Goal: Task Accomplishment & Management: Complete application form

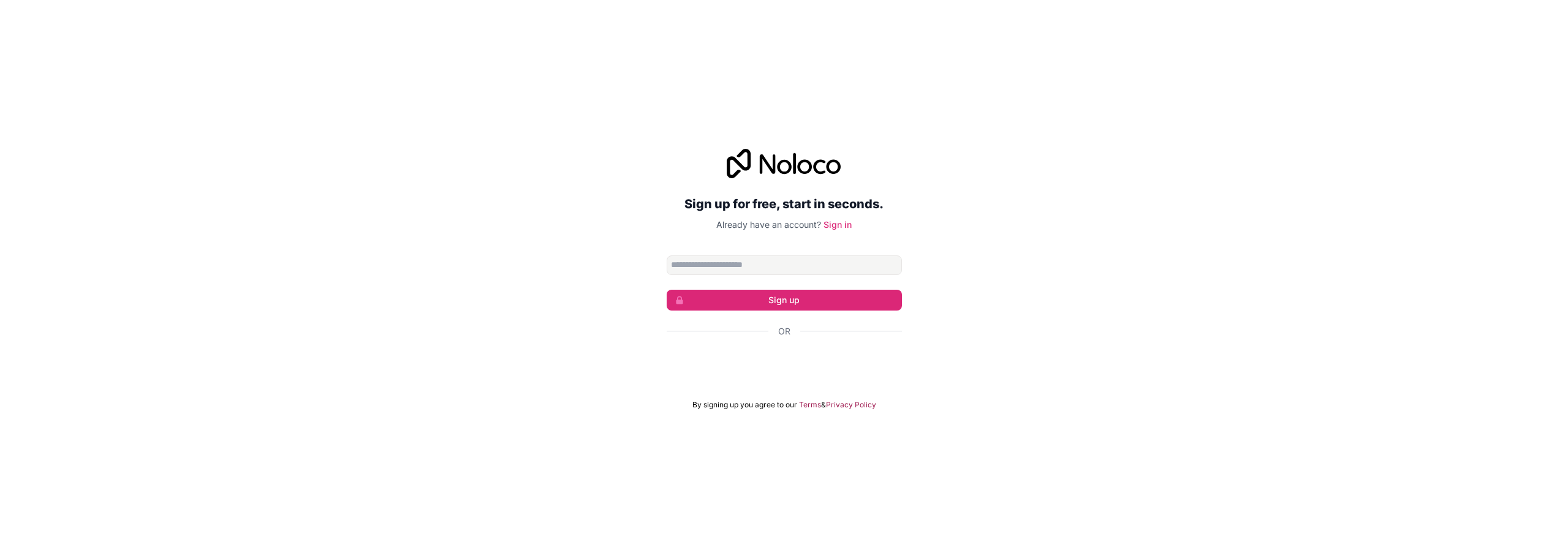
click at [688, 264] on input "Email address" at bounding box center [784, 265] width 235 height 20
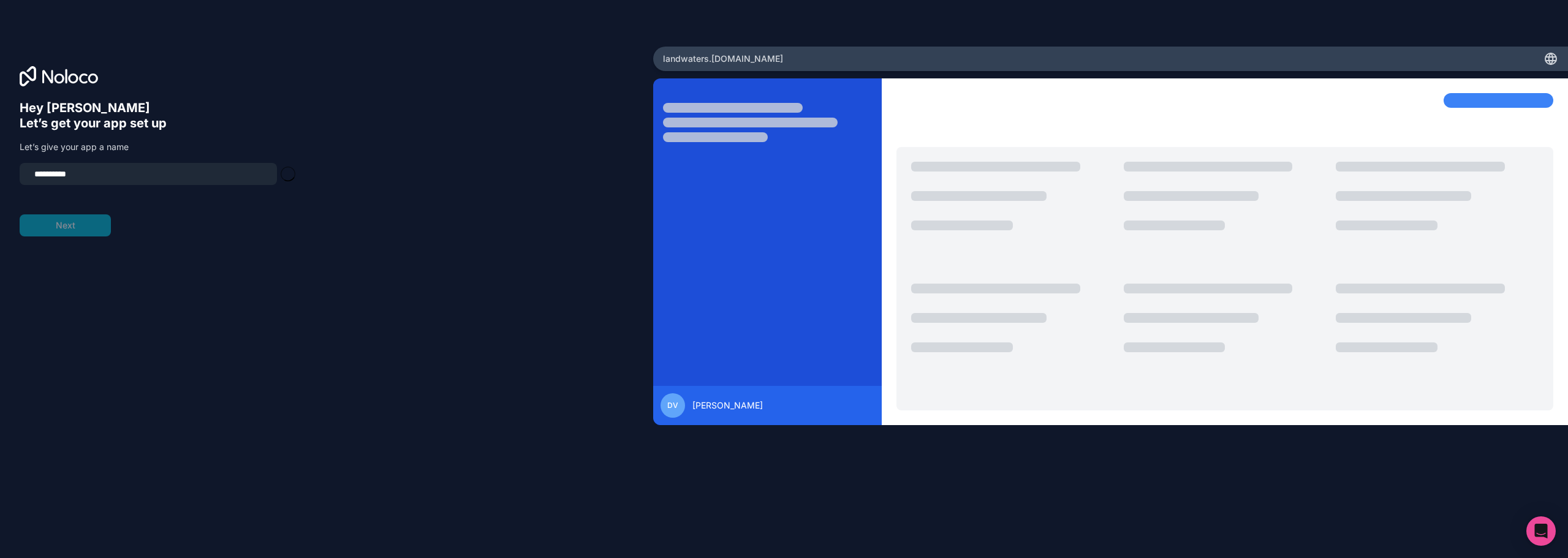
type input "**********"
click at [67, 228] on button "Next" at bounding box center [66, 225] width 91 height 22
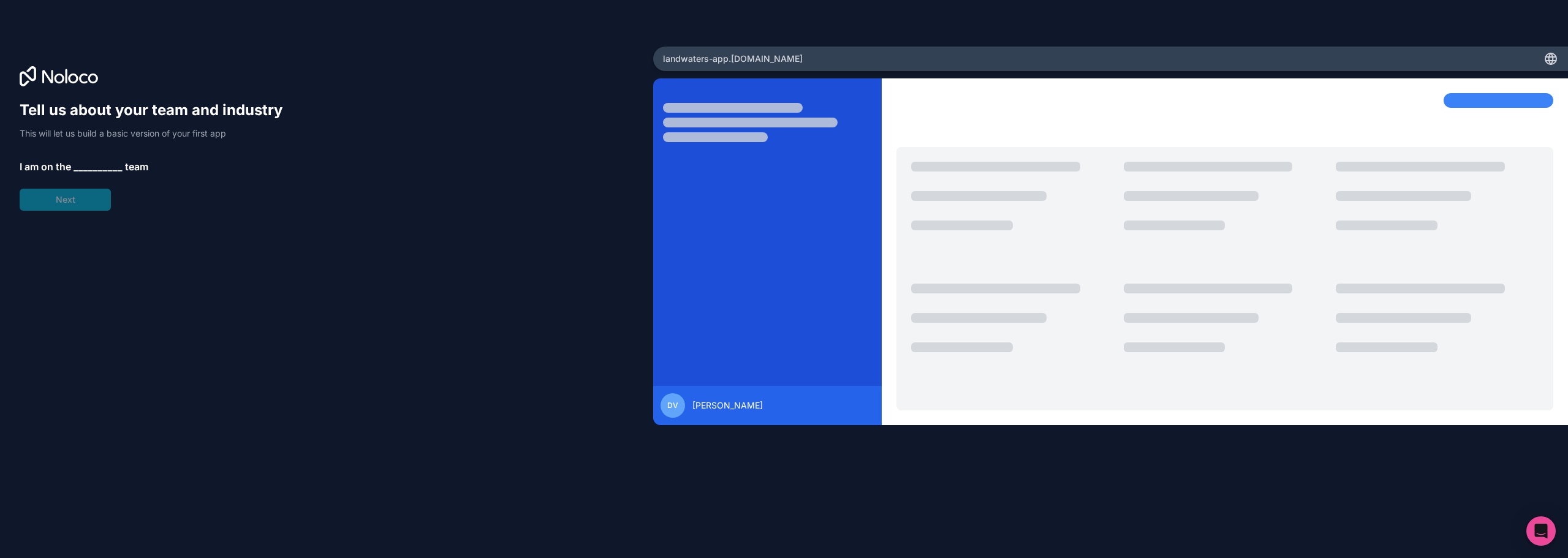
click at [82, 166] on span "__________" at bounding box center [97, 167] width 49 height 15
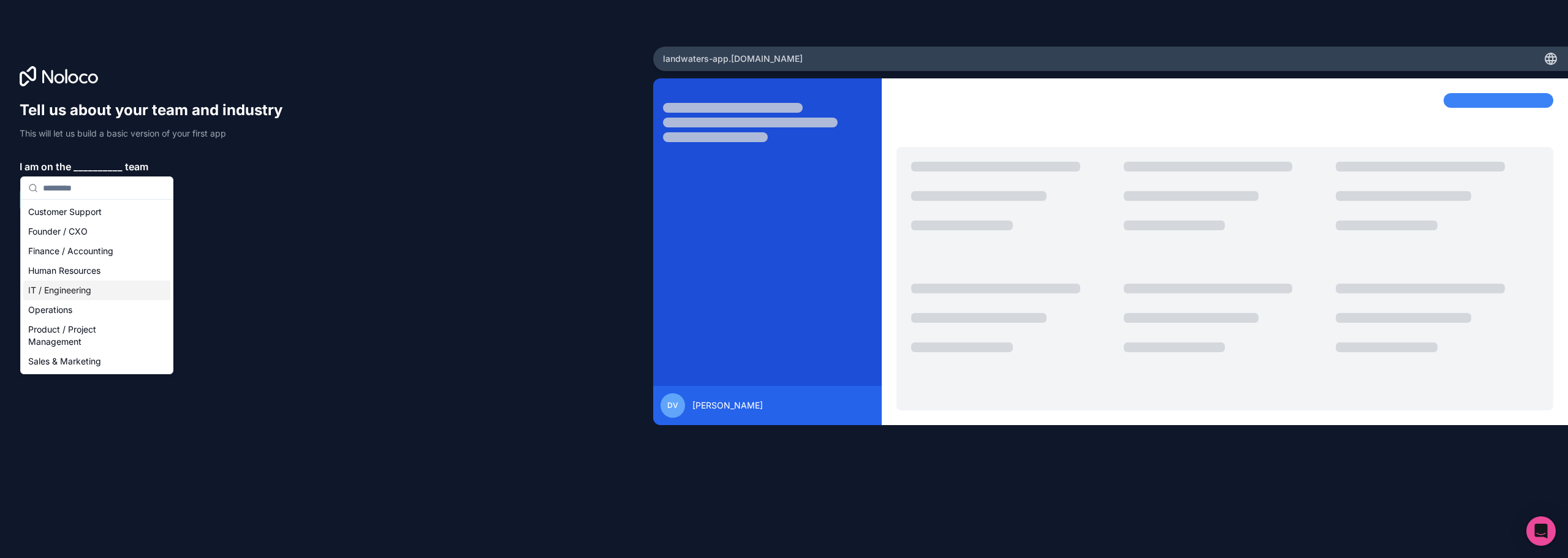
click at [78, 294] on div "IT / Engineering" at bounding box center [96, 291] width 147 height 20
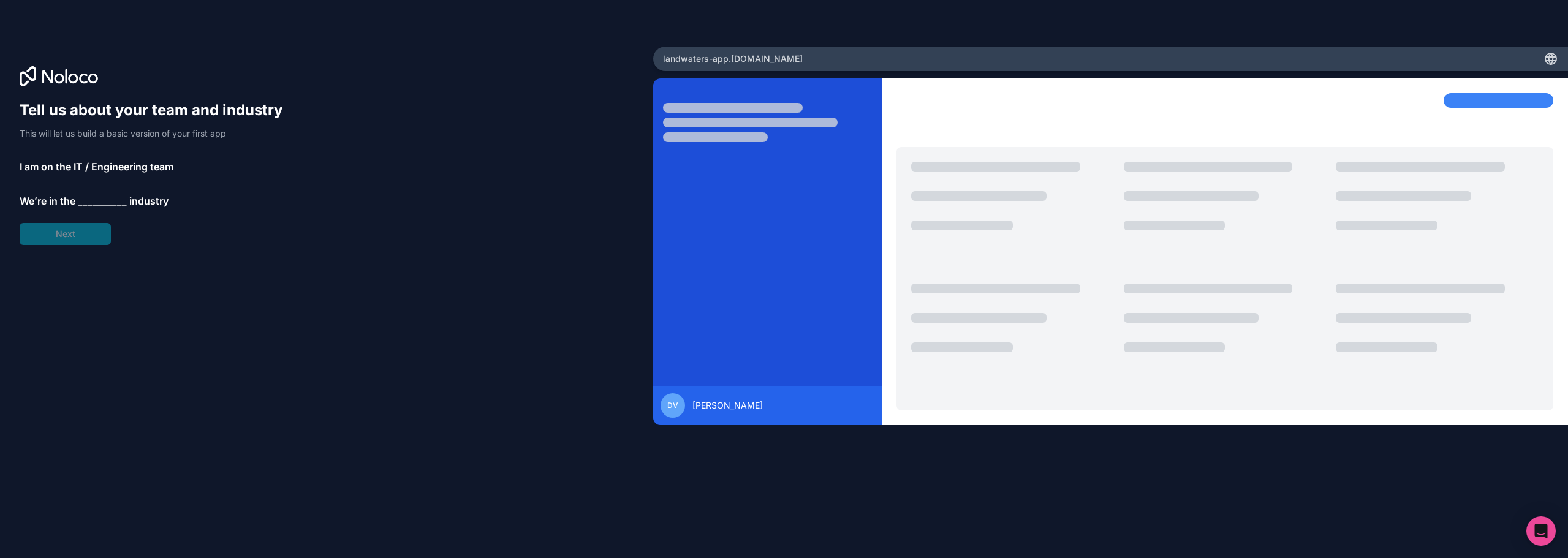
click at [82, 232] on div "Tell us about your team and industry This will let us build a basic version of …" at bounding box center [157, 173] width 274 height 145
click at [138, 205] on span "industry" at bounding box center [148, 201] width 39 height 15
click at [99, 207] on span "__________" at bounding box center [102, 201] width 49 height 15
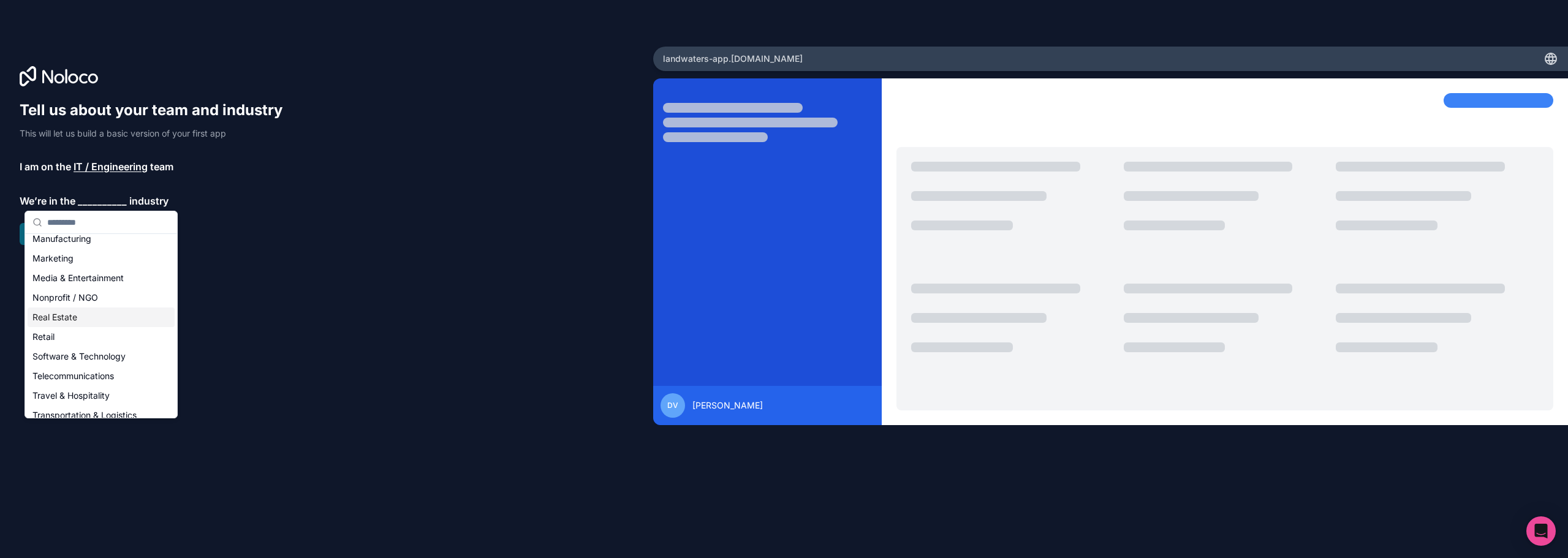
scroll to position [253, 0]
click at [63, 407] on div "Others" at bounding box center [101, 406] width 147 height 20
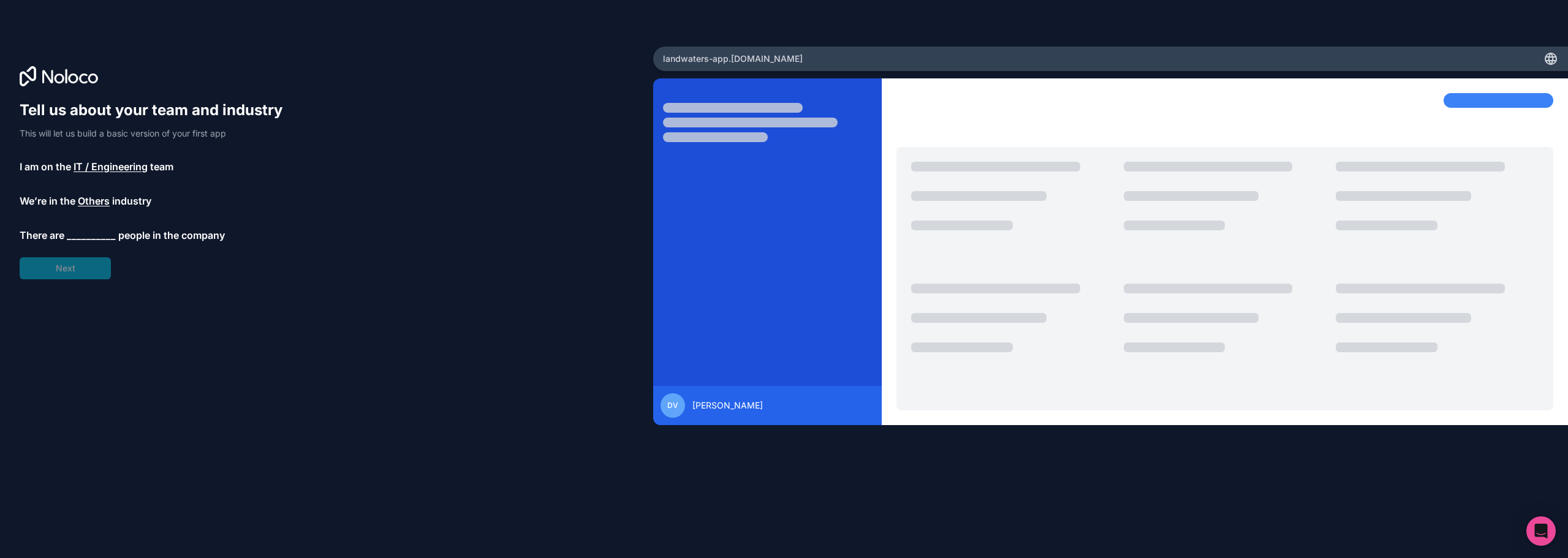
click at [76, 270] on div "Tell us about your team and industry This will let us build a basic version of …" at bounding box center [157, 190] width 274 height 179
click at [164, 230] on span "people in the company" at bounding box center [171, 235] width 106 height 15
click at [129, 244] on div "Tell us about your team and industry This will let us build a basic version of …" at bounding box center [157, 190] width 274 height 179
click at [82, 235] on span "__________" at bounding box center [91, 235] width 49 height 15
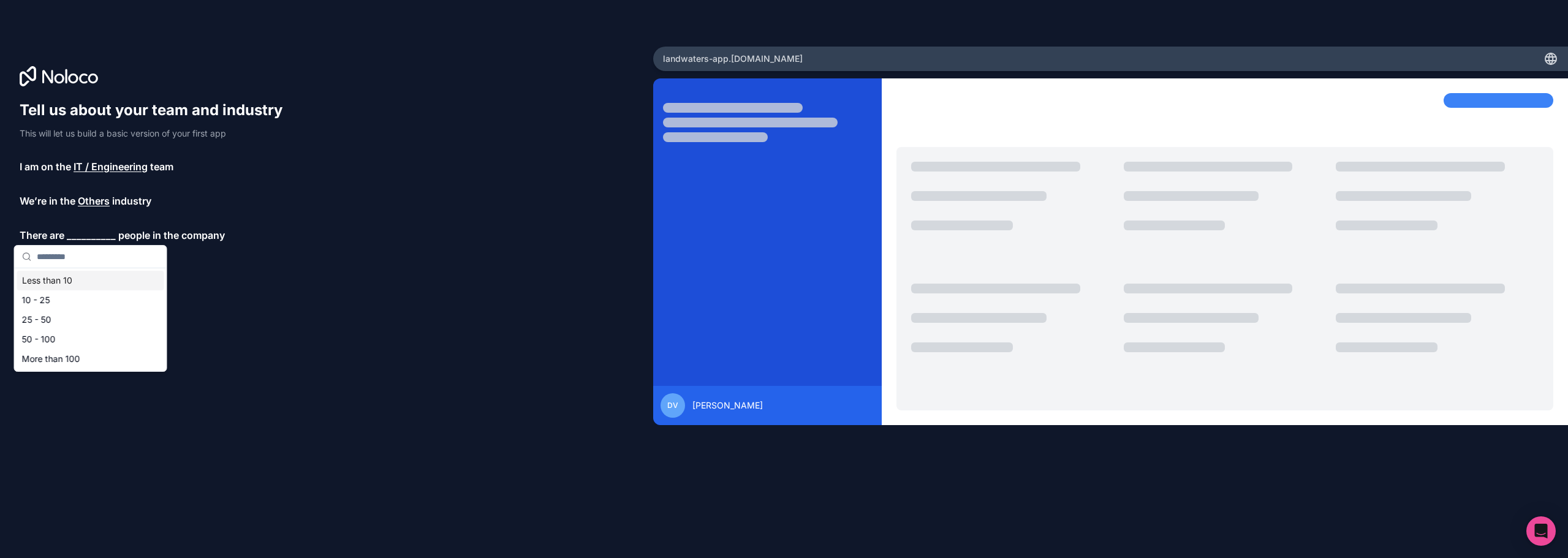
click at [59, 281] on div "Less than 10" at bounding box center [91, 281] width 147 height 20
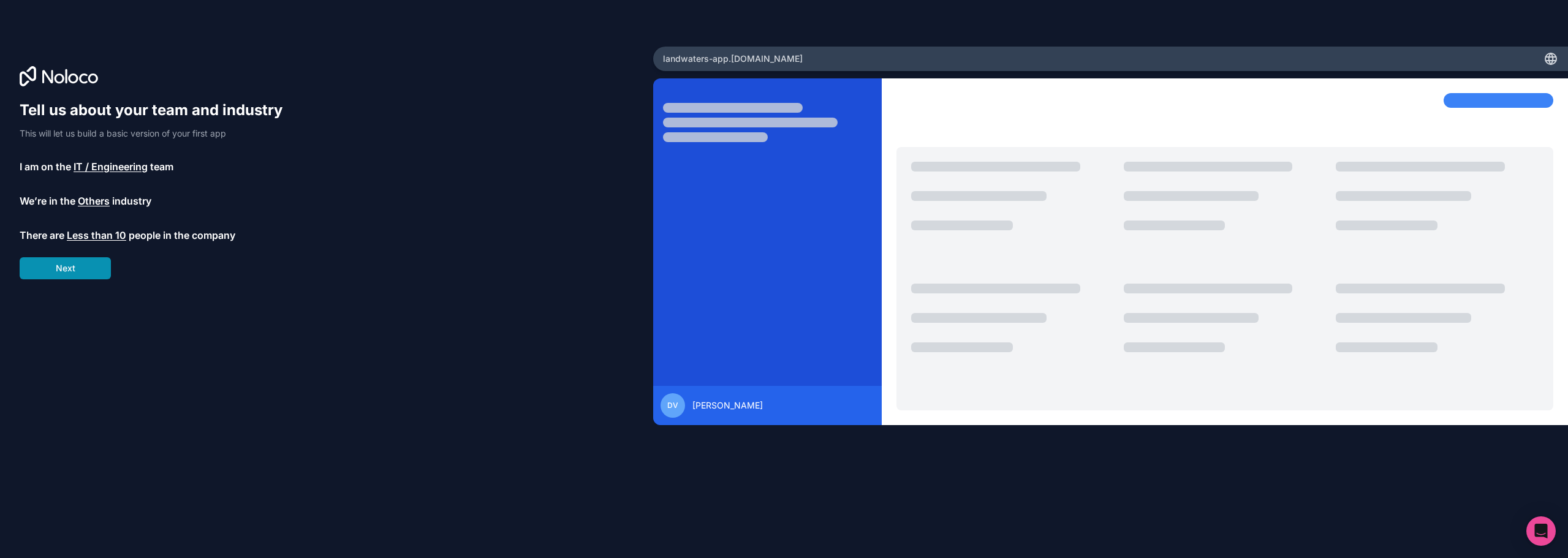
click at [75, 264] on button "Next" at bounding box center [66, 269] width 91 height 22
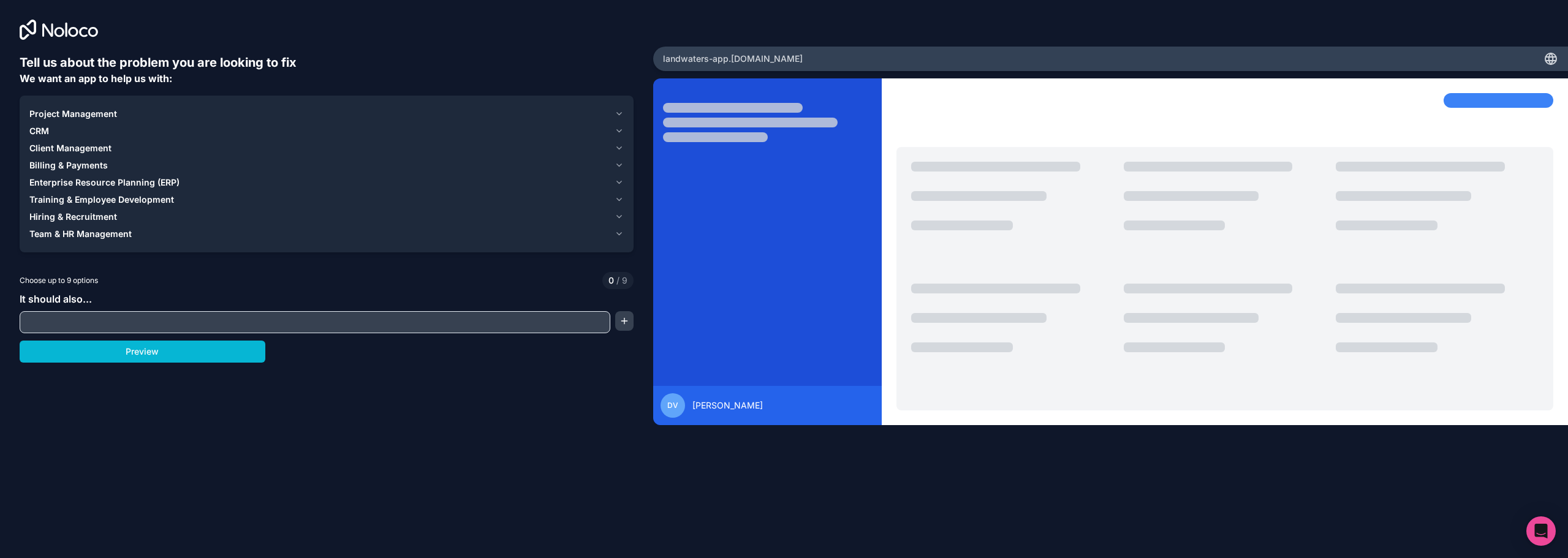
click at [619, 111] on icon "button" at bounding box center [619, 114] width 10 height 10
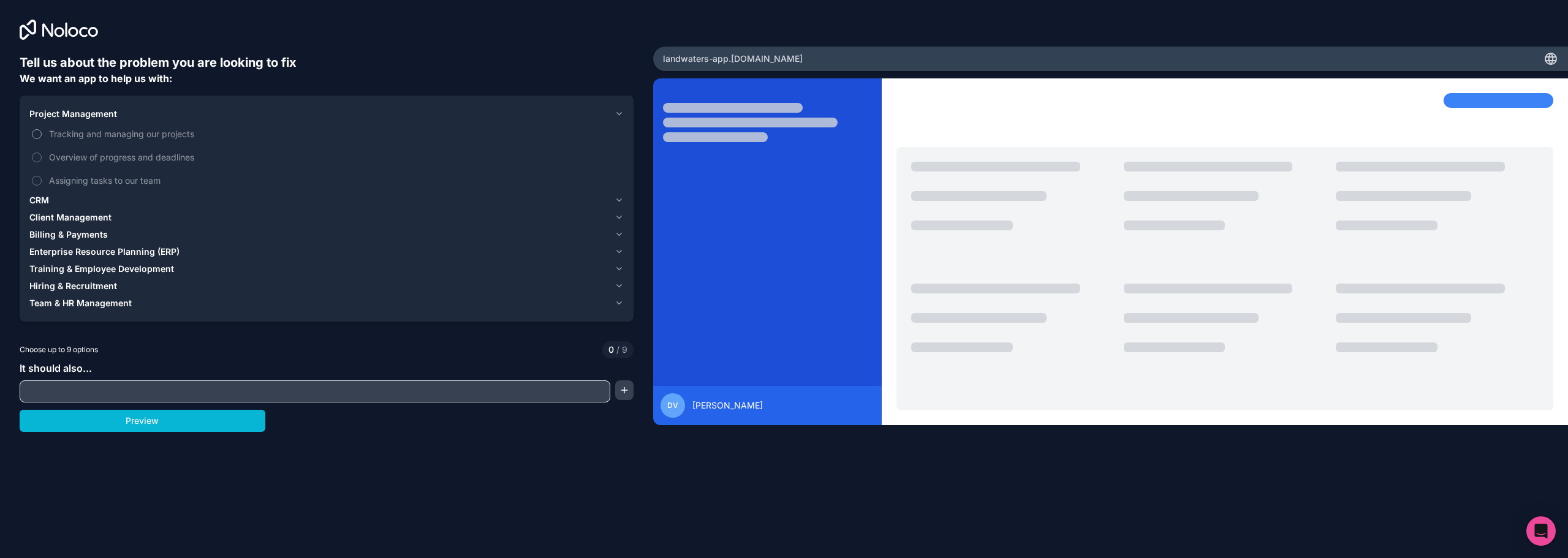
click at [37, 136] on button "Tracking and managing our projects" at bounding box center [37, 134] width 10 height 10
click at [42, 156] on label "Overview of progress and deadlines" at bounding box center [326, 156] width 594 height 22
click at [42, 156] on button "Overview of progress and deadlines" at bounding box center [37, 158] width 10 height 10
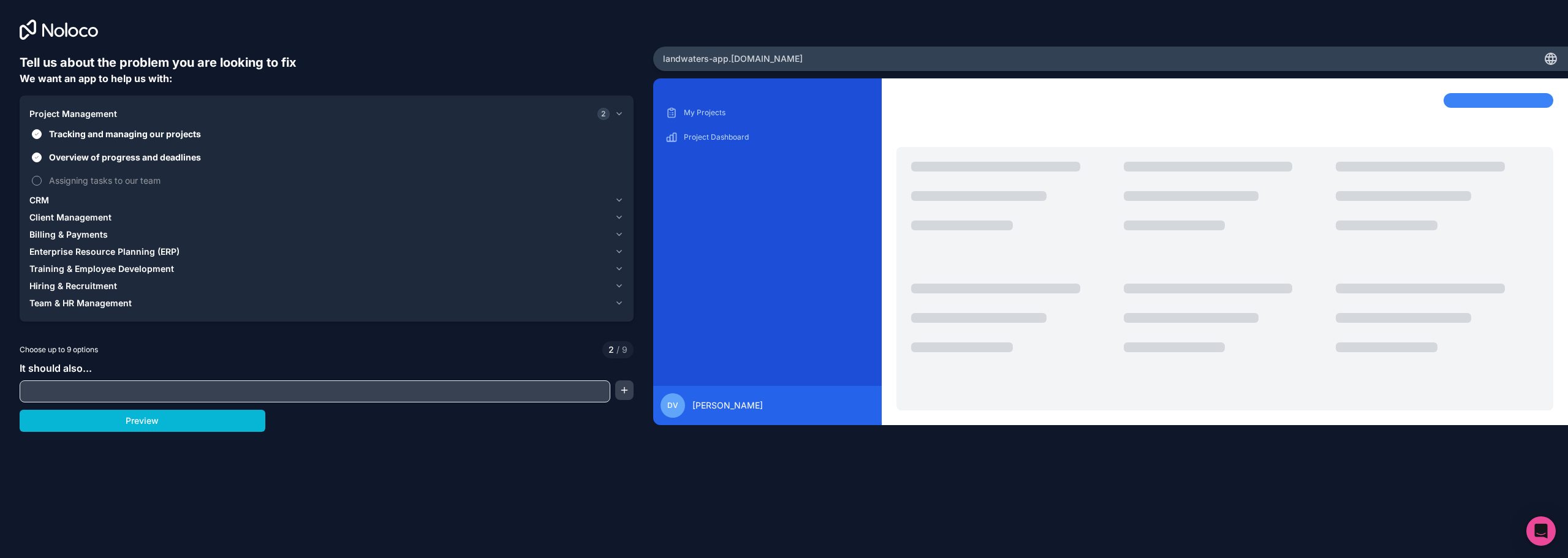
click at [36, 180] on button "Assigning tasks to our team" at bounding box center [37, 181] width 10 height 10
click at [44, 197] on span "CRM" at bounding box center [39, 200] width 20 height 12
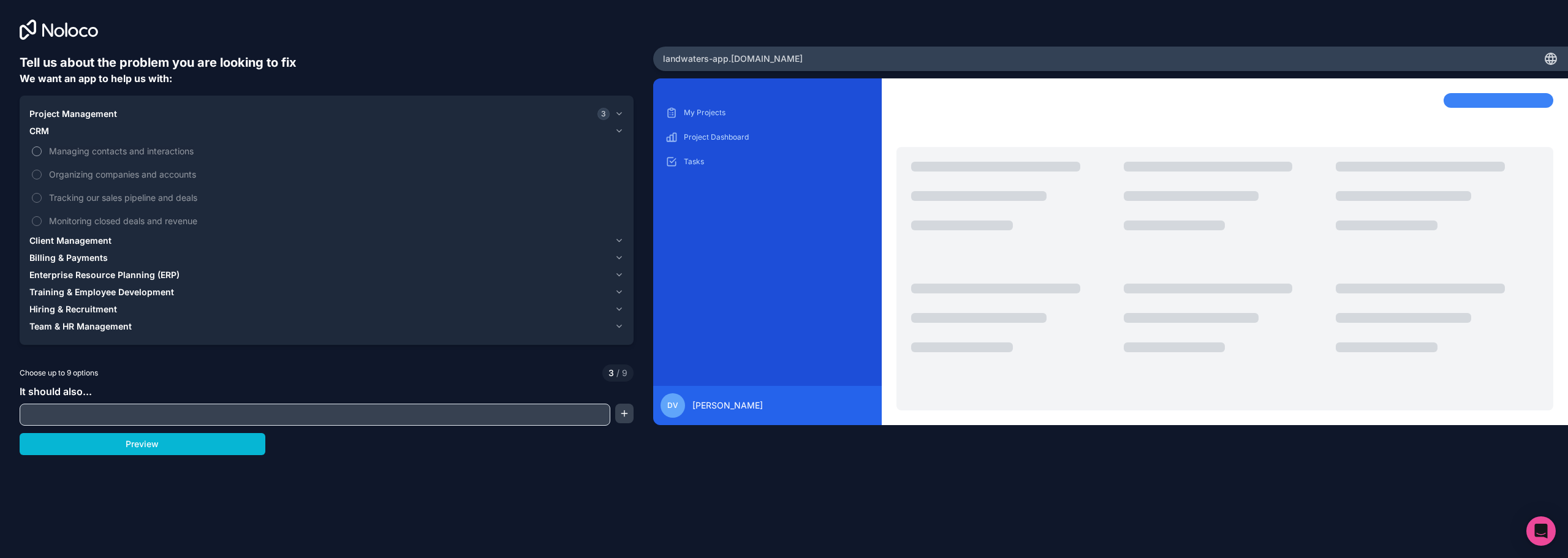
click at [78, 156] on span "Managing contacts and interactions" at bounding box center [335, 151] width 572 height 12
click at [42, 156] on button "Managing contacts and interactions" at bounding box center [37, 151] width 10 height 10
click at [69, 175] on span "Organizing companies and accounts" at bounding box center [335, 174] width 572 height 12
click at [42, 175] on button "Organizing companies and accounts" at bounding box center [37, 175] width 10 height 10
click at [76, 190] on label "Tracking our sales pipeline and deals" at bounding box center [326, 197] width 594 height 22
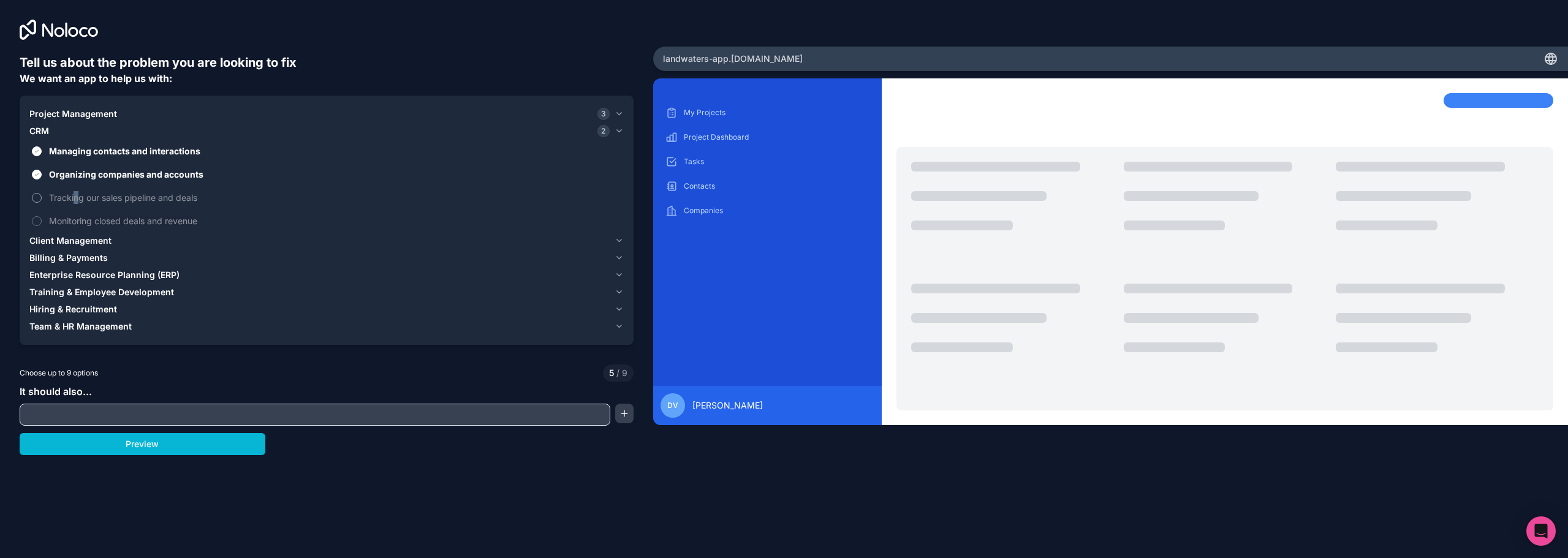
click at [74, 196] on span "Tracking our sales pipeline and deals" at bounding box center [335, 197] width 572 height 12
click at [42, 196] on button "Tracking our sales pipeline and deals" at bounding box center [37, 198] width 10 height 10
click at [78, 223] on span "Monitoring closed deals and revenue" at bounding box center [335, 220] width 572 height 12
click at [42, 223] on button "Monitoring closed deals and revenue" at bounding box center [37, 221] width 10 height 10
click at [76, 240] on span "Client Management" at bounding box center [70, 240] width 82 height 12
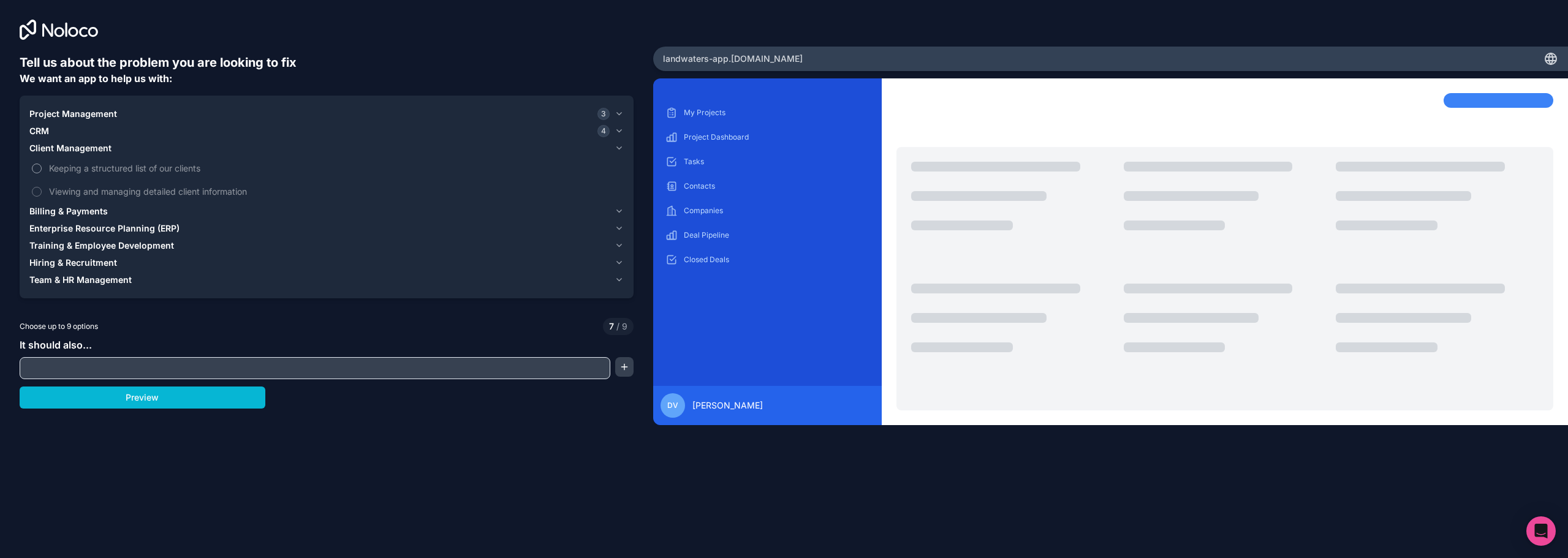
click at [149, 169] on span "Keeping a structured list of our clients" at bounding box center [335, 168] width 572 height 12
click at [42, 169] on button "Keeping a structured list of our clients" at bounding box center [37, 169] width 10 height 10
click at [166, 195] on span "Viewing and managing detailed client information" at bounding box center [335, 191] width 572 height 12
click at [42, 195] on button "Viewing and managing detailed client information" at bounding box center [37, 192] width 10 height 10
click at [94, 210] on span "Billing & Payments" at bounding box center [68, 211] width 78 height 12
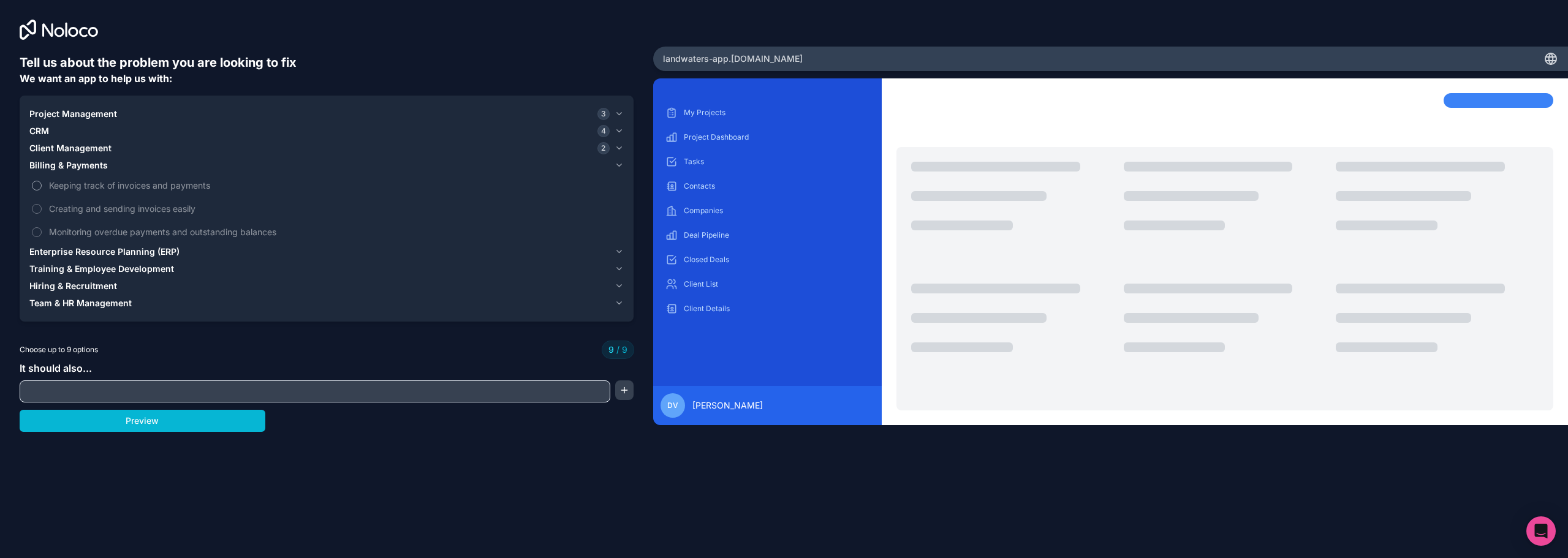
click at [139, 187] on span "Keeping track of invoices and payments" at bounding box center [335, 185] width 572 height 12
click at [122, 189] on span "Keeping track of invoices and payments" at bounding box center [335, 185] width 572 height 12
click at [61, 186] on span "Keeping track of invoices and payments" at bounding box center [335, 185] width 572 height 12
click at [30, 188] on div "Project Management 3 CRM 4 Client Management 2 Billing & Payments Keeping track…" at bounding box center [327, 209] width 614 height 226
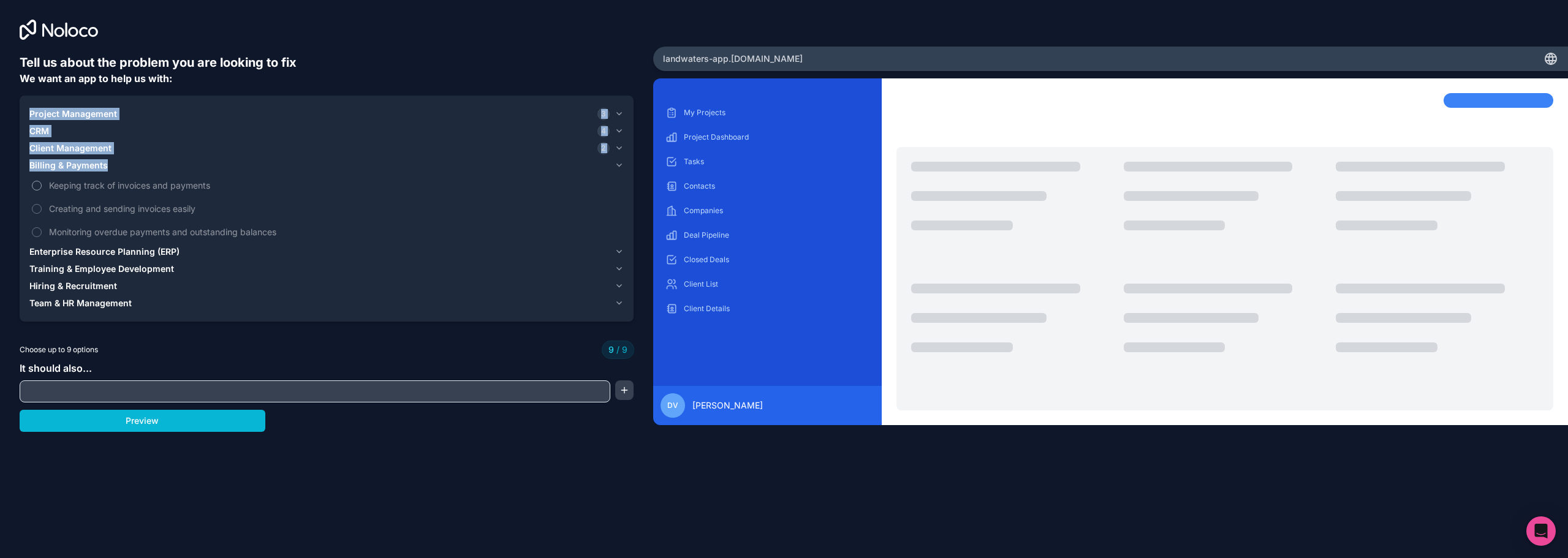
click at [22, 175] on div at bounding box center [22, 175] width 0 height 0
click at [36, 195] on label "Keeping track of invoices and payments" at bounding box center [326, 185] width 594 height 22
click at [117, 183] on span "Keeping track of invoices and payments" at bounding box center [335, 185] width 572 height 12
click at [116, 185] on span "Keeping track of invoices and payments" at bounding box center [335, 185] width 572 height 12
click at [106, 209] on span "Creating and sending invoices easily" at bounding box center [335, 208] width 572 height 12
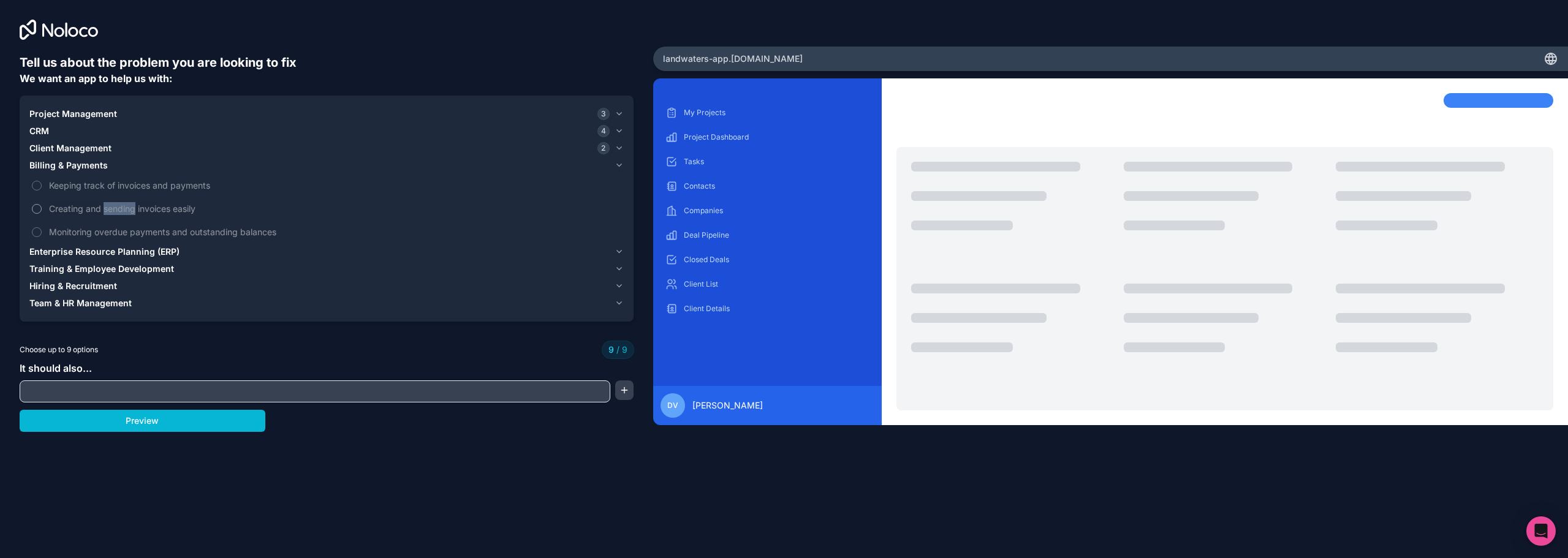
click at [104, 208] on span "Creating and sending invoices easily" at bounding box center [335, 208] width 572 height 12
click at [104, 207] on span "Creating and sending invoices easily" at bounding box center [335, 208] width 572 height 12
click at [78, 152] on span "Client Management" at bounding box center [70, 148] width 82 height 12
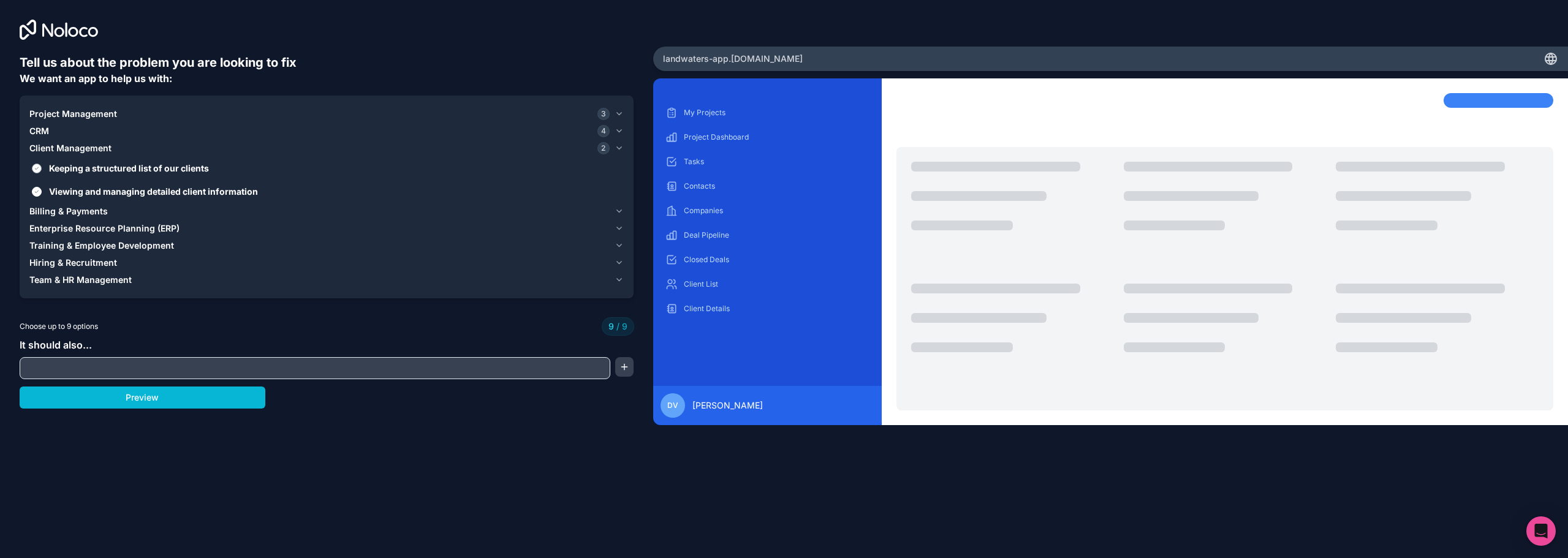
click at [78, 169] on span "Keeping a structured list of our clients" at bounding box center [335, 168] width 572 height 12
click at [42, 169] on button "Keeping a structured list of our clients" at bounding box center [37, 169] width 10 height 10
click at [81, 209] on span "Billing & Payments" at bounding box center [68, 211] width 78 height 12
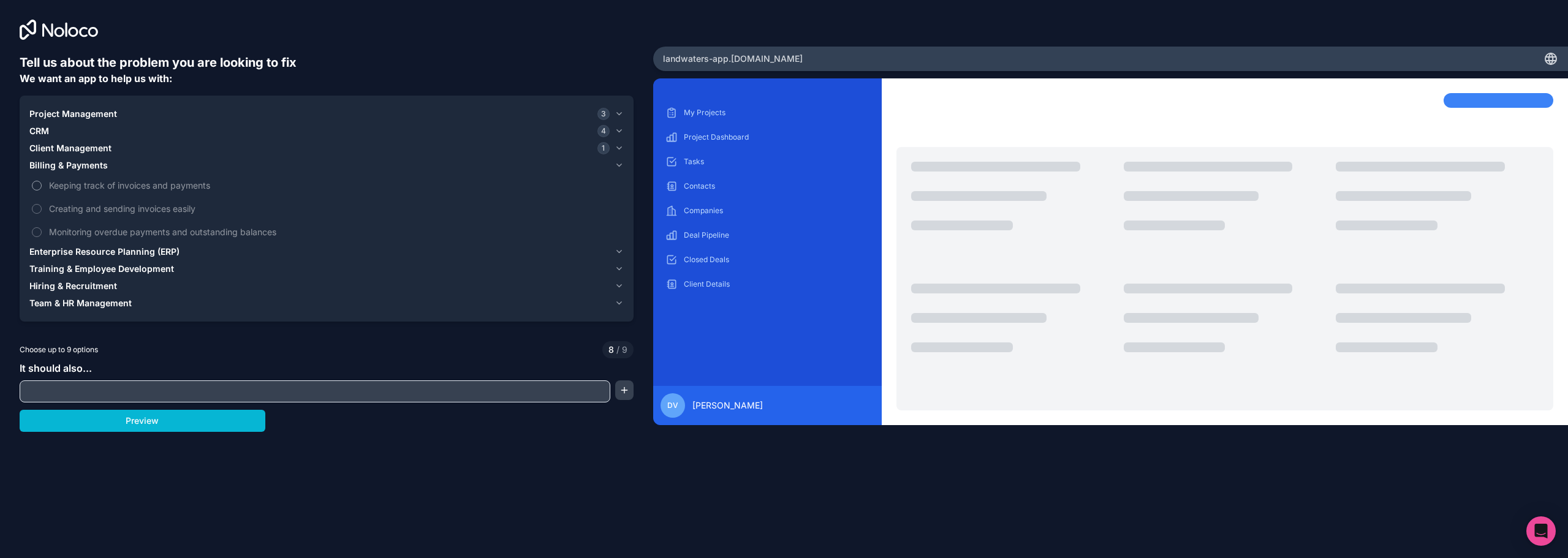
click at [76, 189] on span "Keeping track of invoices and payments" at bounding box center [335, 185] width 572 height 12
click at [42, 189] on button "Keeping track of invoices and payments" at bounding box center [37, 185] width 10 height 10
click at [81, 207] on span "Creating and sending invoices easily" at bounding box center [335, 208] width 572 height 12
click at [81, 209] on span "Creating and sending invoices easily" at bounding box center [335, 208] width 572 height 12
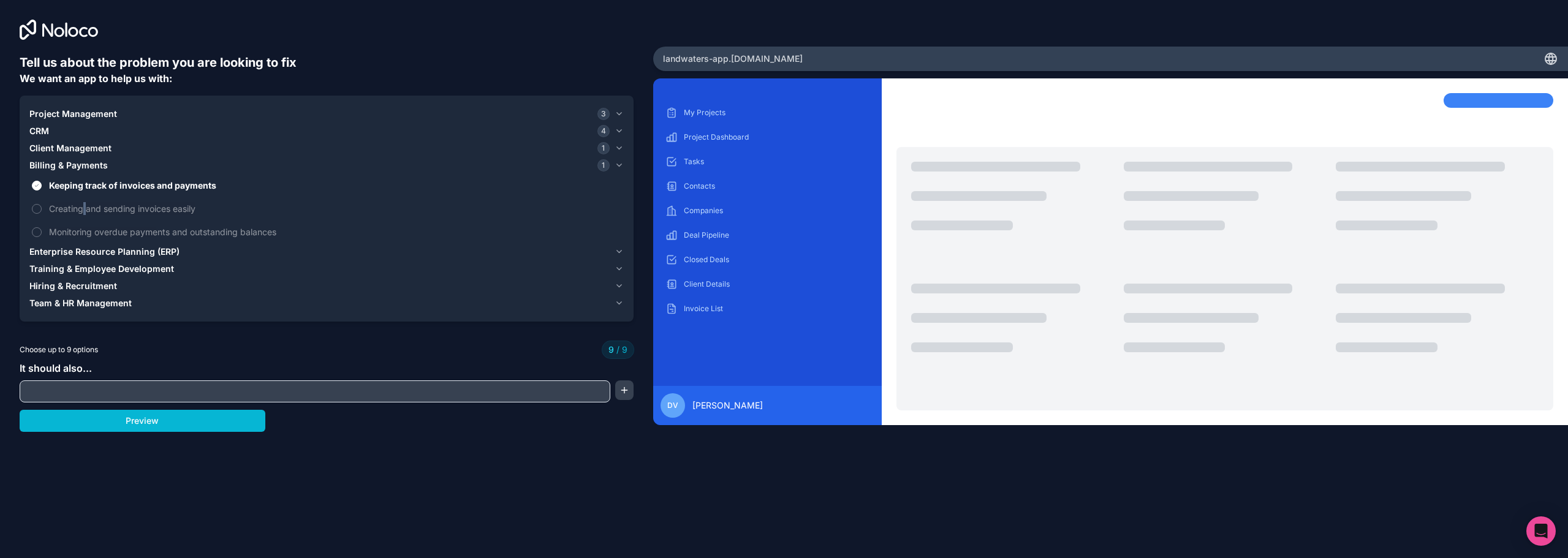
click at [85, 147] on span "Client Management" at bounding box center [70, 148] width 82 height 12
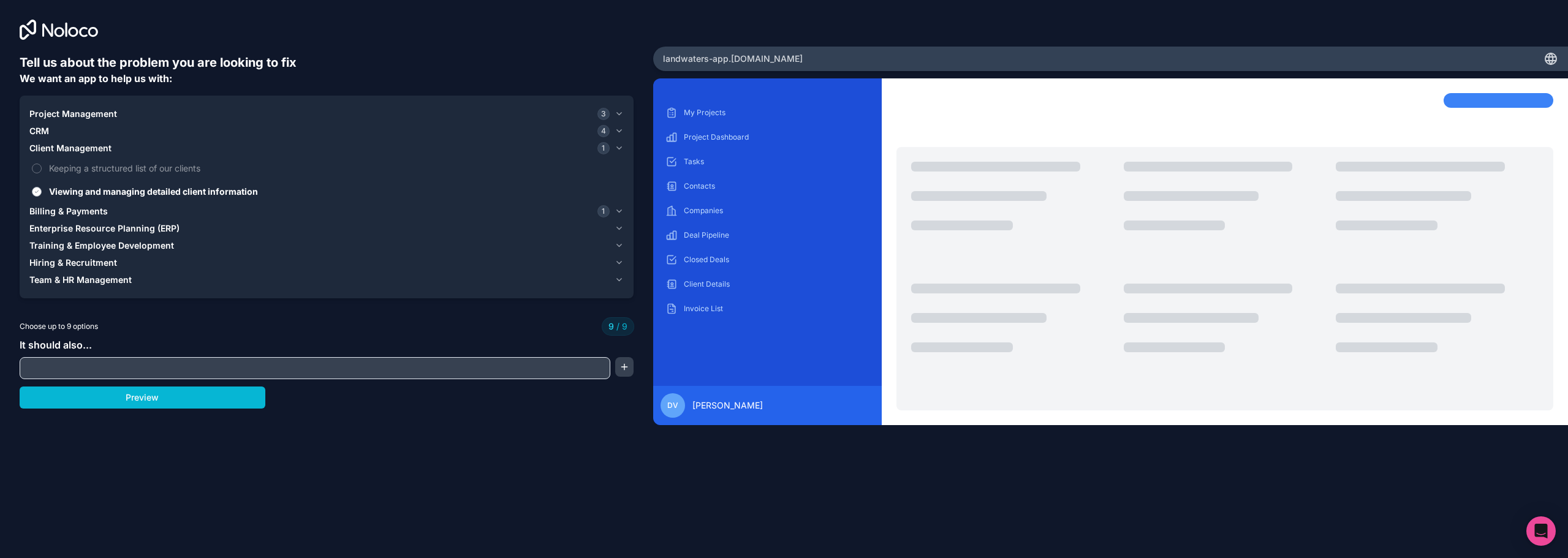
click at [82, 193] on span "Viewing and managing detailed client information" at bounding box center [335, 191] width 572 height 12
click at [42, 193] on button "Viewing and managing detailed client information" at bounding box center [37, 192] width 10 height 10
click at [41, 131] on span "CRM" at bounding box center [39, 131] width 20 height 12
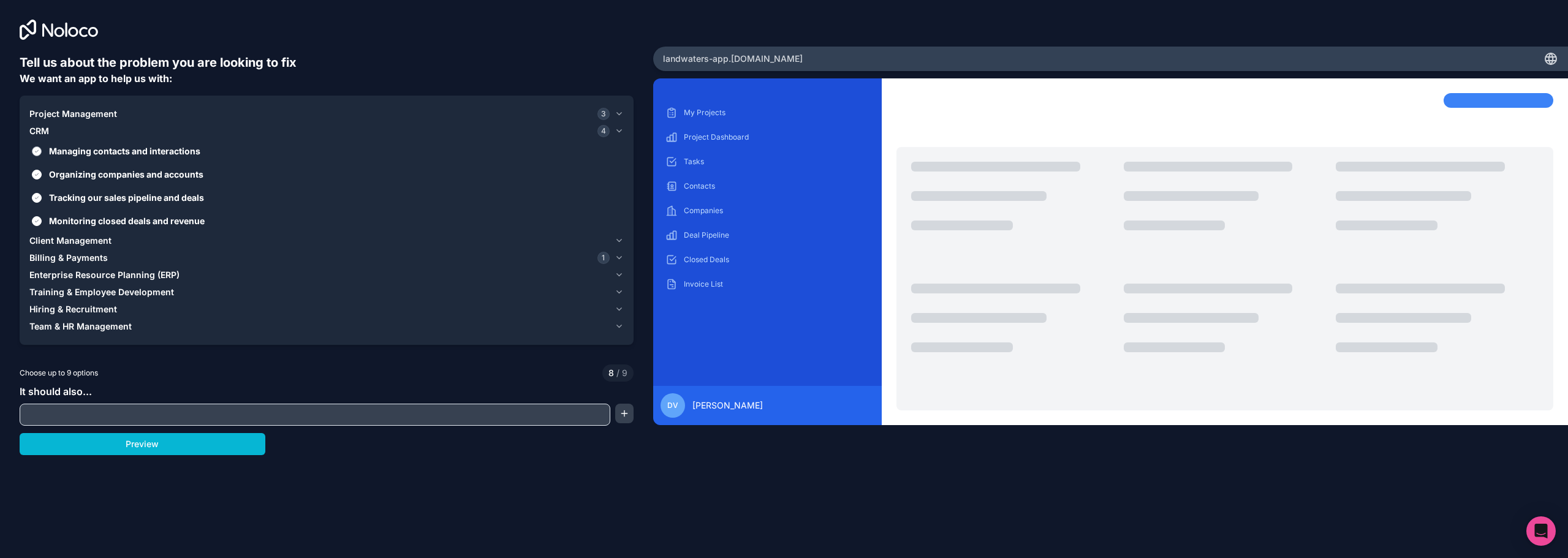
click at [85, 155] on span "Managing contacts and interactions" at bounding box center [335, 151] width 572 height 12
click at [42, 155] on button "Managing contacts and interactions" at bounding box center [37, 151] width 10 height 10
click at [82, 174] on span "Organizing companies and accounts" at bounding box center [335, 174] width 572 height 12
click at [42, 174] on button "Organizing companies and accounts" at bounding box center [37, 175] width 10 height 10
click at [85, 197] on span "Tracking our sales pipeline and deals" at bounding box center [335, 197] width 572 height 12
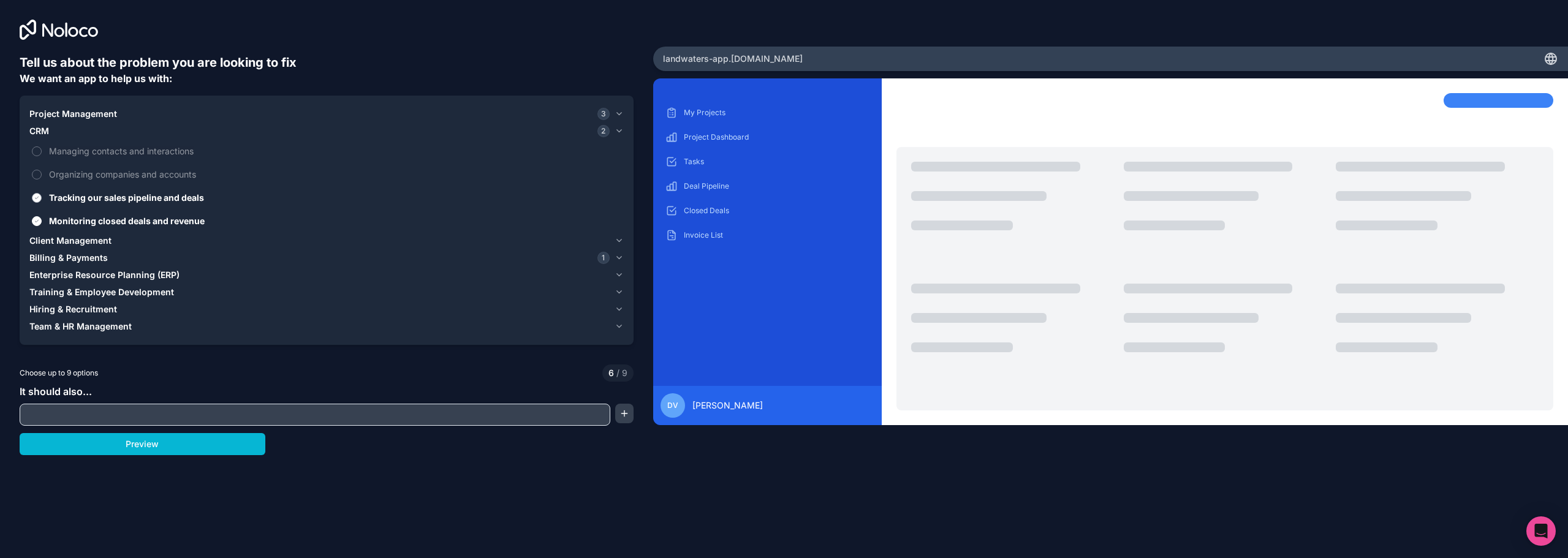
click at [42, 197] on button "Tracking our sales pipeline and deals" at bounding box center [37, 198] width 10 height 10
click at [86, 223] on span "Monitoring closed deals and revenue" at bounding box center [335, 220] width 572 height 12
click at [42, 223] on button "Monitoring closed deals and revenue" at bounding box center [37, 221] width 10 height 10
click at [78, 259] on span "Billing & Payments" at bounding box center [68, 258] width 78 height 12
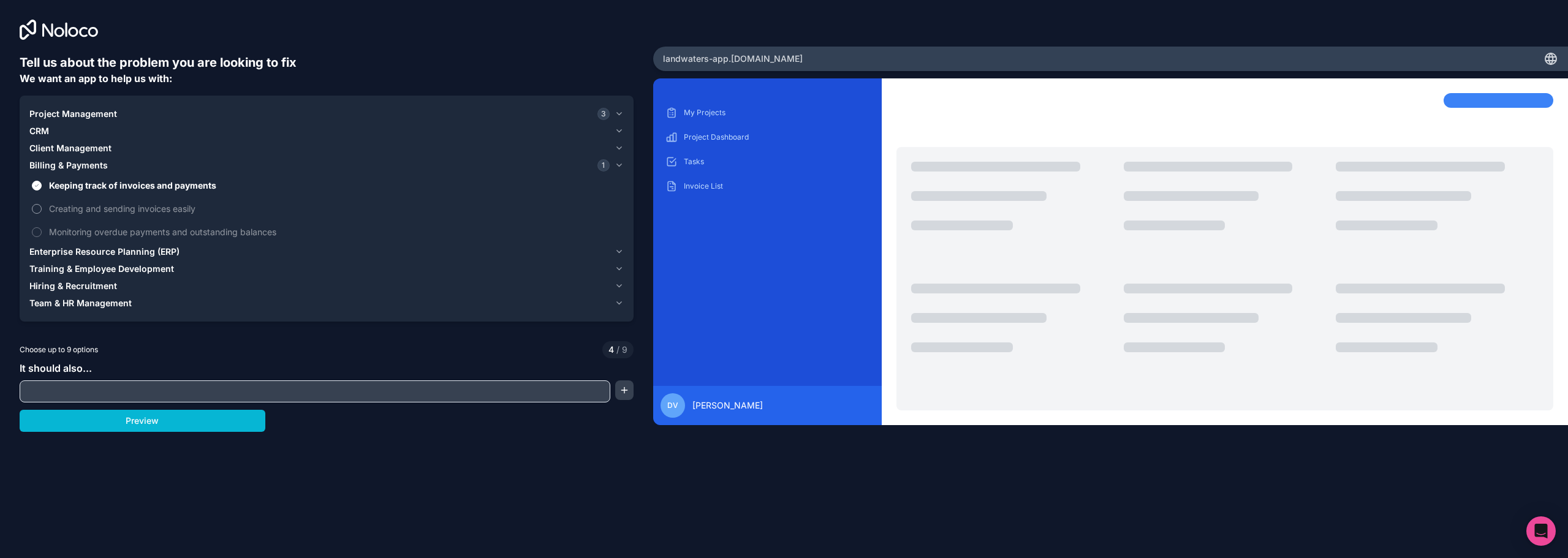
click at [93, 212] on span "Creating and sending invoices easily" at bounding box center [335, 208] width 572 height 12
click at [42, 212] on button "Creating and sending invoices easily" at bounding box center [37, 209] width 10 height 10
click at [144, 235] on span "Monitoring overdue payments and outstanding balances" at bounding box center [335, 231] width 572 height 12
click at [42, 235] on button "Monitoring overdue payments and outstanding balances" at bounding box center [37, 232] width 10 height 10
click at [102, 111] on span "Project Management" at bounding box center [72, 114] width 87 height 12
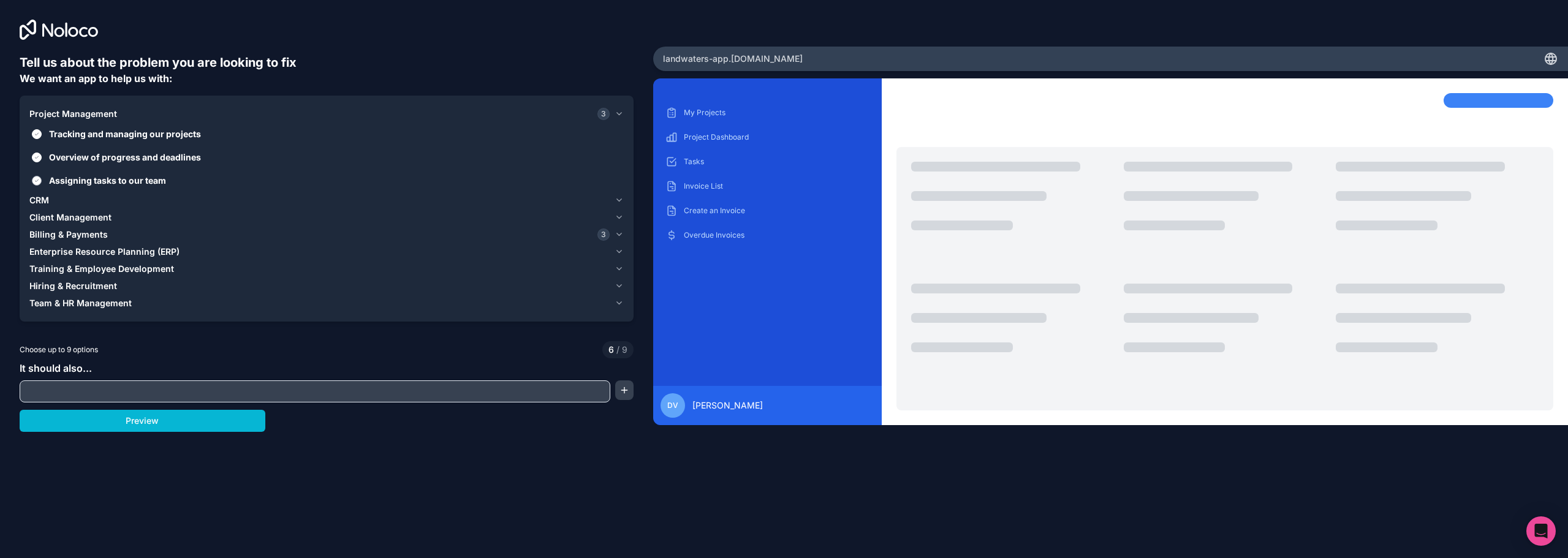
click at [102, 180] on span "Assigning tasks to our team" at bounding box center [335, 180] width 572 height 12
click at [42, 180] on button "Assigning tasks to our team" at bounding box center [37, 181] width 10 height 10
click at [46, 198] on span "CRM" at bounding box center [39, 200] width 20 height 12
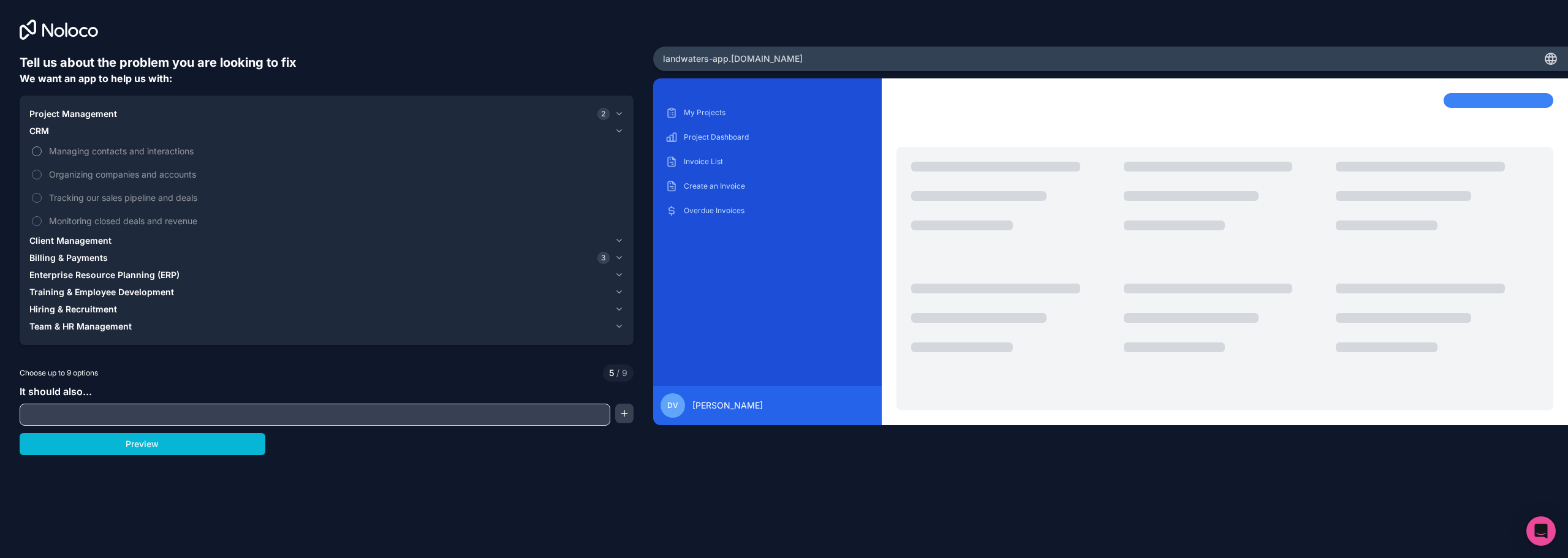
click at [98, 155] on span "Managing contacts and interactions" at bounding box center [335, 151] width 572 height 12
click at [42, 155] on button "Managing contacts and interactions" at bounding box center [37, 151] width 10 height 10
click at [102, 177] on span "Organizing companies and accounts" at bounding box center [335, 174] width 572 height 12
click at [42, 177] on button "Organizing companies and accounts" at bounding box center [37, 175] width 10 height 10
click at [101, 201] on span "Tracking our sales pipeline and deals" at bounding box center [335, 197] width 572 height 12
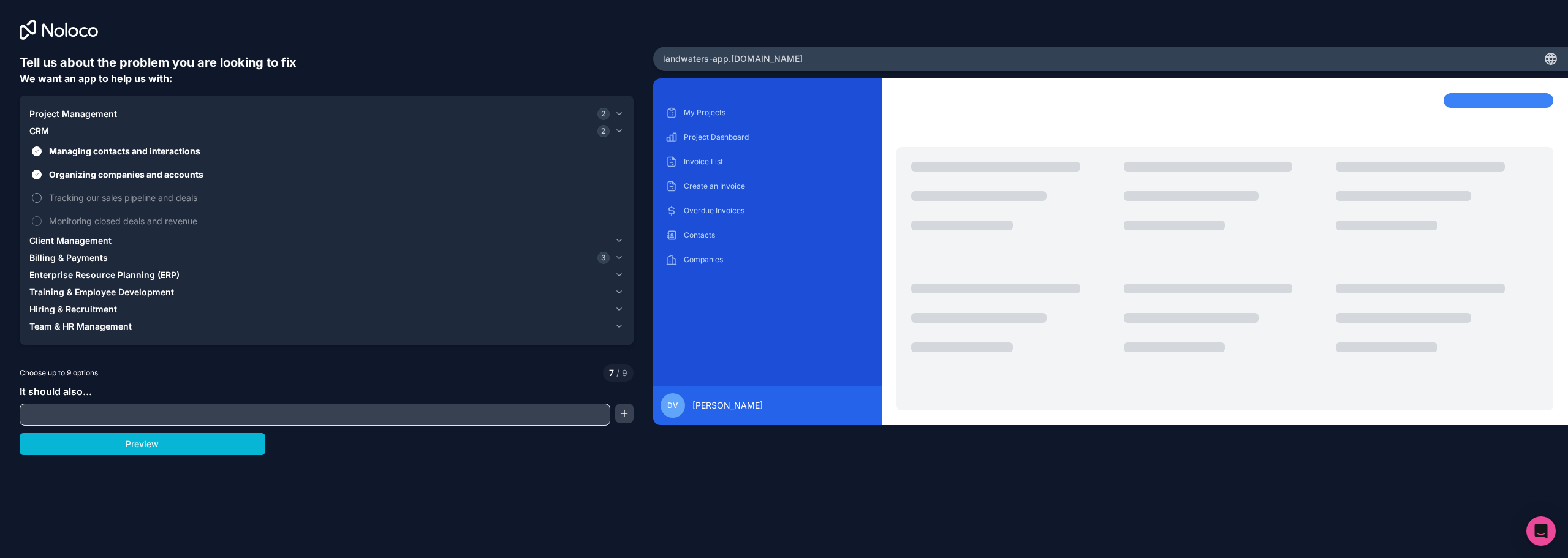
click at [42, 201] on button "Tracking our sales pipeline and deals" at bounding box center [37, 198] width 10 height 10
click at [101, 201] on span "Tracking our sales pipeline and deals" at bounding box center [335, 197] width 572 height 12
click at [42, 201] on button "Tracking our sales pipeline and deals" at bounding box center [37, 198] width 10 height 10
click at [101, 220] on span "Monitoring closed deals and revenue" at bounding box center [335, 220] width 572 height 12
click at [42, 220] on button "Monitoring closed deals and revenue" at bounding box center [37, 221] width 10 height 10
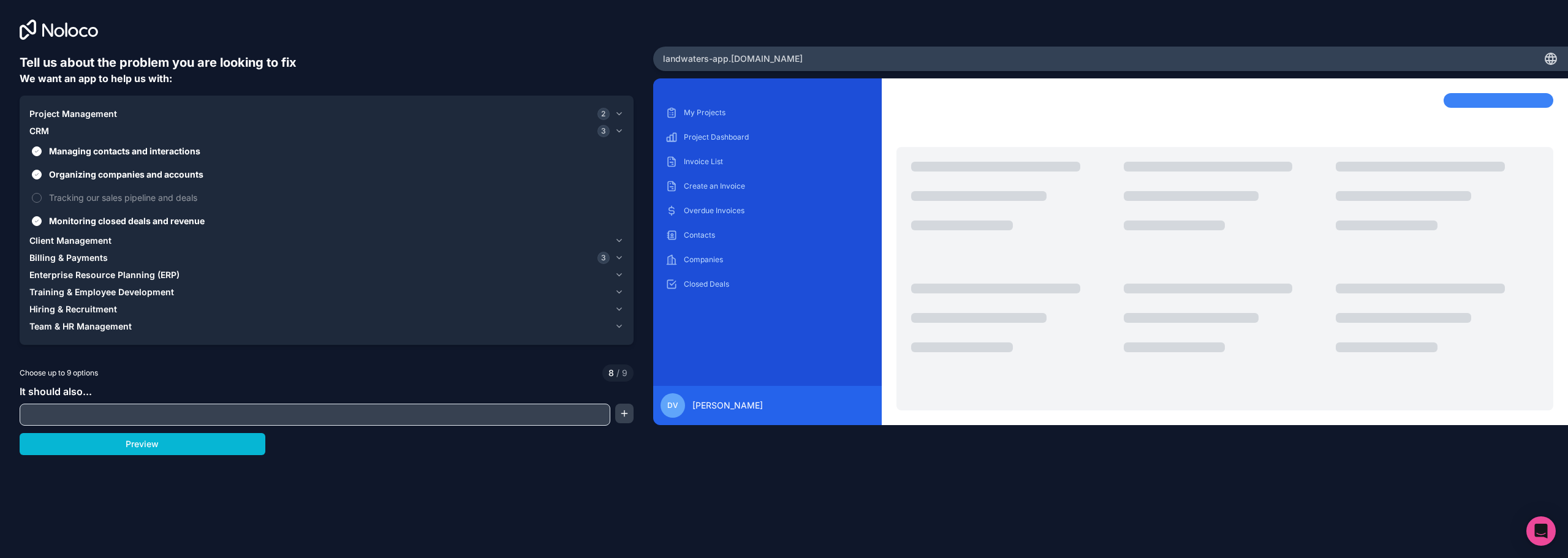
click at [86, 293] on span "Training & Employee Development" at bounding box center [101, 292] width 145 height 12
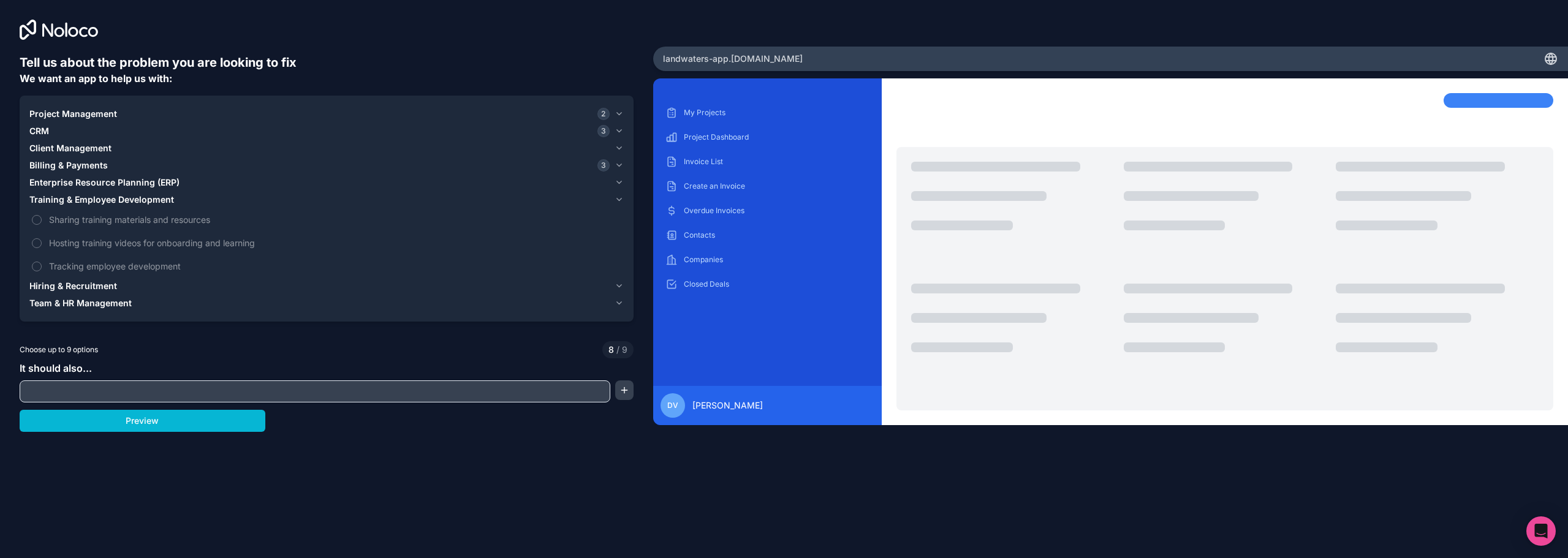
click at [116, 202] on span "Training & Employee Development" at bounding box center [101, 200] width 145 height 12
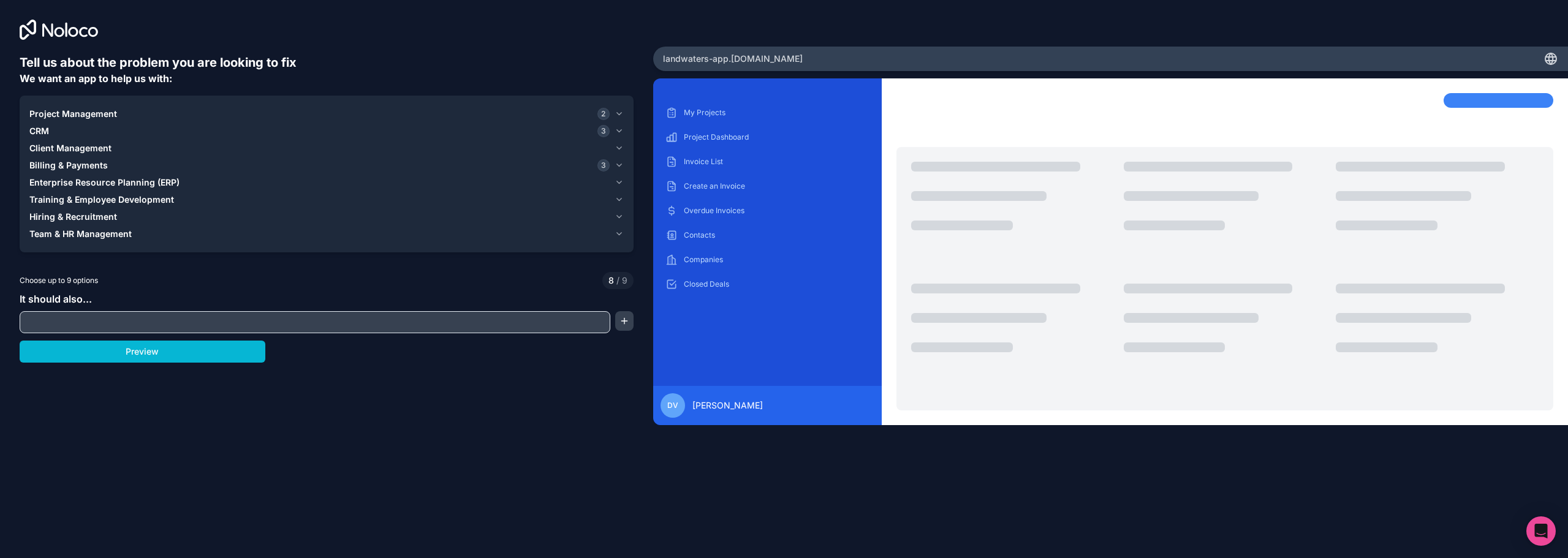
click at [86, 217] on span "Hiring & Recruitment" at bounding box center [72, 217] width 87 height 12
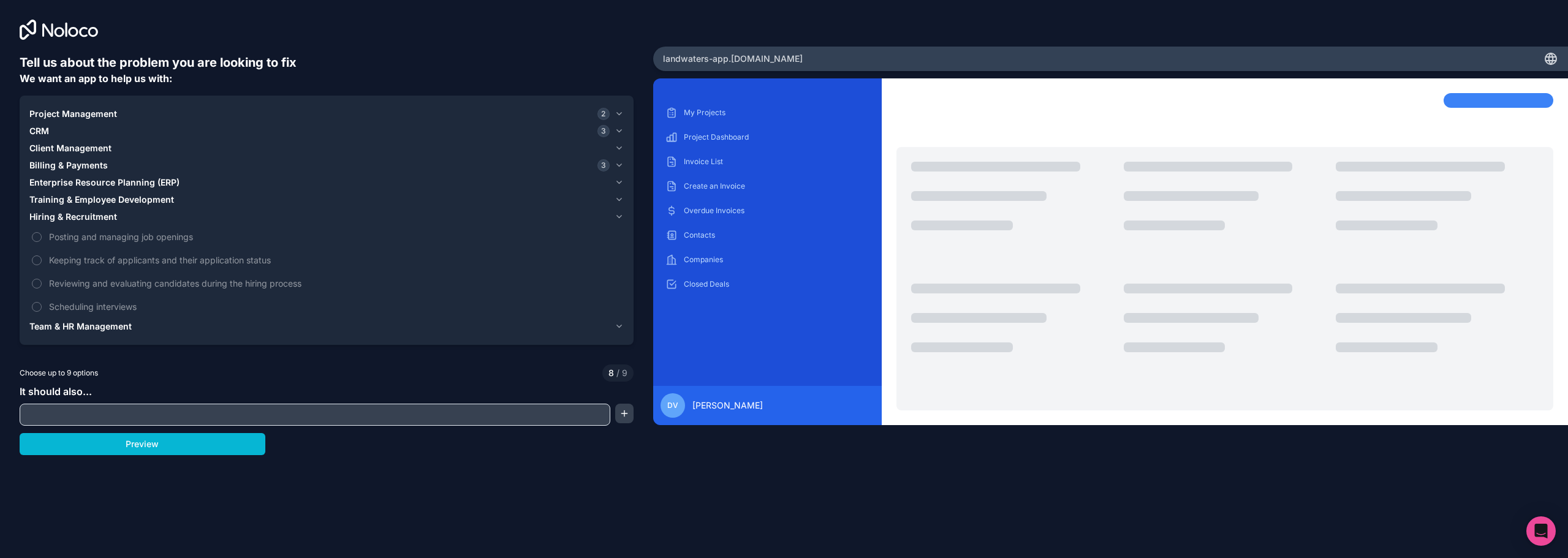
click at [86, 217] on span "Hiring & Recruitment" at bounding box center [72, 217] width 87 height 12
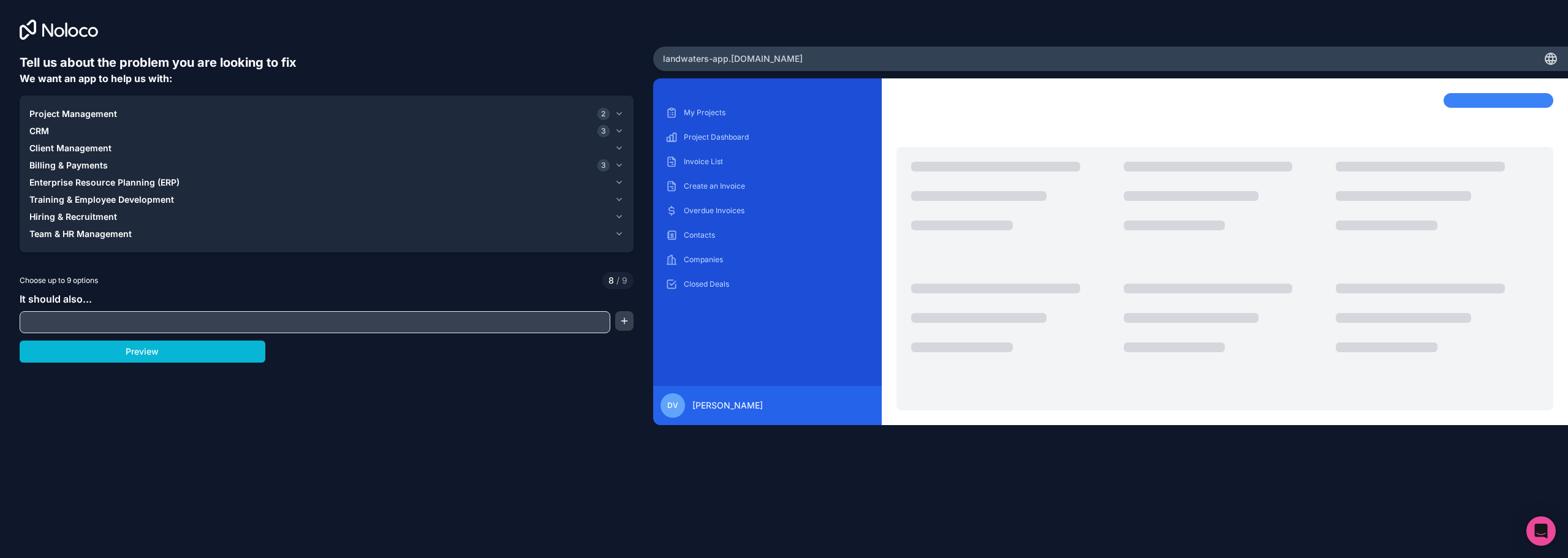
click at [96, 233] on span "Team & HR Management" at bounding box center [80, 234] width 102 height 12
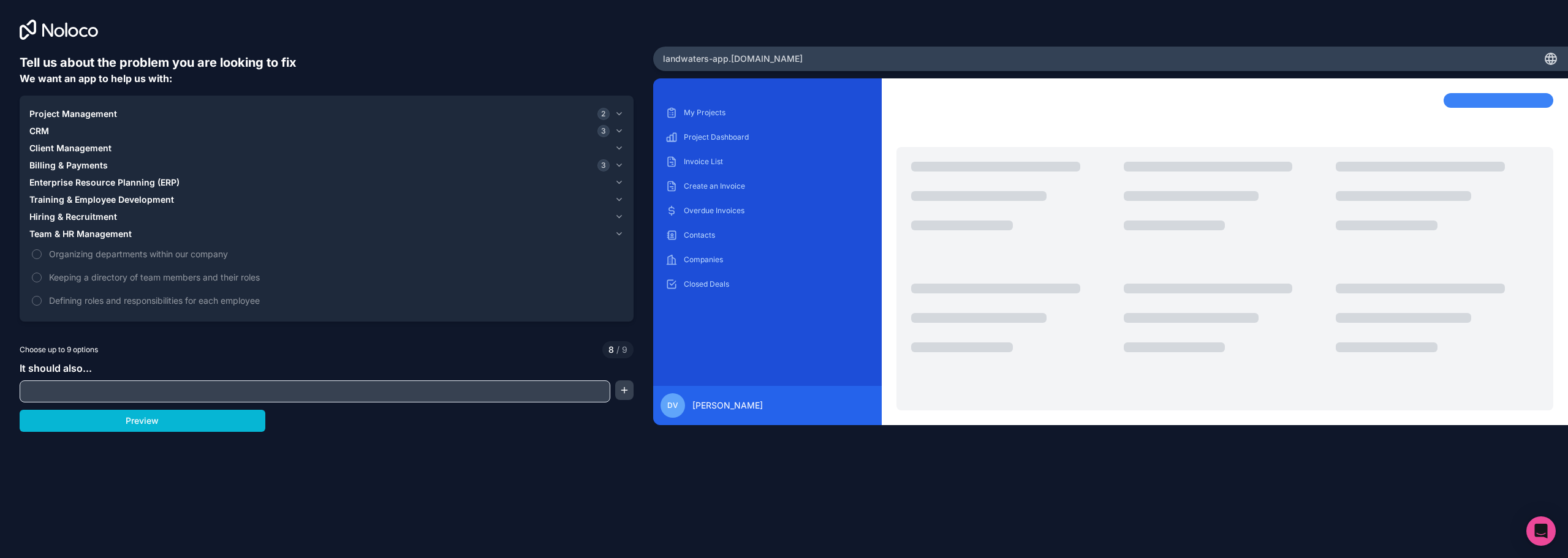
click at [96, 233] on span "Team & HR Management" at bounding box center [80, 234] width 102 height 12
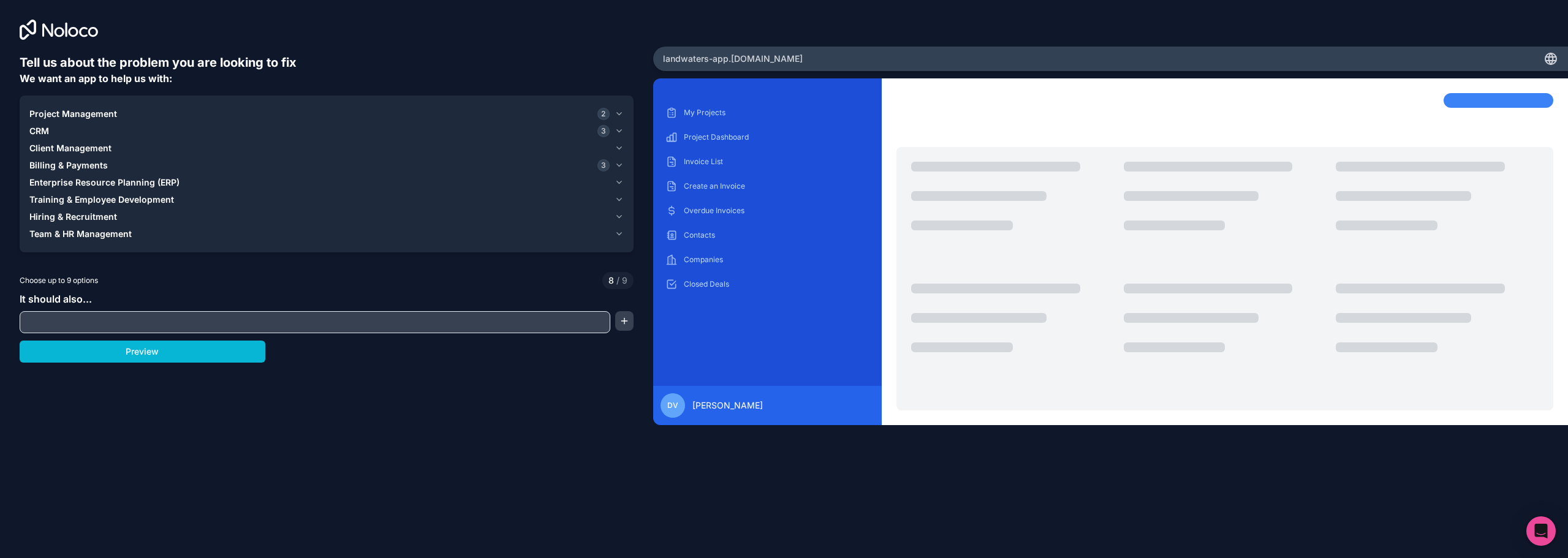
click at [69, 199] on span "Training & Employee Development" at bounding box center [101, 200] width 145 height 12
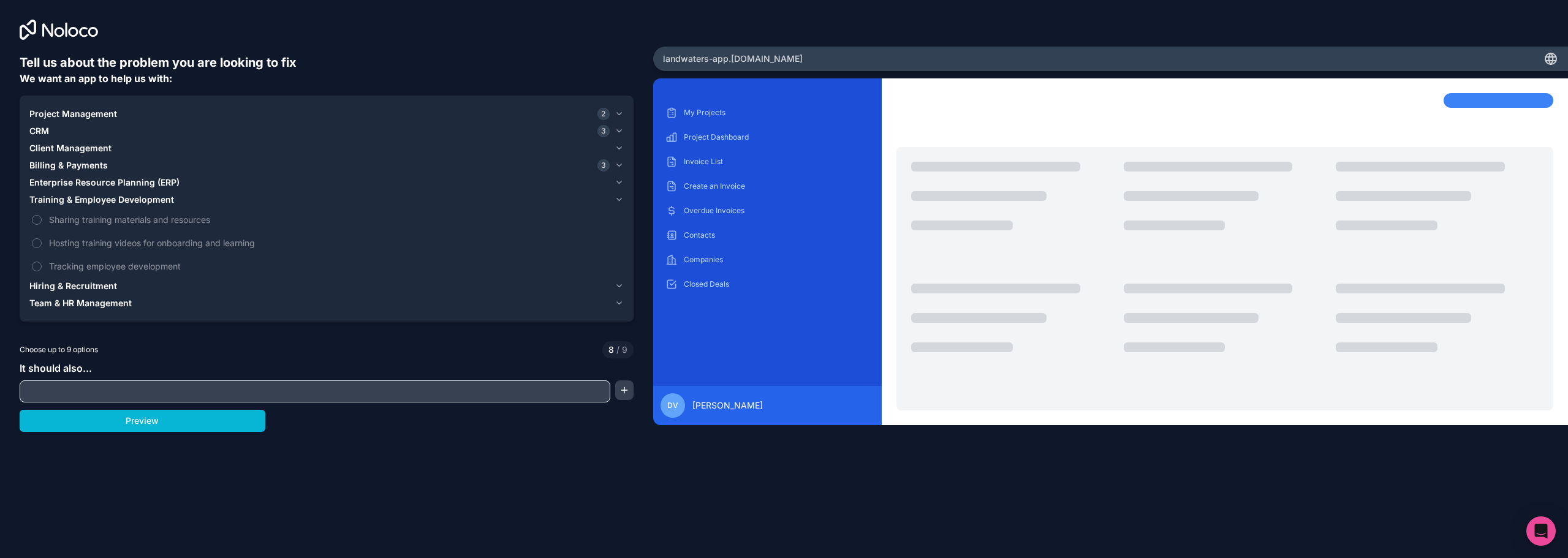
click at [69, 199] on span "Training & Employee Development" at bounding box center [101, 200] width 145 height 12
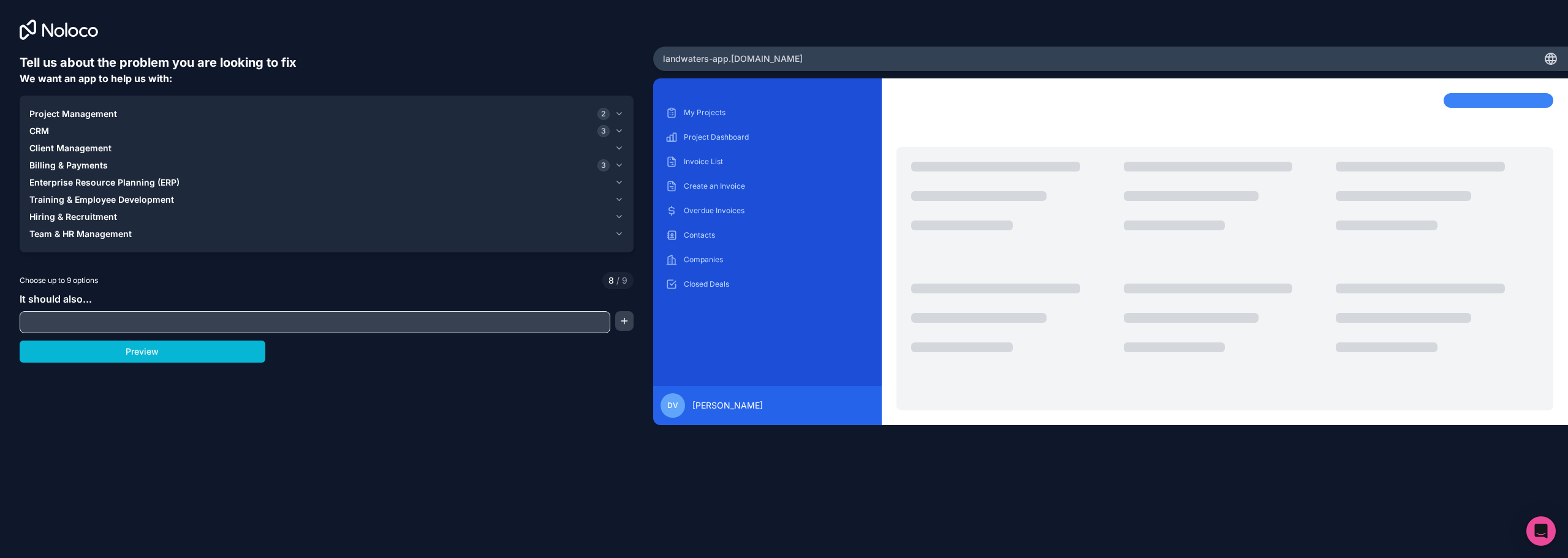
click at [76, 183] on span "Enterprise Resource Planning (ERP)" at bounding box center [104, 182] width 150 height 12
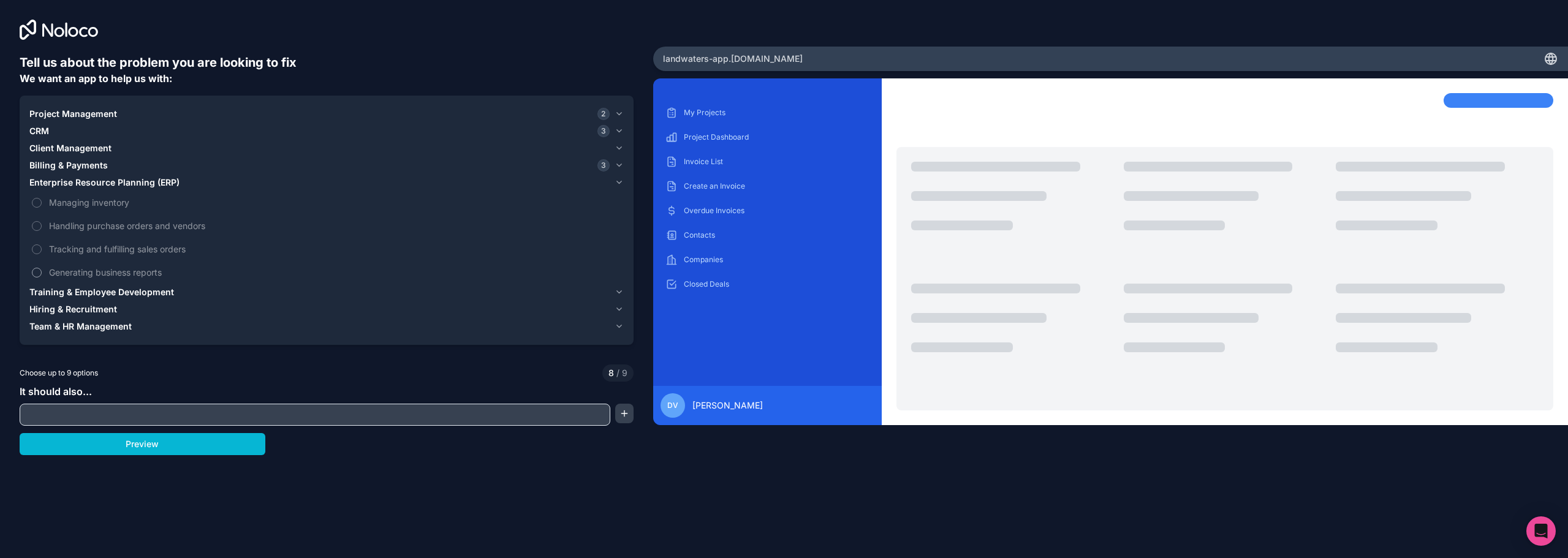
click at [102, 274] on span "Generating business reports" at bounding box center [335, 272] width 572 height 12
click at [42, 274] on button "Generating business reports" at bounding box center [37, 273] width 10 height 10
click at [97, 270] on span "Generating business reports" at bounding box center [335, 272] width 572 height 12
click at [42, 270] on button "Generating business reports" at bounding box center [37, 273] width 10 height 10
click at [106, 248] on span "Tracking and fulfilling sales orders" at bounding box center [335, 249] width 572 height 12
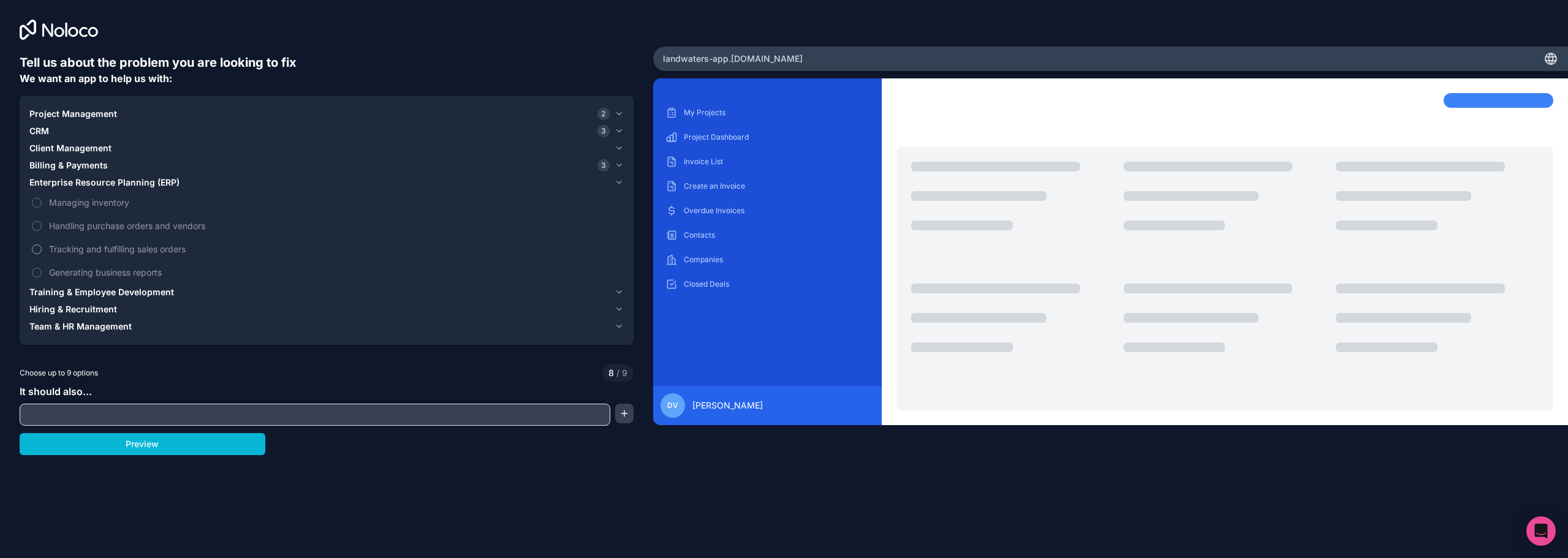
click at [42, 248] on button "Tracking and fulfilling sales orders" at bounding box center [37, 249] width 10 height 10
click at [106, 248] on span "Tracking and fulfilling sales orders" at bounding box center [335, 249] width 572 height 12
click at [42, 248] on button "Tracking and fulfilling sales orders" at bounding box center [37, 249] width 10 height 10
click at [107, 227] on span "Handling purchase orders and vendors" at bounding box center [335, 225] width 572 height 12
click at [42, 227] on button "Handling purchase orders and vendors" at bounding box center [37, 226] width 10 height 10
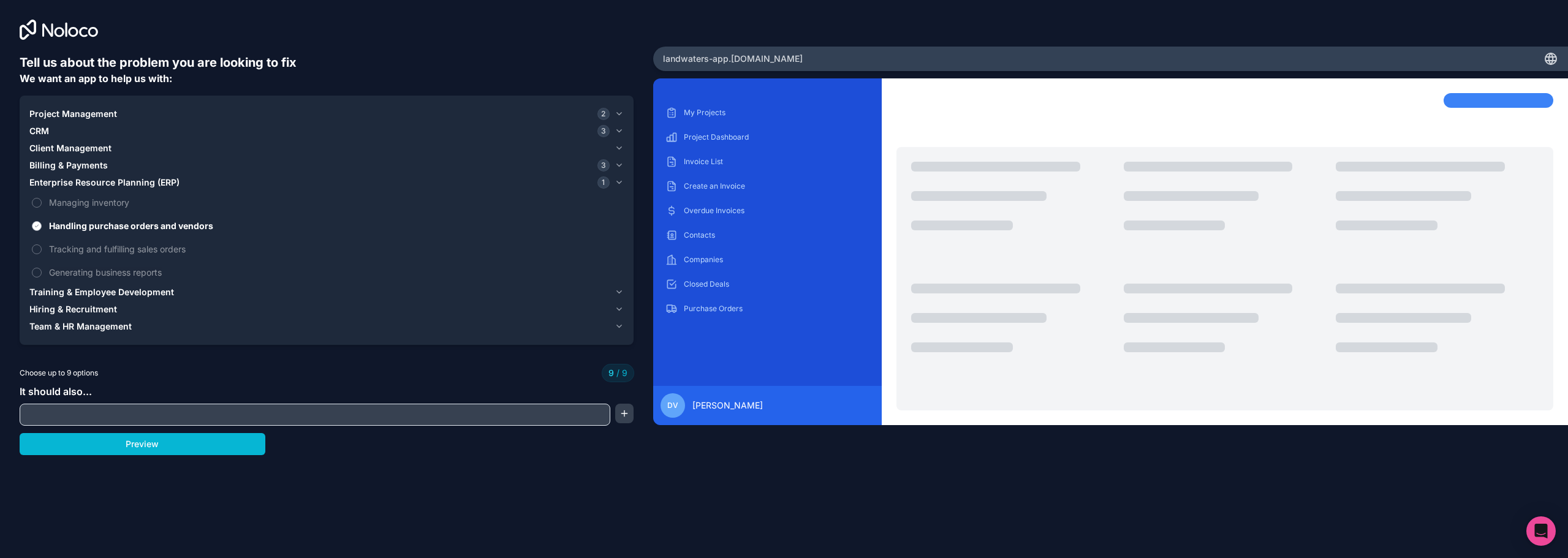
click at [107, 227] on span "Handling purchase orders and vendors" at bounding box center [335, 225] width 572 height 12
click at [42, 227] on button "Handling purchase orders and vendors" at bounding box center [37, 226] width 10 height 10
click at [101, 201] on span "Managing inventory" at bounding box center [335, 202] width 572 height 12
click at [42, 201] on button "Managing inventory" at bounding box center [37, 203] width 10 height 10
click at [101, 201] on span "Managing inventory" at bounding box center [335, 202] width 572 height 12
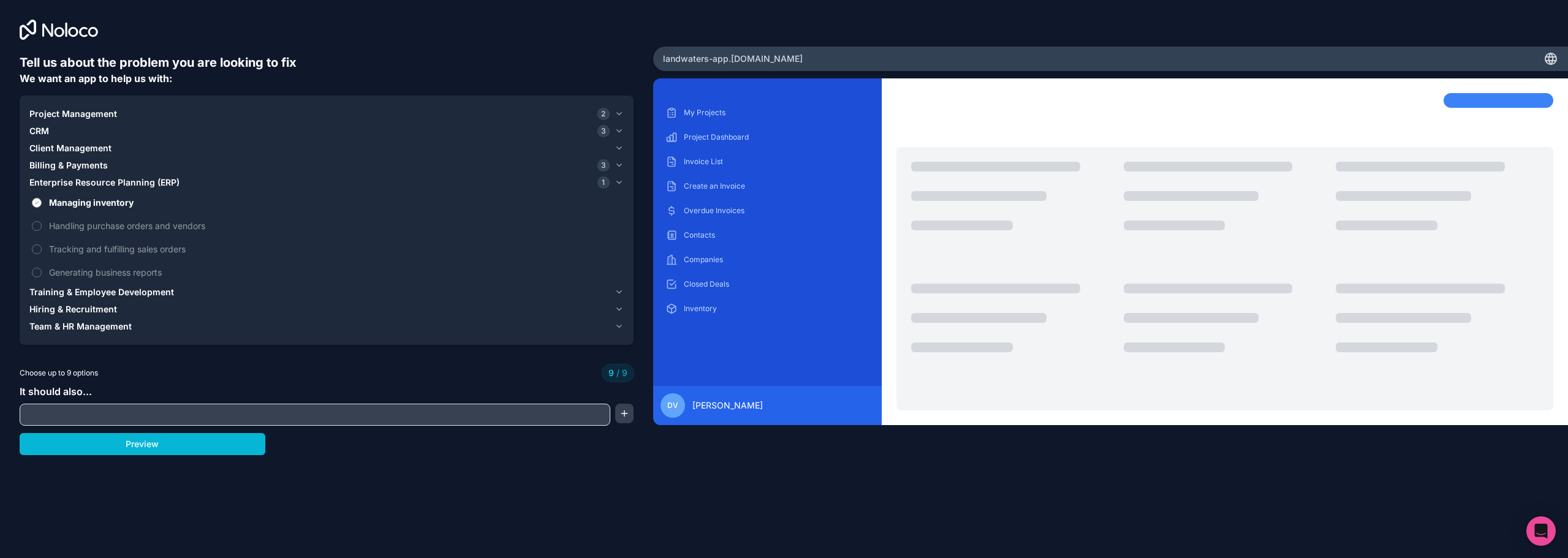
click at [42, 201] on button "Managing inventory" at bounding box center [37, 203] width 10 height 10
click at [99, 182] on span "Enterprise Resource Planning (ERP)" at bounding box center [104, 182] width 150 height 12
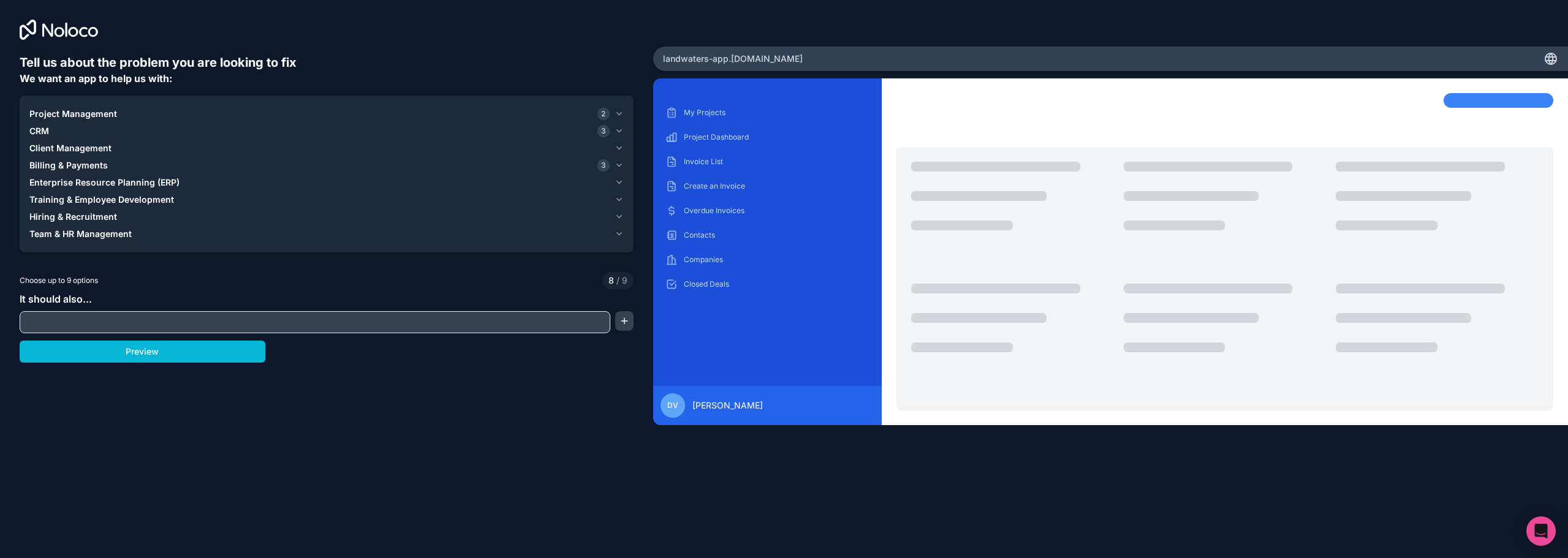
click at [99, 182] on span "Enterprise Resource Planning (ERP)" at bounding box center [104, 182] width 150 height 12
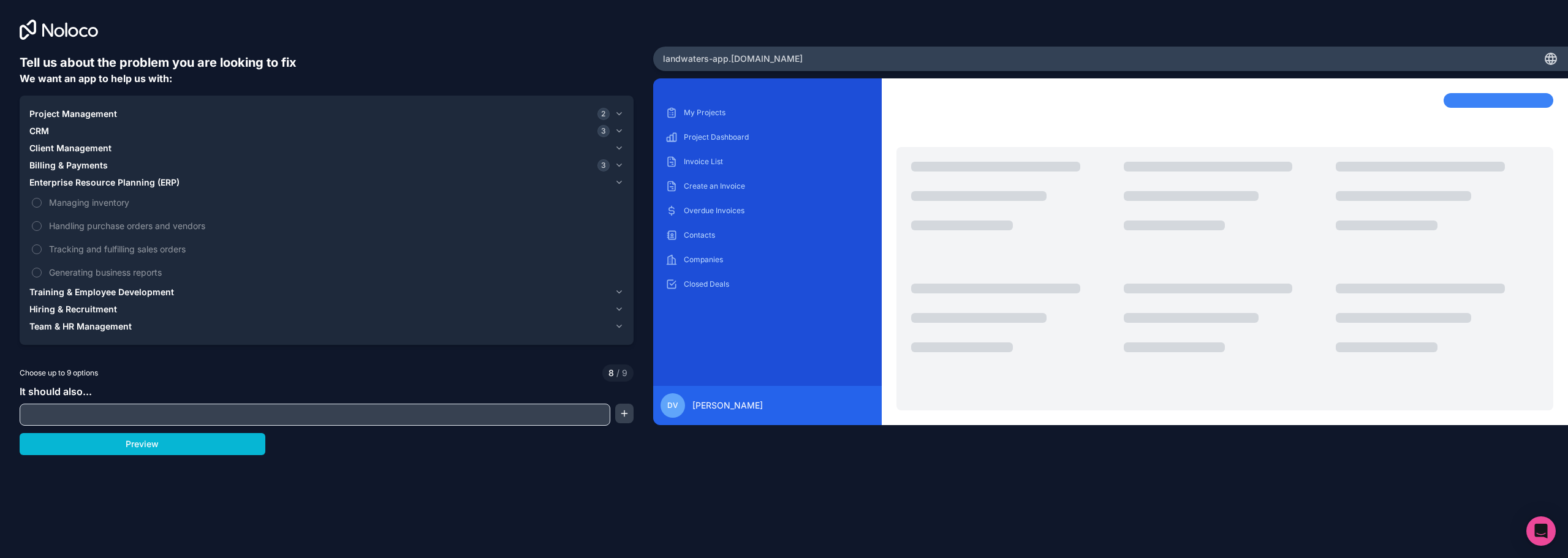
click at [99, 183] on span "Enterprise Resource Planning (ERP)" at bounding box center [104, 182] width 150 height 12
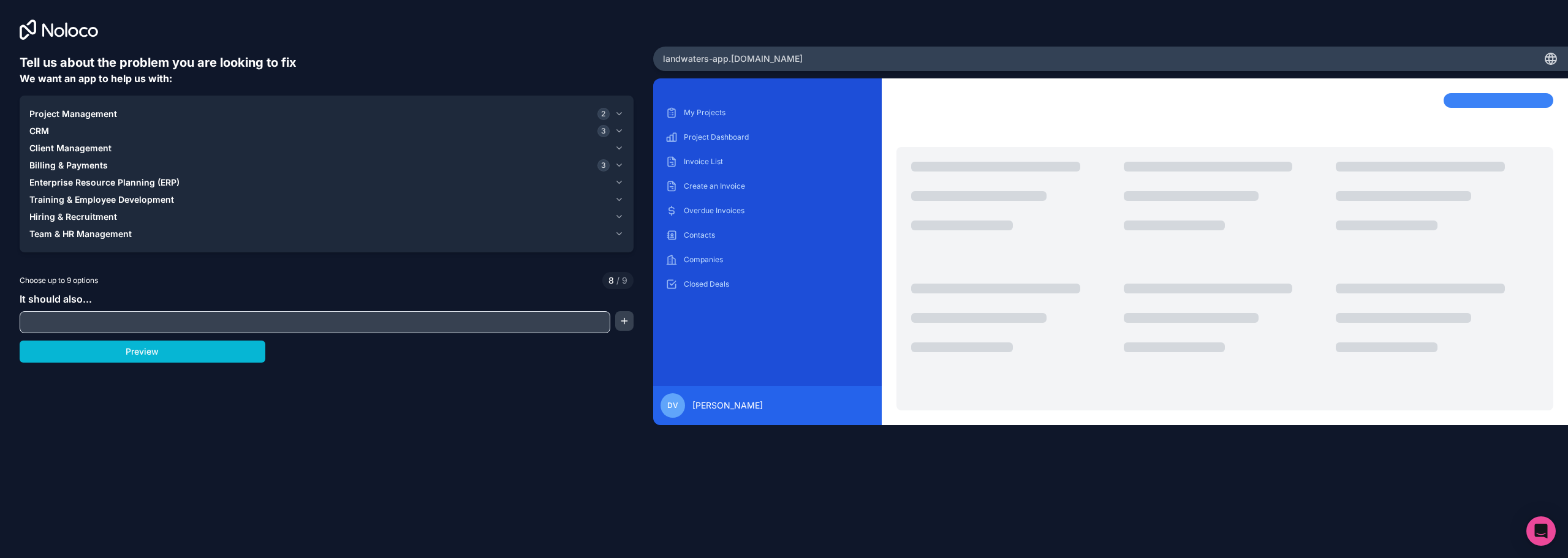
click at [74, 162] on span "Billing & Payments" at bounding box center [68, 165] width 78 height 12
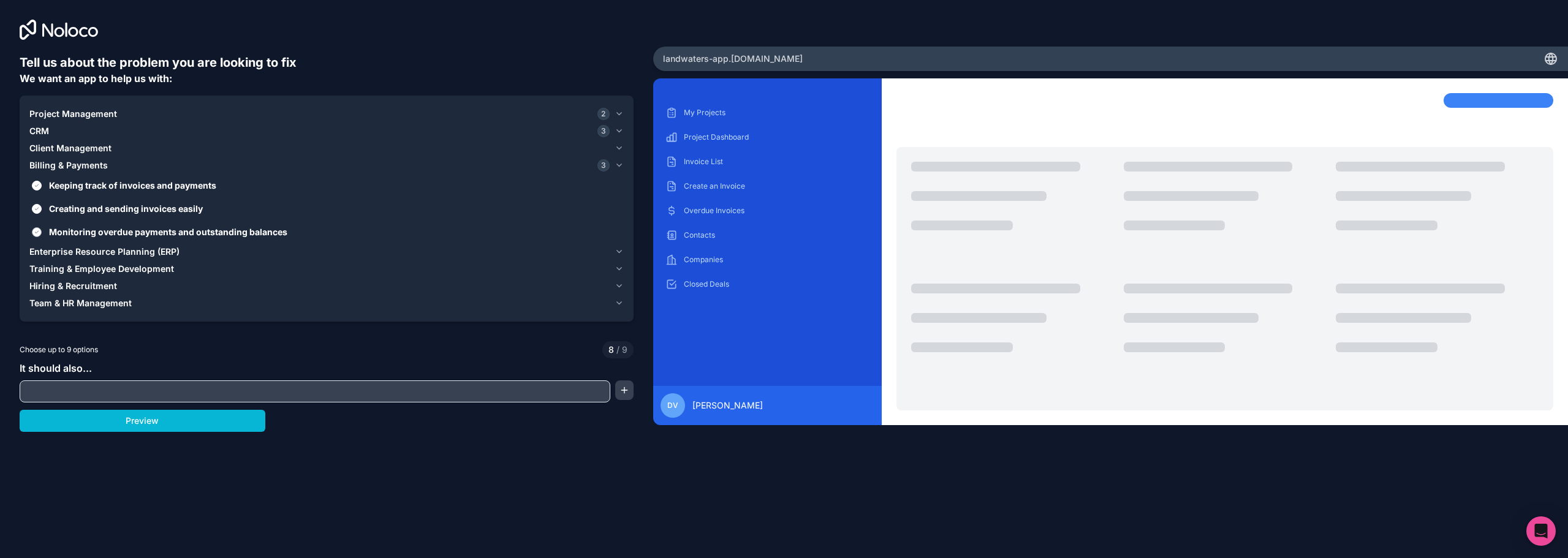
click at [88, 230] on span "Monitoring overdue payments and outstanding balances" at bounding box center [335, 231] width 572 height 12
click at [42, 230] on button "Monitoring overdue payments and outstanding balances" at bounding box center [37, 232] width 10 height 10
click at [88, 230] on span "Monitoring overdue payments and outstanding balances" at bounding box center [335, 231] width 572 height 12
click at [42, 230] on button "Monitoring overdue payments and outstanding balances" at bounding box center [37, 232] width 10 height 10
click at [77, 148] on span "Client Management" at bounding box center [70, 148] width 82 height 12
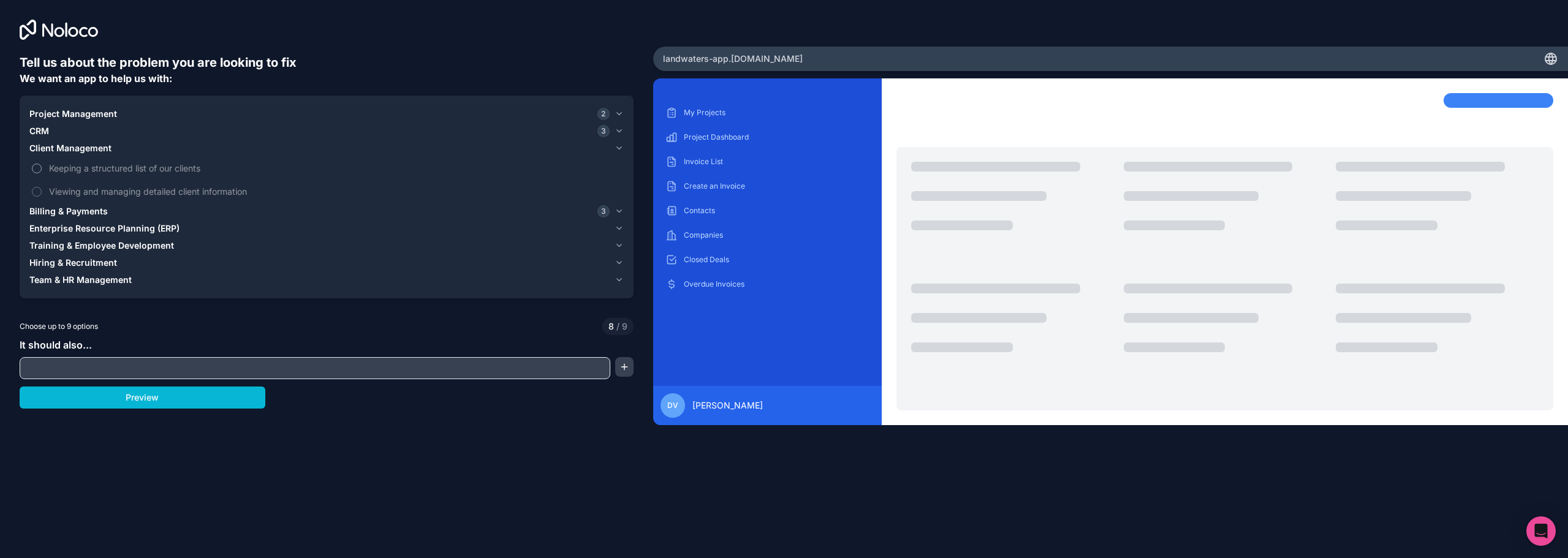
click at [100, 171] on span "Keeping a structured list of our clients" at bounding box center [335, 168] width 572 height 12
click at [42, 171] on button "Keeping a structured list of our clients" at bounding box center [37, 169] width 10 height 10
click at [99, 192] on span "Viewing and managing detailed client information" at bounding box center [335, 191] width 572 height 12
click at [46, 133] on span "CRM" at bounding box center [39, 131] width 20 height 12
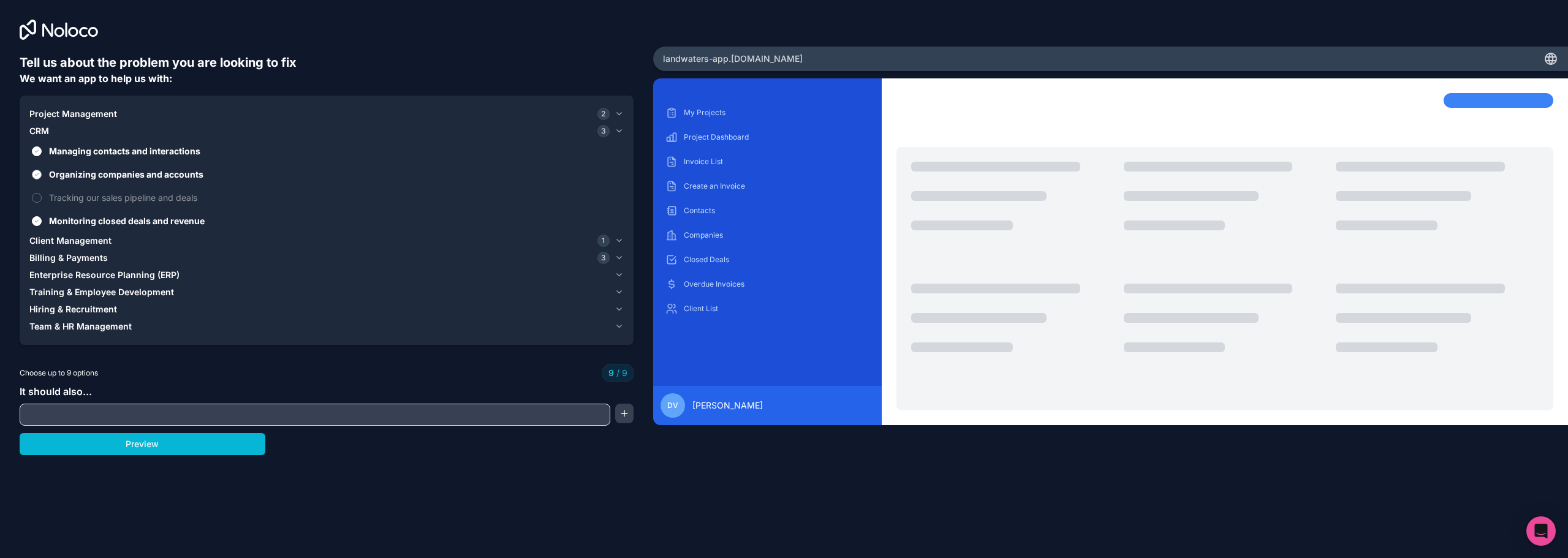
click at [84, 173] on span "Organizing companies and accounts" at bounding box center [335, 174] width 572 height 12
click at [42, 173] on button "Organizing companies and accounts" at bounding box center [37, 175] width 10 height 10
click at [84, 173] on span "Organizing companies and accounts" at bounding box center [335, 174] width 572 height 12
click at [42, 173] on button "Organizing companies and accounts" at bounding box center [37, 175] width 10 height 10
click at [86, 155] on span "Managing contacts and interactions" at bounding box center [335, 151] width 572 height 12
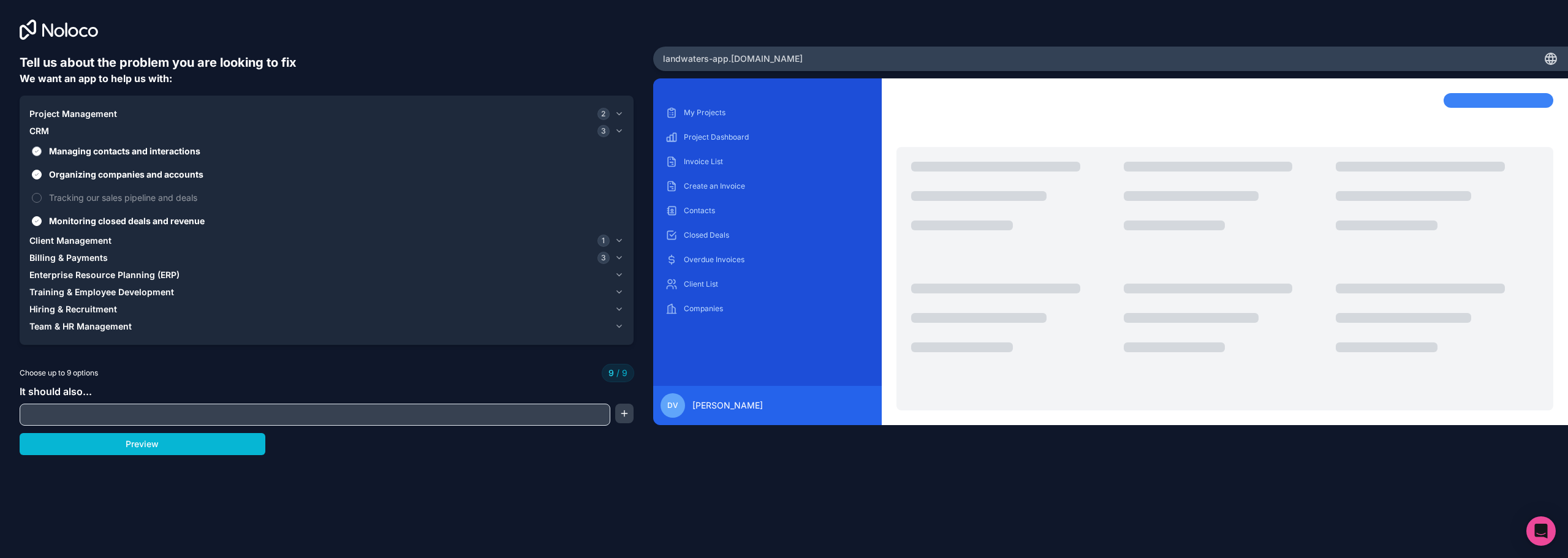
click at [42, 155] on button "Managing contacts and interactions" at bounding box center [37, 151] width 10 height 10
click at [86, 155] on span "Managing contacts and interactions" at bounding box center [335, 151] width 572 height 12
click at [42, 155] on button "Managing contacts and interactions" at bounding box center [37, 151] width 10 height 10
click at [86, 155] on span "Managing contacts and interactions" at bounding box center [335, 151] width 572 height 12
click at [42, 155] on button "Managing contacts and interactions" at bounding box center [37, 151] width 10 height 10
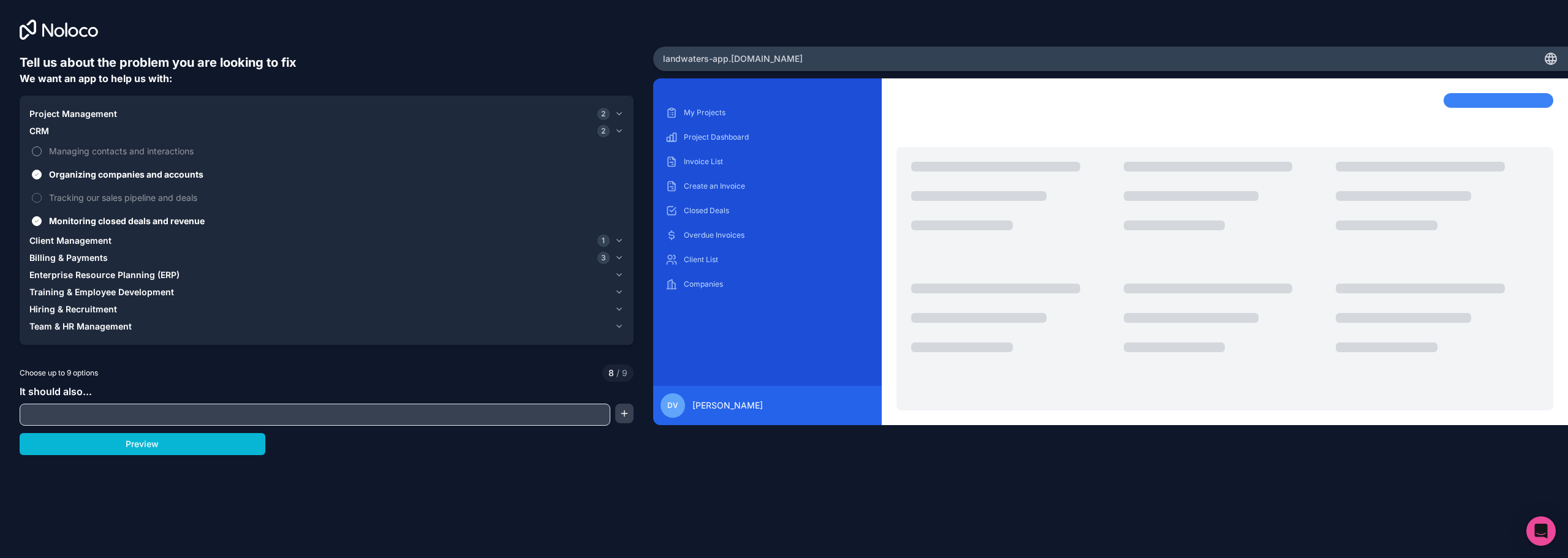
click at [86, 155] on span "Managing contacts and interactions" at bounding box center [335, 151] width 572 height 12
click at [42, 155] on button "Managing contacts and interactions" at bounding box center [37, 151] width 10 height 10
click at [76, 115] on span "Project Management" at bounding box center [72, 114] width 87 height 12
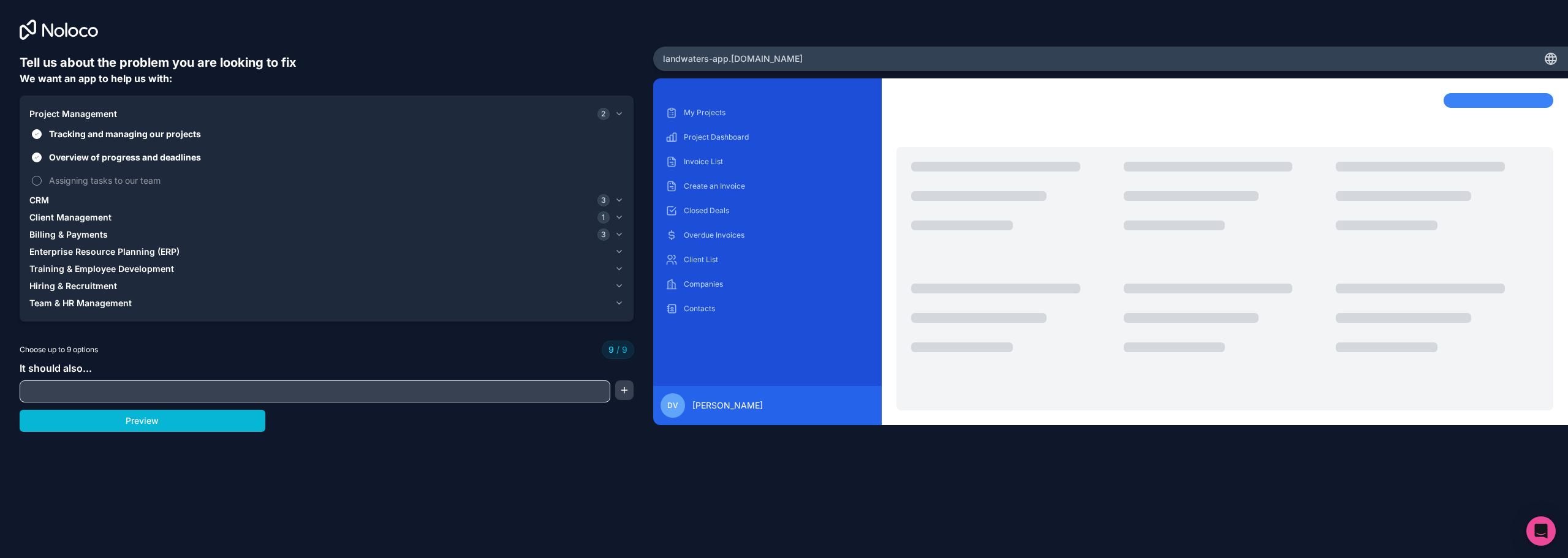
click at [83, 179] on span "Assigning tasks to our team" at bounding box center [335, 180] width 572 height 12
click at [87, 157] on span "Overview of progress and deadlines" at bounding box center [335, 156] width 572 height 12
click at [42, 157] on button "Overview of progress and deadlines" at bounding box center [37, 158] width 10 height 10
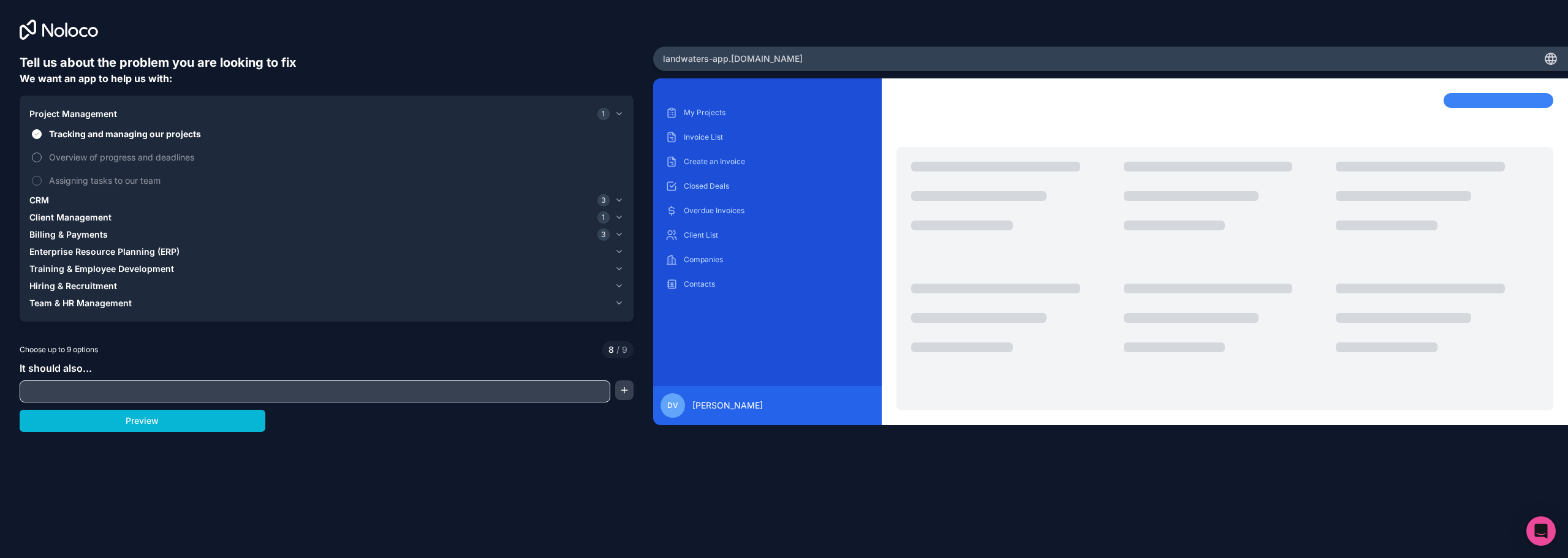
click at [87, 157] on span "Overview of progress and deadlines" at bounding box center [335, 156] width 572 height 12
click at [42, 157] on button "Overview of progress and deadlines" at bounding box center [37, 158] width 10 height 10
click at [92, 136] on span "Tracking and managing our projects" at bounding box center [335, 133] width 572 height 12
click at [42, 136] on button "Tracking and managing our projects" at bounding box center [37, 134] width 10 height 10
click at [92, 136] on span "Tracking and managing our projects" at bounding box center [335, 133] width 572 height 12
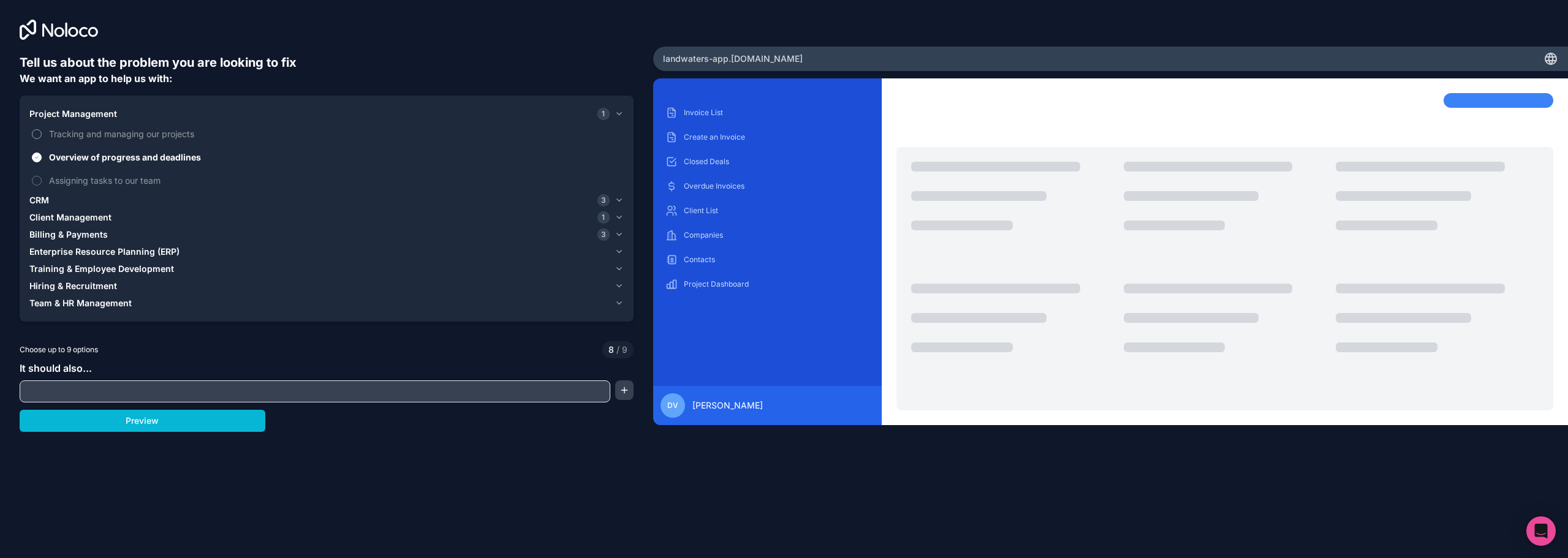
click at [42, 136] on button "Tracking and managing our projects" at bounding box center [37, 134] width 10 height 10
click at [102, 394] on input "text" at bounding box center [314, 392] width 584 height 17
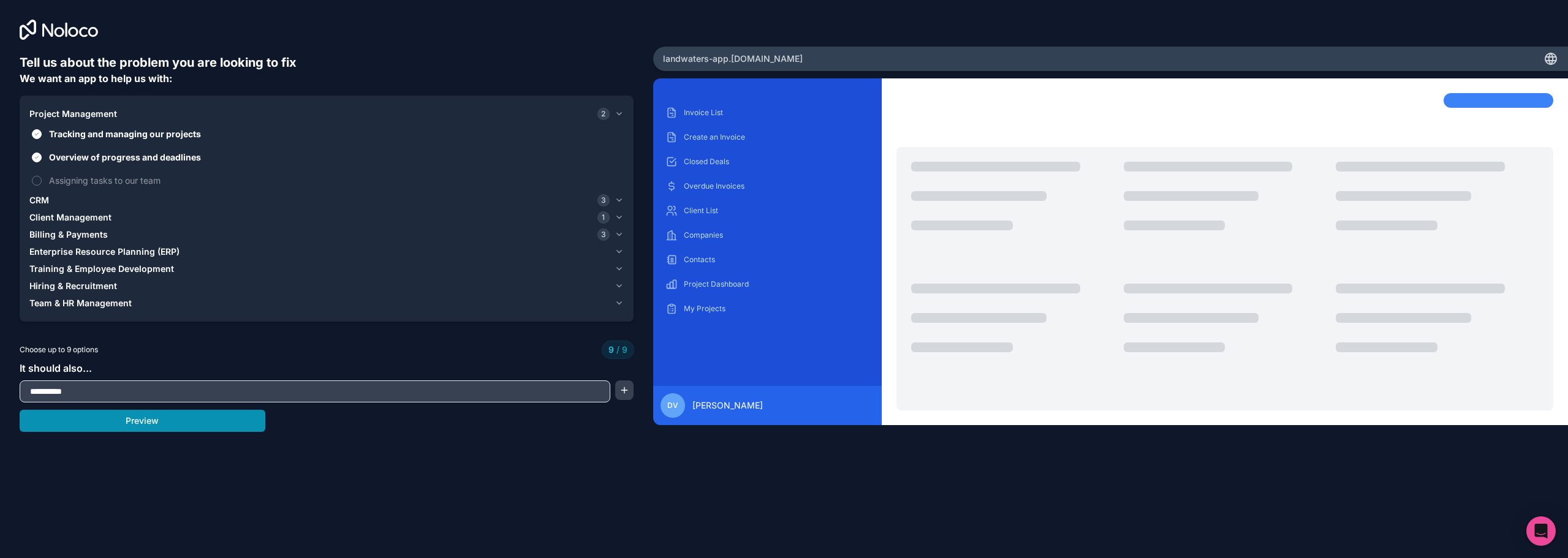
type input "**********"
click at [203, 429] on button "Preview" at bounding box center [143, 421] width 246 height 22
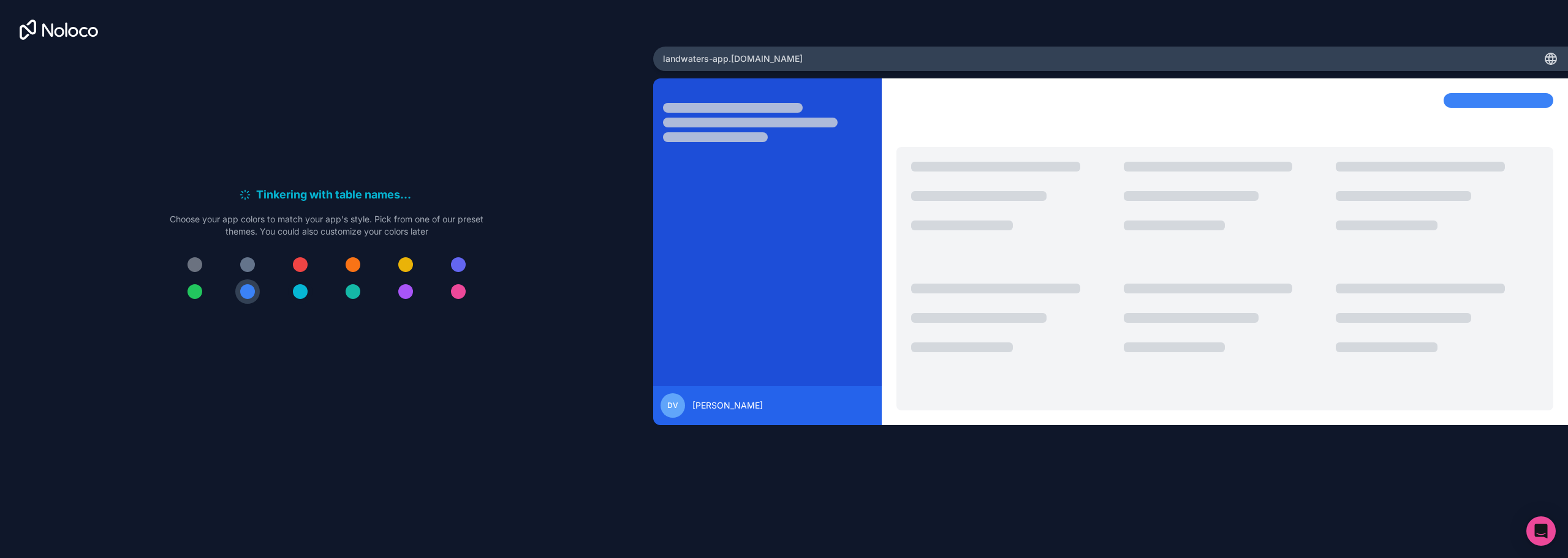
click at [301, 289] on div at bounding box center [300, 292] width 15 height 15
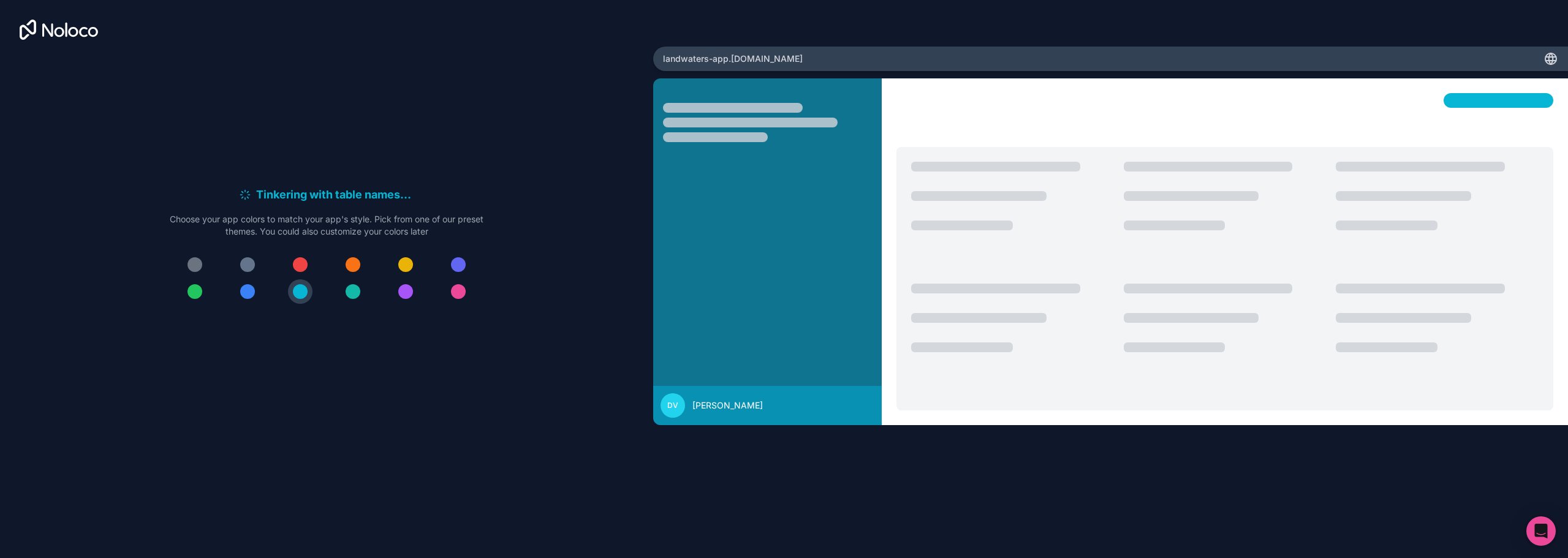
drag, startPoint x: 360, startPoint y: 253, endPoint x: 355, endPoint y: 264, distance: 12.1
click at [359, 253] on div at bounding box center [326, 279] width 313 height 52
click at [355, 264] on div at bounding box center [353, 265] width 15 height 15
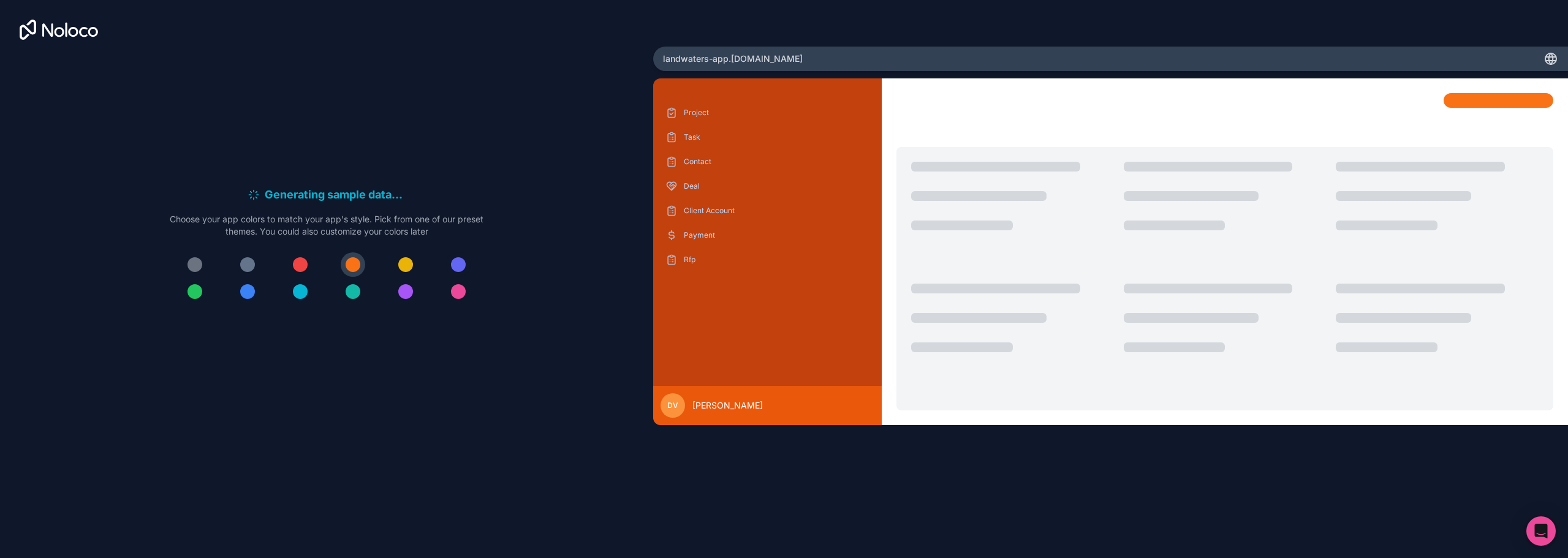
click at [462, 263] on div at bounding box center [458, 265] width 15 height 15
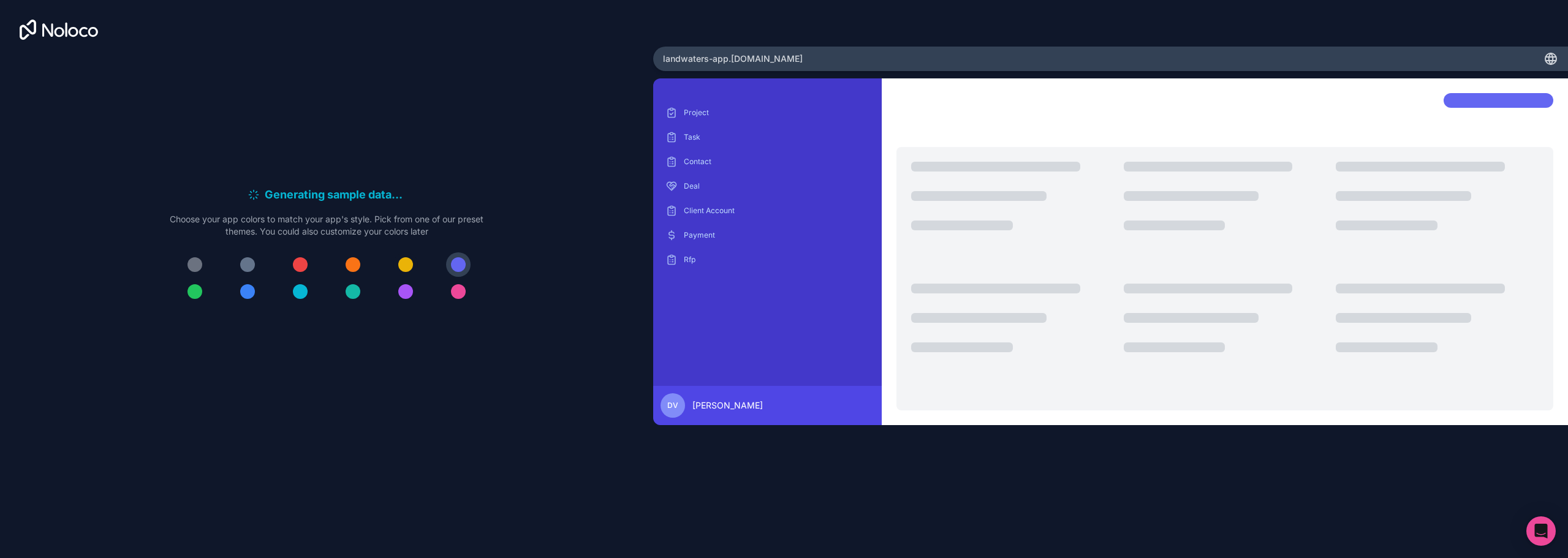
click at [405, 260] on div at bounding box center [406, 265] width 15 height 15
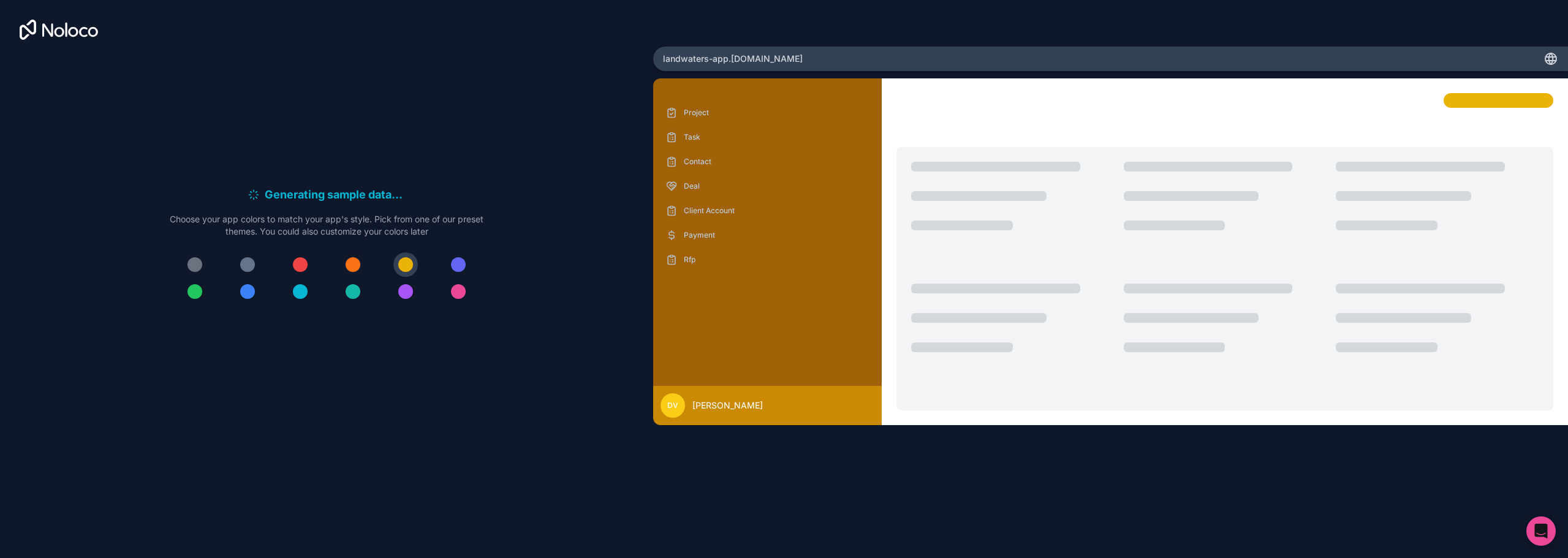
click at [349, 265] on div at bounding box center [353, 265] width 15 height 15
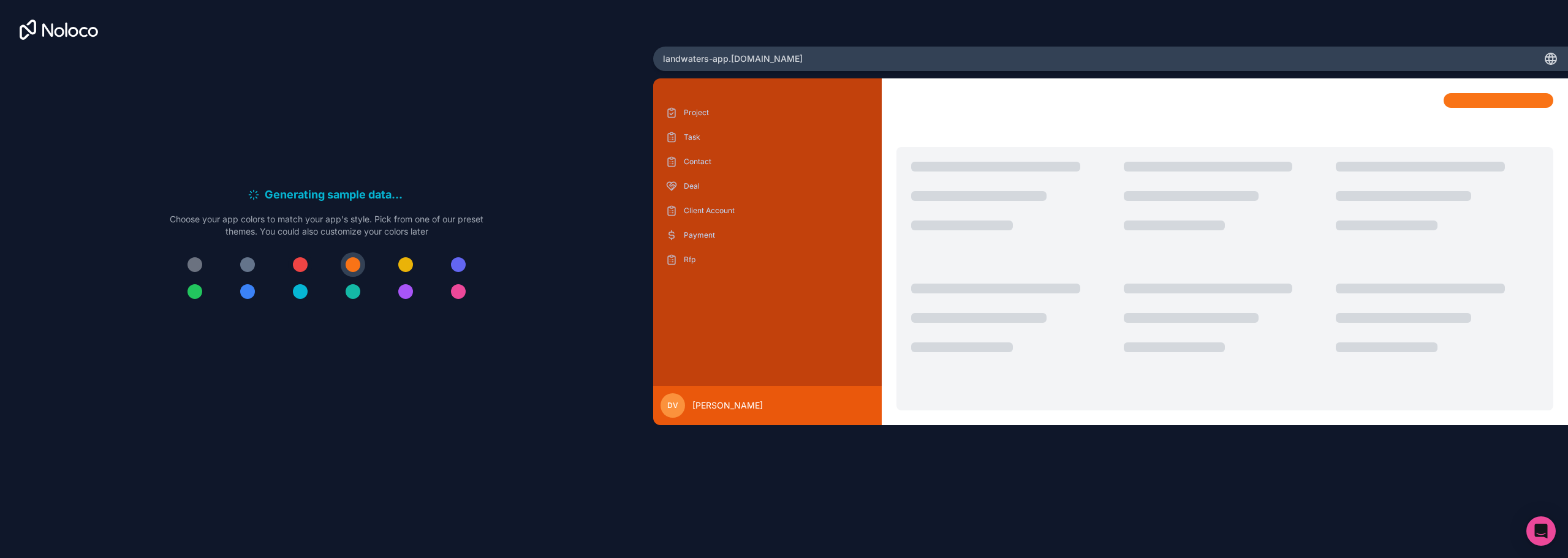
click at [298, 265] on div at bounding box center [300, 265] width 15 height 15
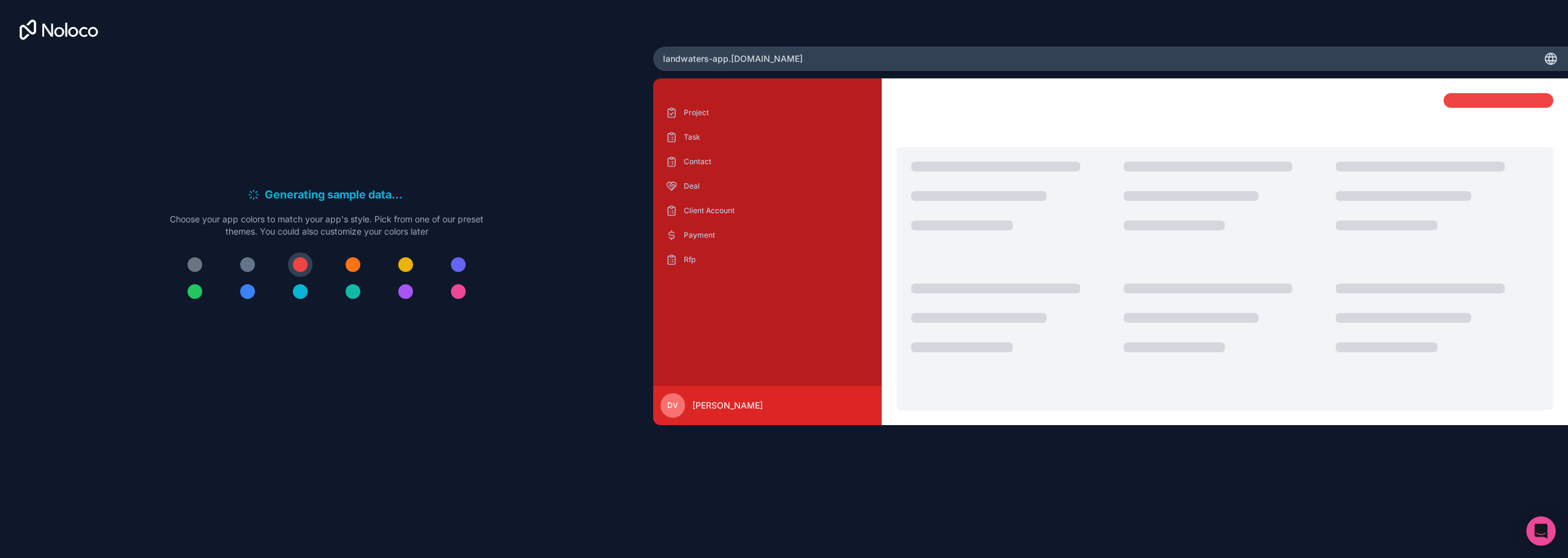
click at [360, 266] on div at bounding box center [353, 265] width 15 height 15
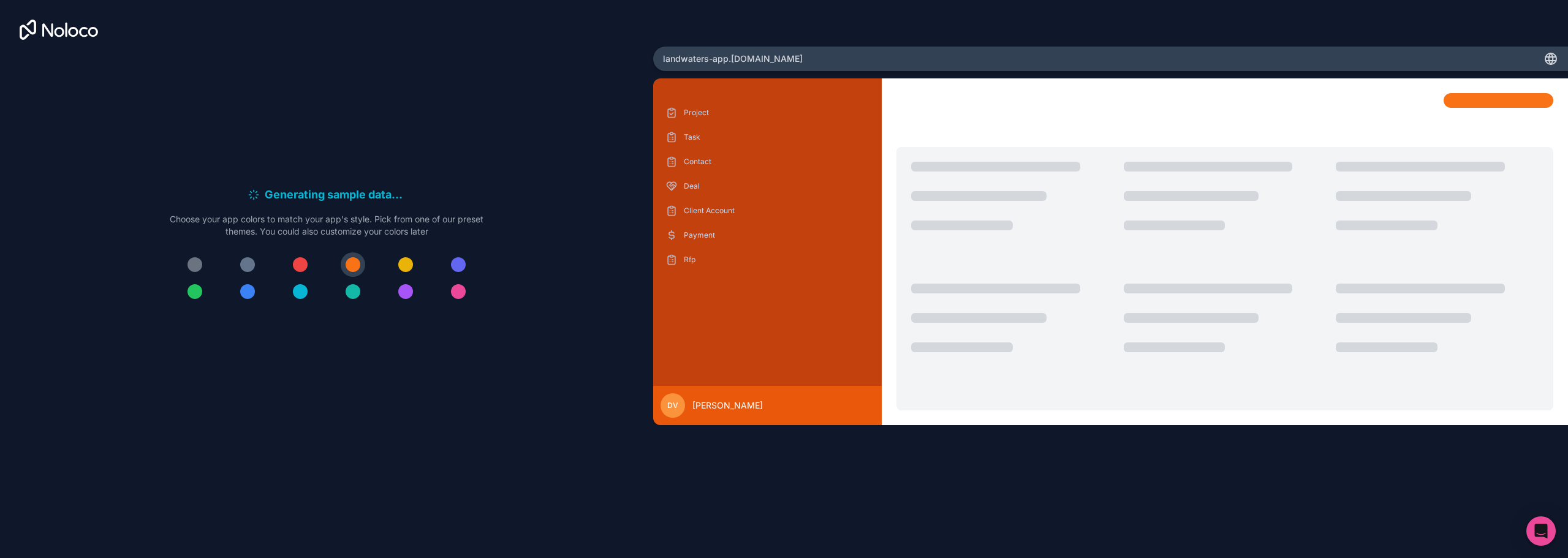
click at [251, 268] on div at bounding box center [248, 265] width 15 height 15
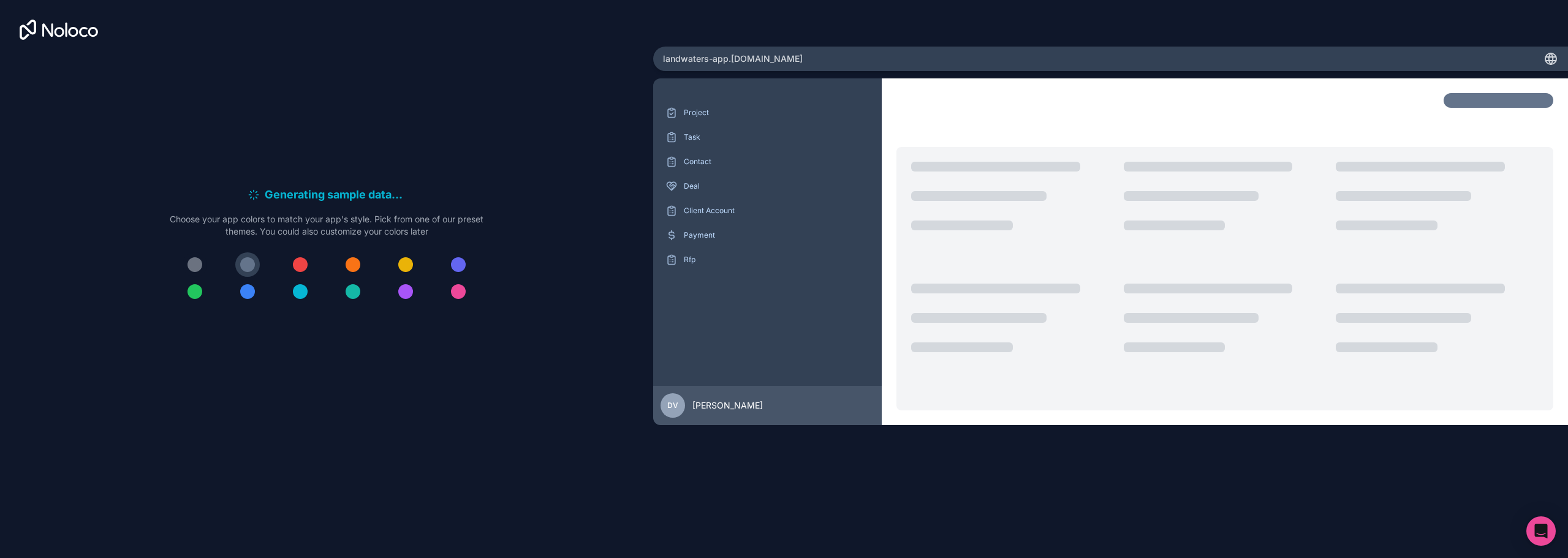
click at [191, 271] on div at bounding box center [195, 265] width 15 height 15
click at [253, 266] on div at bounding box center [248, 265] width 15 height 15
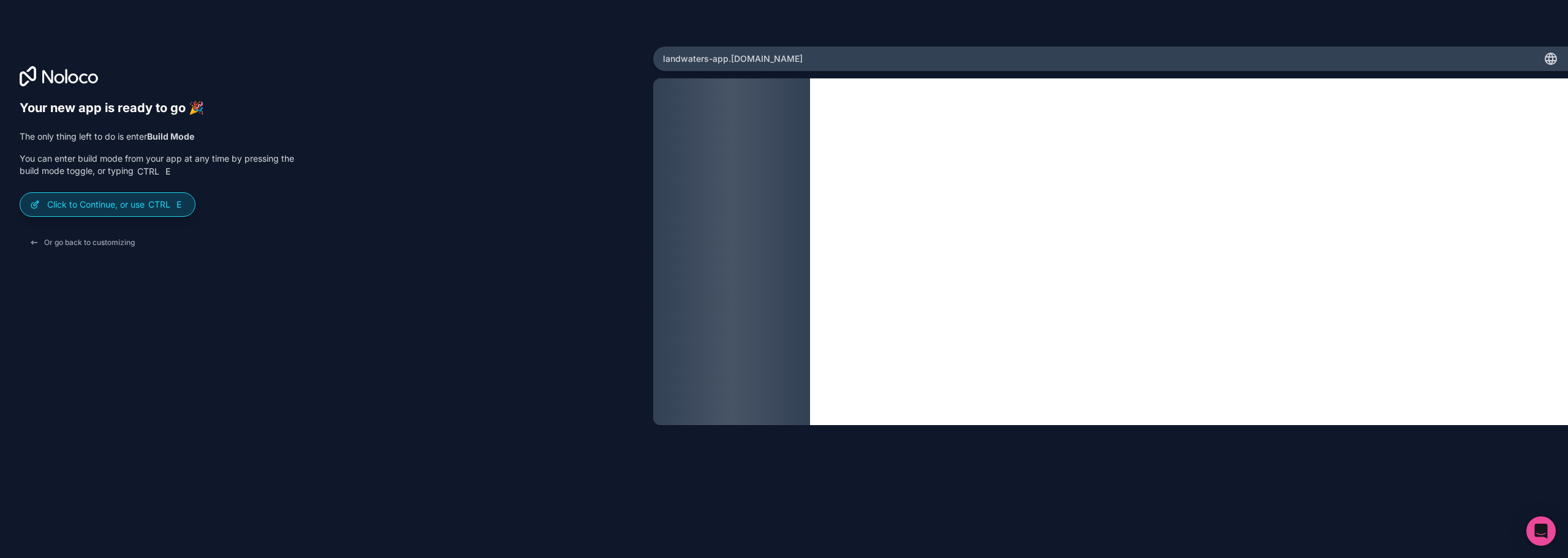
click at [106, 204] on p "Click to Continue, or use Ctrl E" at bounding box center [116, 205] width 138 height 12
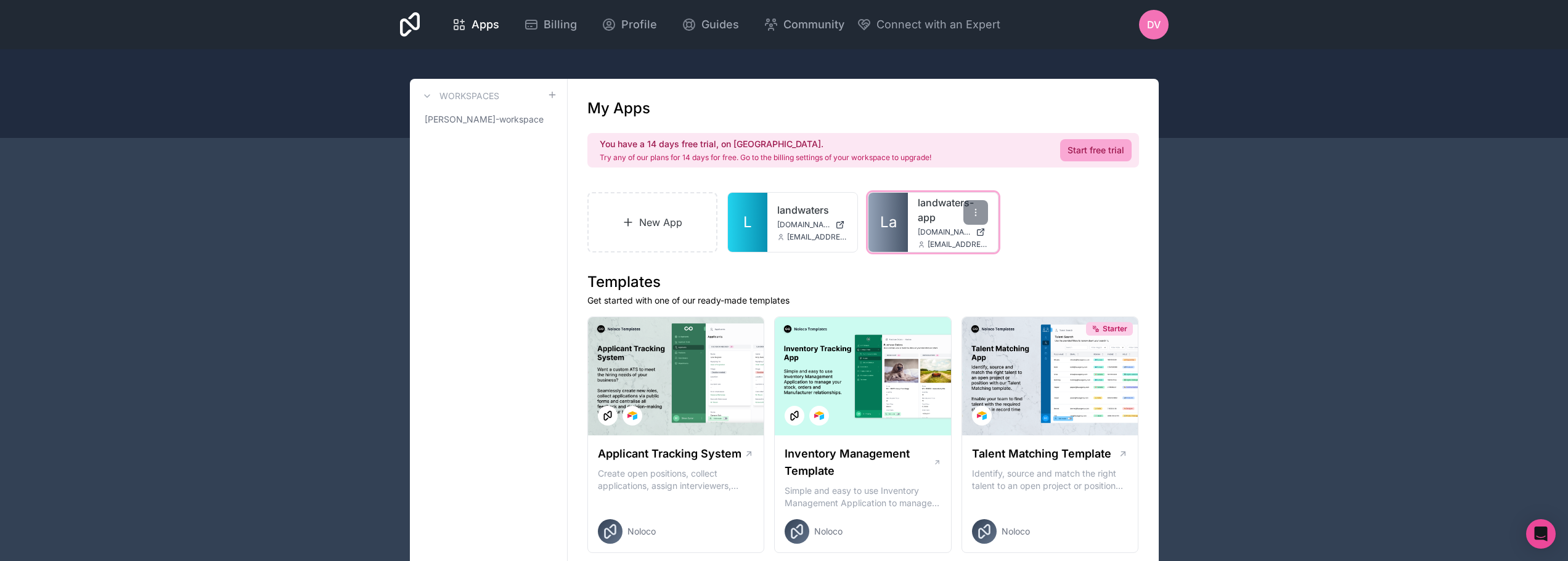
click at [936, 229] on span "landwaters-app.noloco.co" at bounding box center [943, 232] width 53 height 10
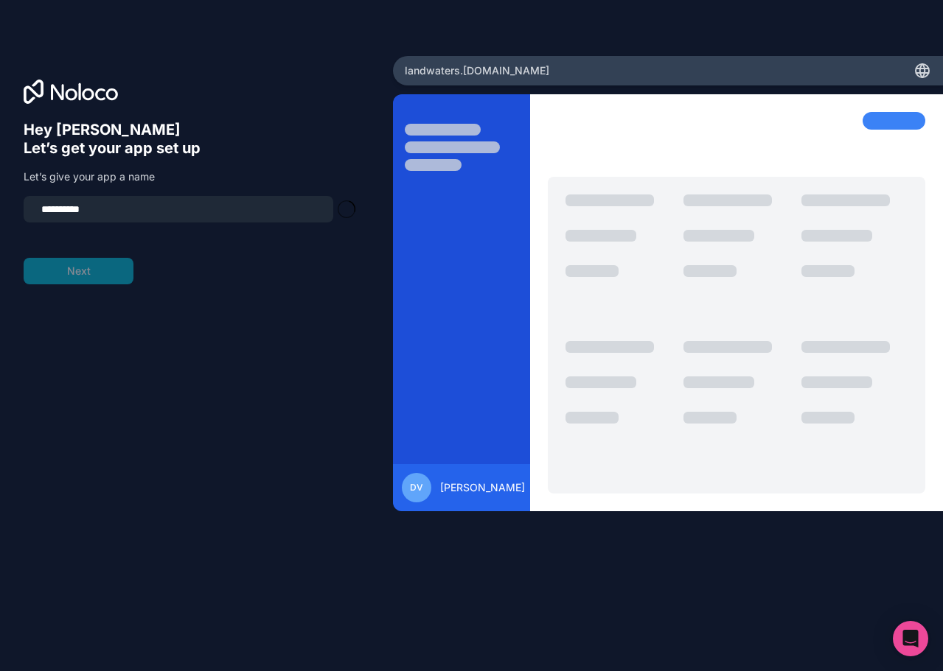
type input "**********"
click at [83, 270] on button "Next" at bounding box center [79, 271] width 110 height 27
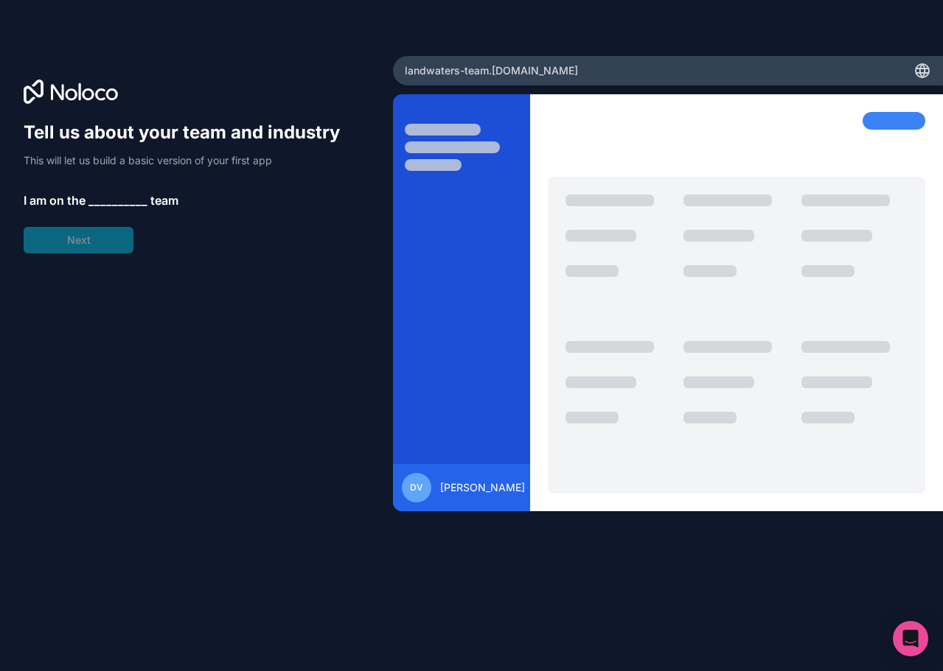
click at [104, 198] on span "__________" at bounding box center [117, 201] width 59 height 18
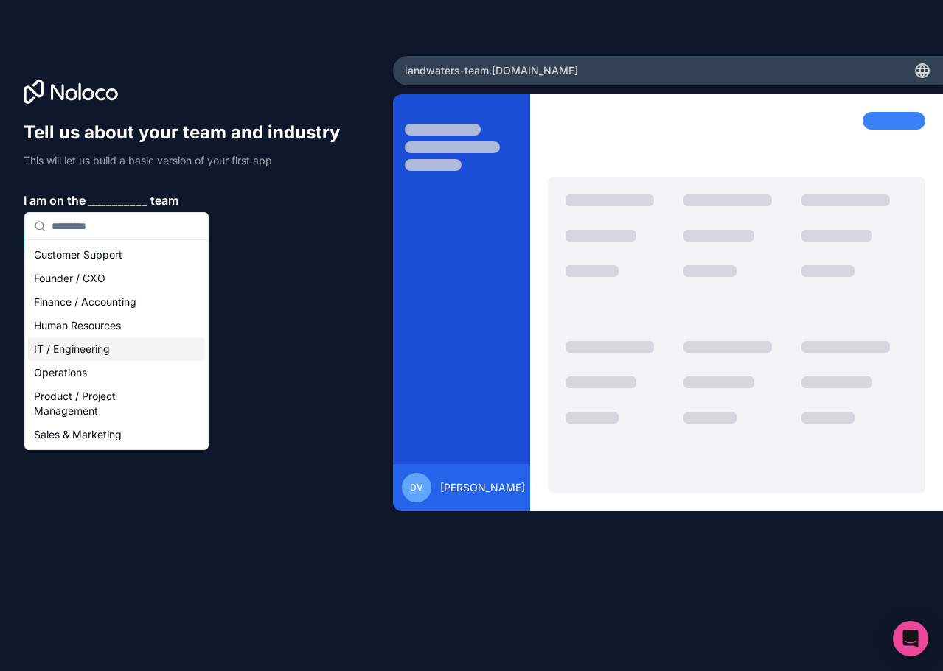
click at [87, 349] on div "IT / Engineering" at bounding box center [116, 350] width 177 height 24
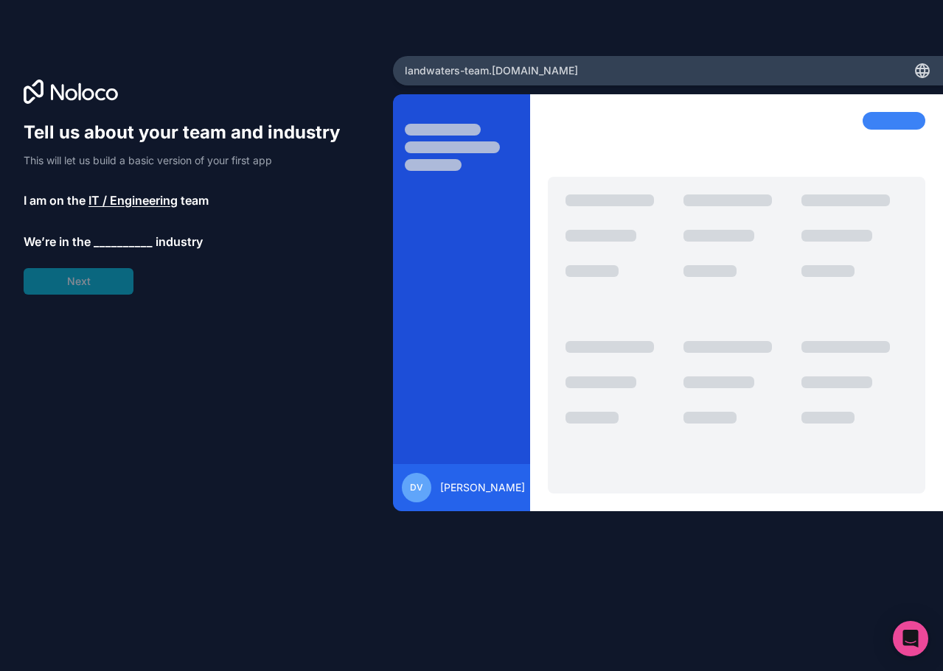
click at [127, 253] on div "Tell us about your team and industry This will let us build a basic version of …" at bounding box center [189, 208] width 330 height 174
click at [128, 237] on span "__________" at bounding box center [123, 242] width 59 height 18
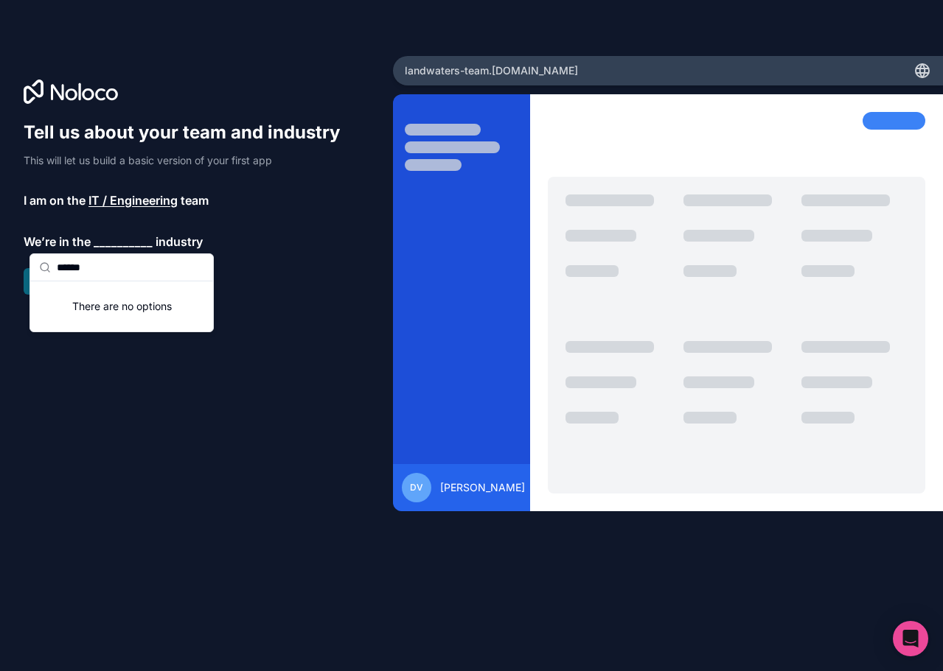
type input "******"
click at [93, 371] on div "Tell us about your team and industry This will let us build a basic version of …" at bounding box center [197, 356] width 346 height 471
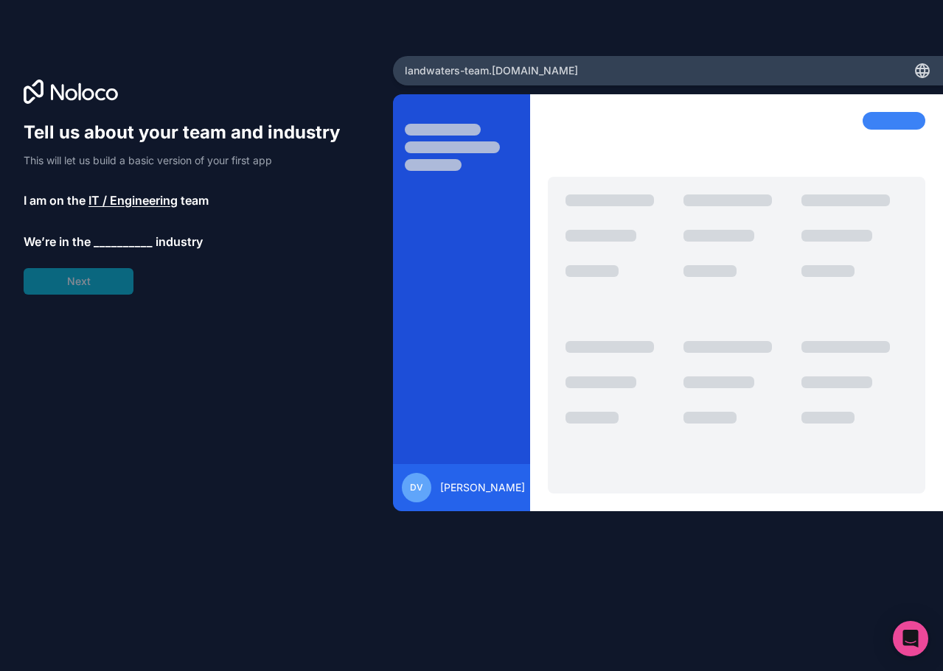
click at [123, 230] on div "Tell us about your team and industry This will let us build a basic version of …" at bounding box center [189, 208] width 330 height 174
click at [125, 240] on span "__________" at bounding box center [123, 242] width 59 height 18
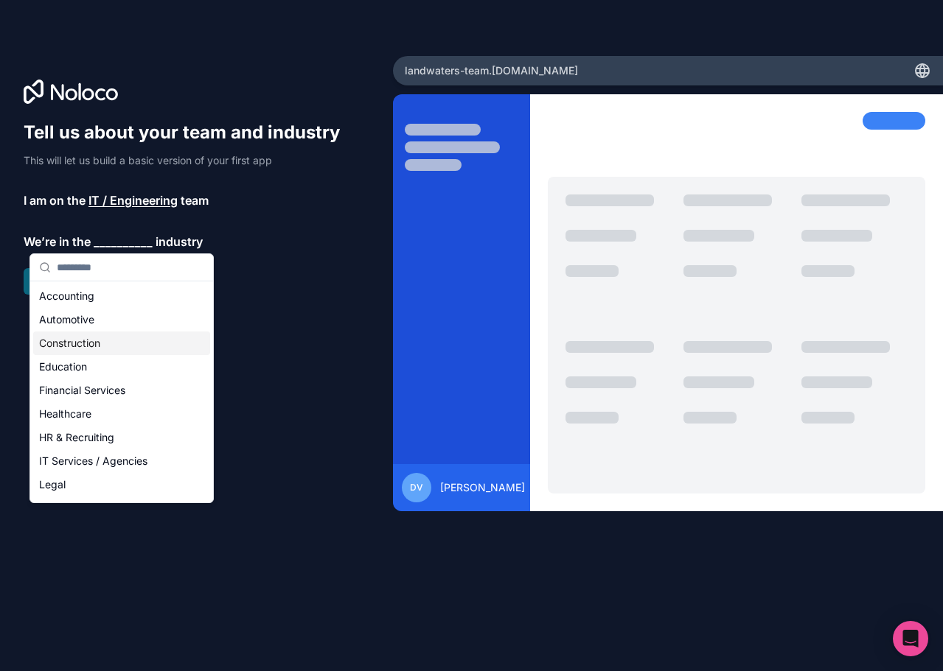
click at [94, 335] on div "Construction" at bounding box center [121, 344] width 177 height 24
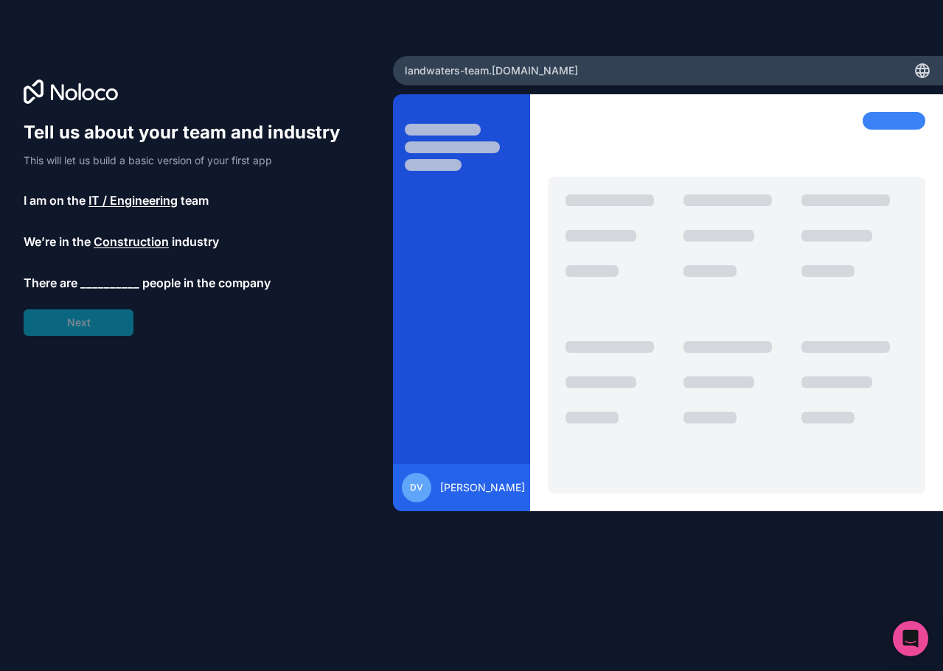
click at [117, 276] on span "__________" at bounding box center [109, 283] width 59 height 18
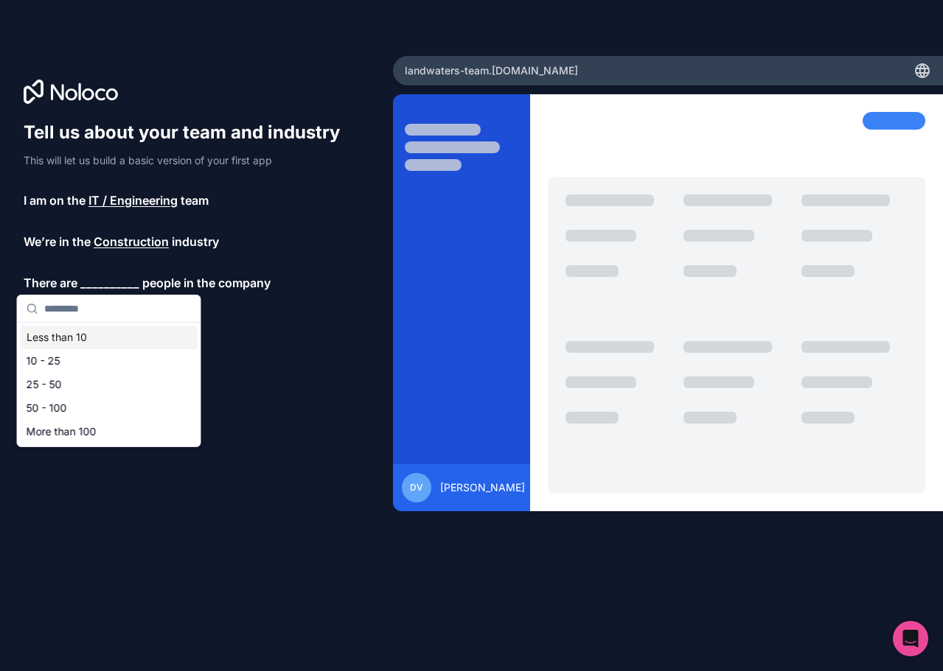
click at [80, 336] on div "Less than 10" at bounding box center [109, 338] width 177 height 24
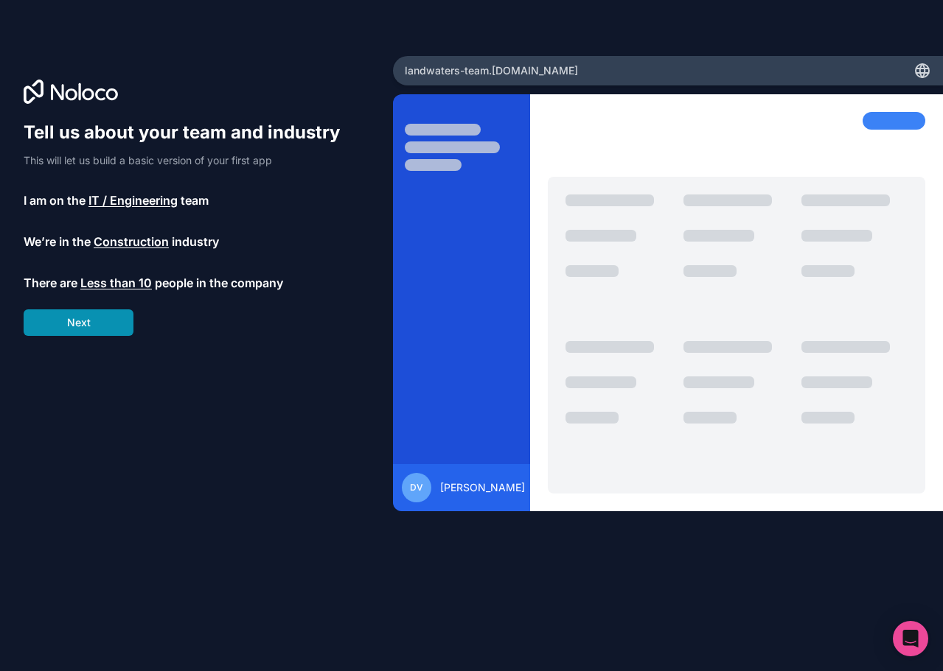
click at [91, 323] on button "Next" at bounding box center [79, 323] width 110 height 27
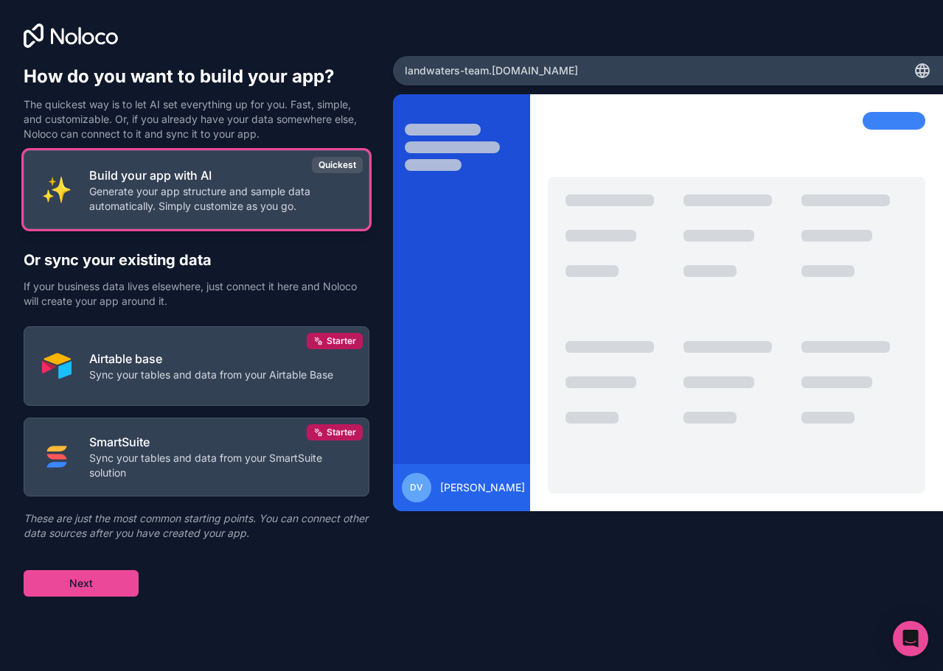
click at [175, 199] on p "Generate your app structure and sample data automatically. Simply customize as …" at bounding box center [220, 198] width 262 height 29
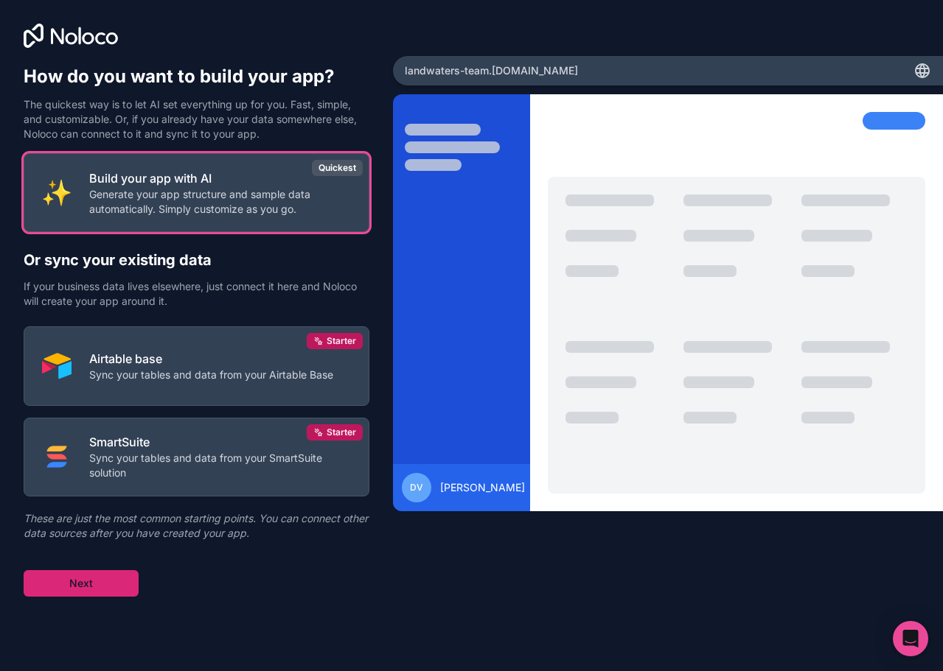
click at [99, 580] on button "Next" at bounding box center [81, 583] width 115 height 27
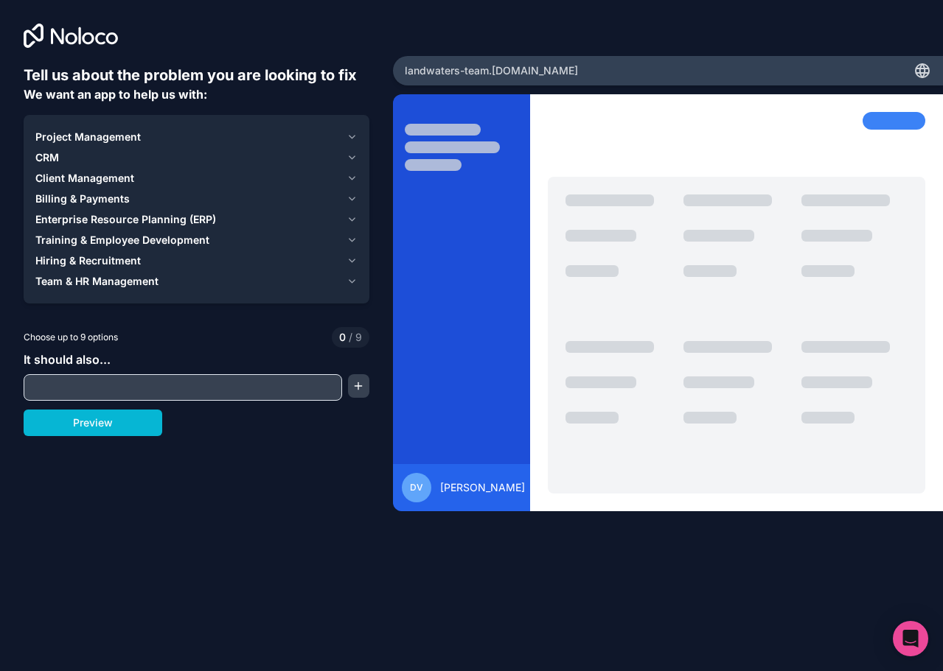
click at [352, 282] on icon "button" at bounding box center [352, 281] width 6 height 3
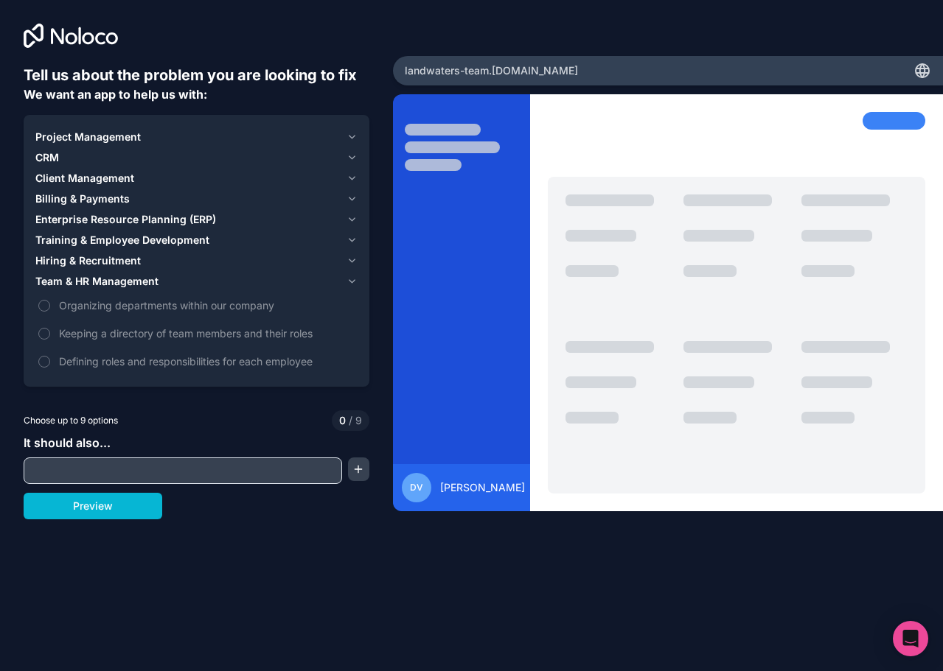
click at [352, 282] on icon "button" at bounding box center [352, 281] width 6 height 3
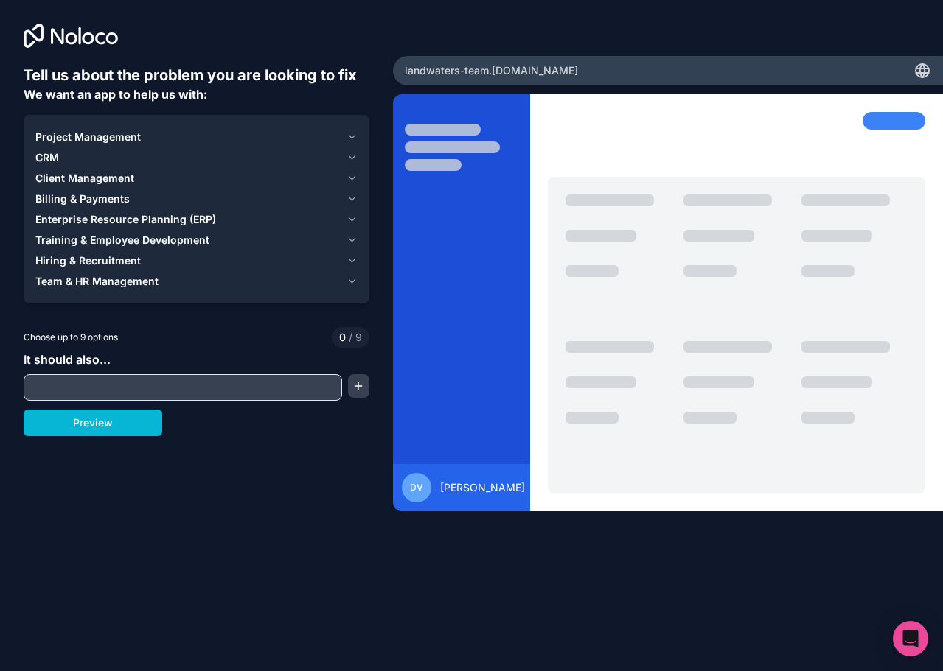
click at [352, 134] on icon "button" at bounding box center [351, 137] width 11 height 12
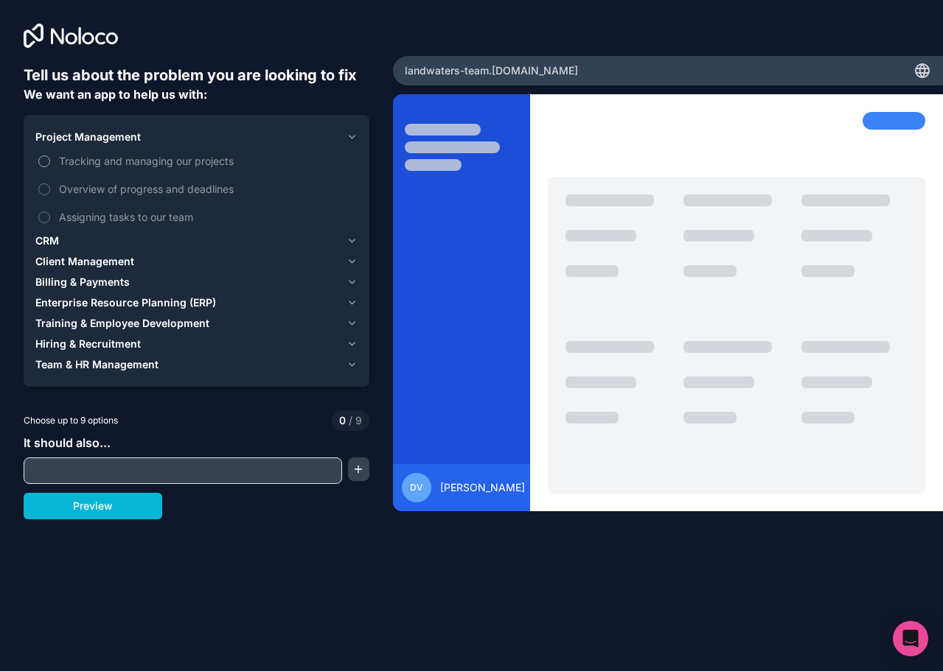
click at [42, 161] on button "Tracking and managing our projects" at bounding box center [44, 161] width 12 height 12
click at [43, 192] on button "Overview of progress and deadlines" at bounding box center [44, 190] width 12 height 12
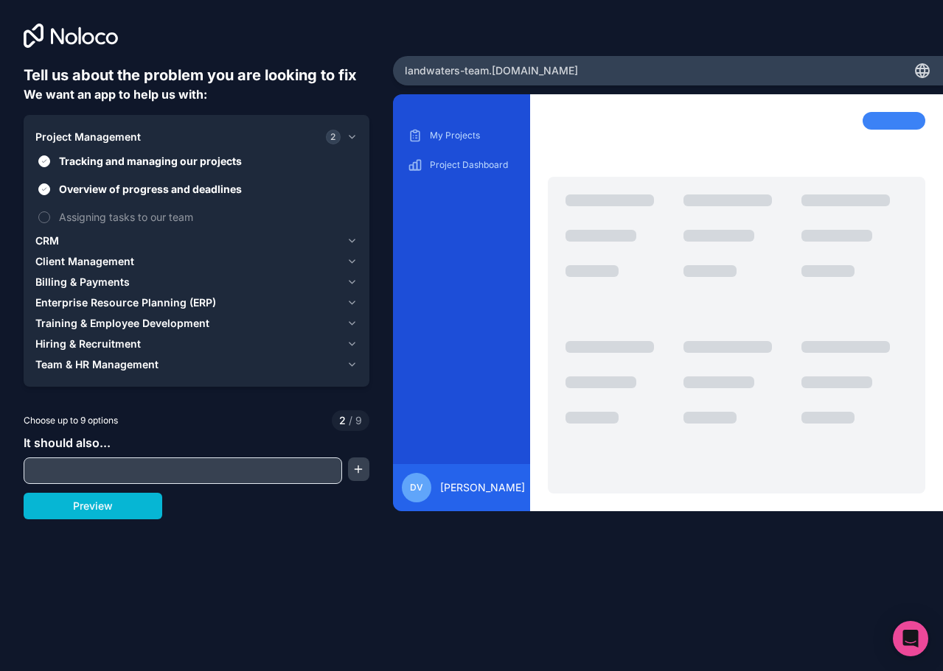
click at [353, 240] on icon "button" at bounding box center [351, 241] width 11 height 12
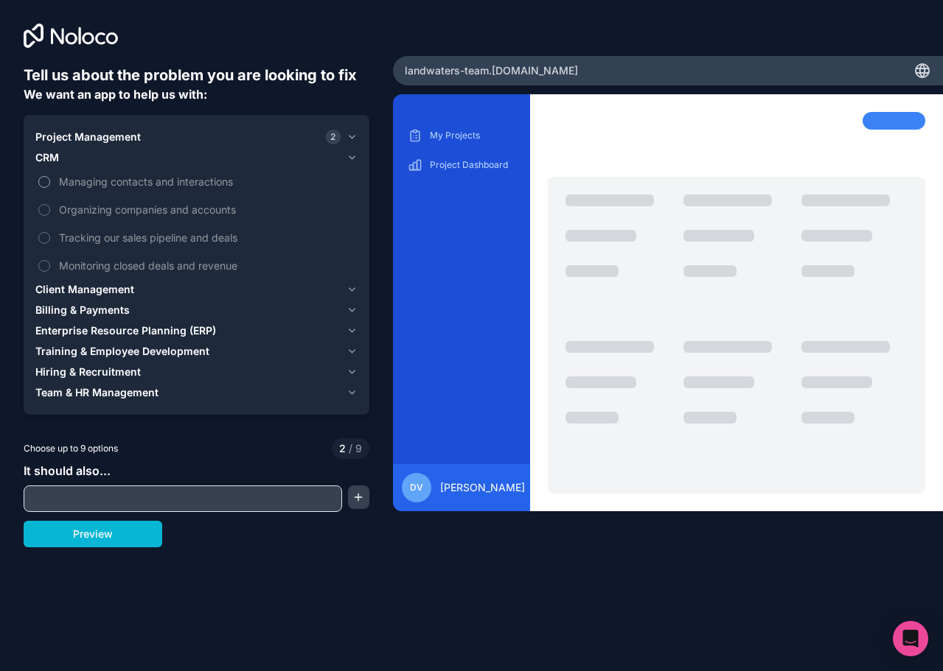
click at [43, 181] on button "Managing contacts and interactions" at bounding box center [44, 182] width 12 height 12
click at [46, 237] on button "Tracking our sales pipeline and deals" at bounding box center [44, 238] width 12 height 12
click at [94, 284] on span "Client Management" at bounding box center [84, 289] width 99 height 15
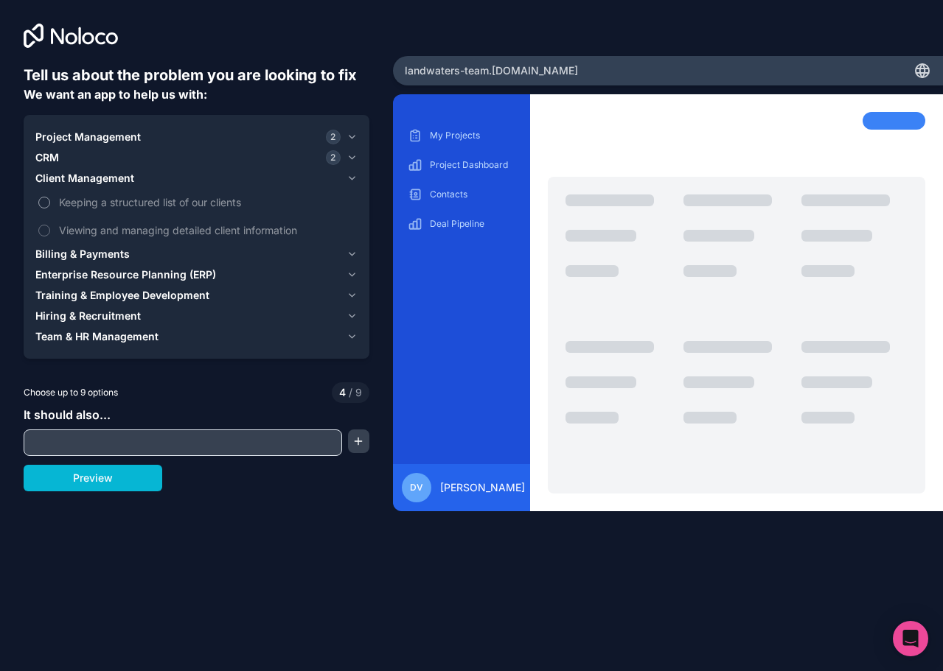
click at [44, 198] on button "Keeping a structured list of our clients" at bounding box center [44, 203] width 12 height 12
click at [47, 232] on button "Viewing and managing detailed client information" at bounding box center [44, 231] width 12 height 12
click at [74, 257] on span "Billing & Payments" at bounding box center [82, 254] width 94 height 15
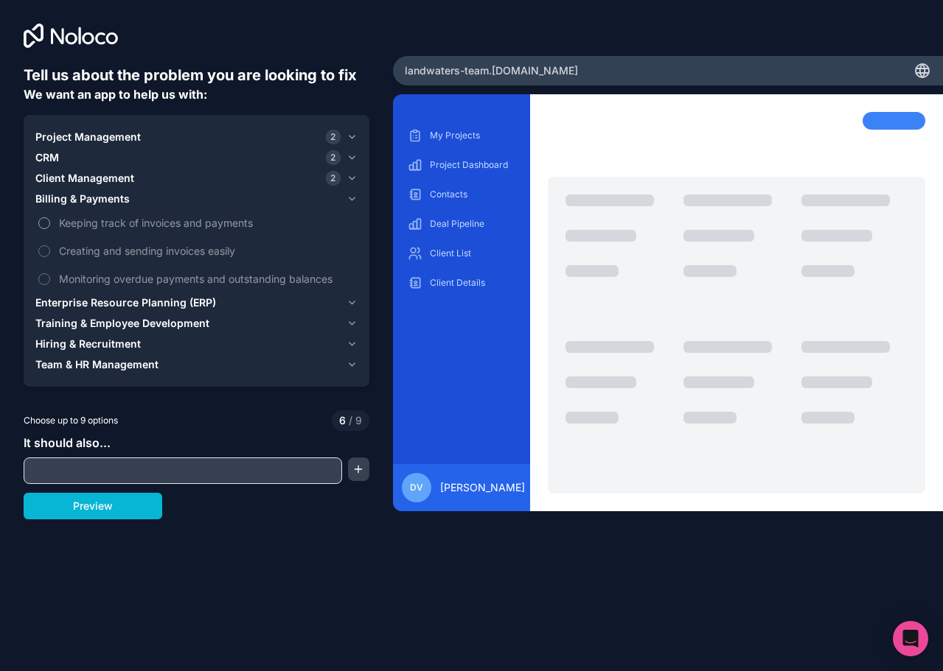
click at [43, 221] on button "Keeping track of invoices and payments" at bounding box center [44, 223] width 12 height 12
click at [47, 250] on button "Creating and sending invoices easily" at bounding box center [44, 251] width 12 height 12
click at [111, 301] on span "Enterprise Resource Planning (ERP)" at bounding box center [125, 303] width 181 height 15
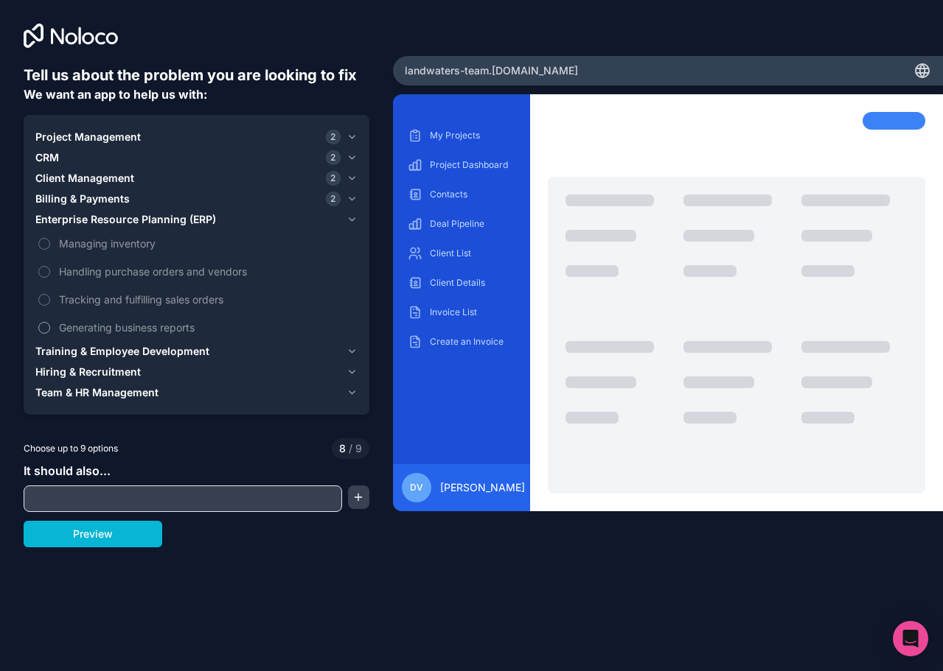
click at [44, 326] on button "Generating business reports" at bounding box center [44, 328] width 12 height 12
click at [71, 351] on span "Training & Employee Development" at bounding box center [122, 351] width 174 height 15
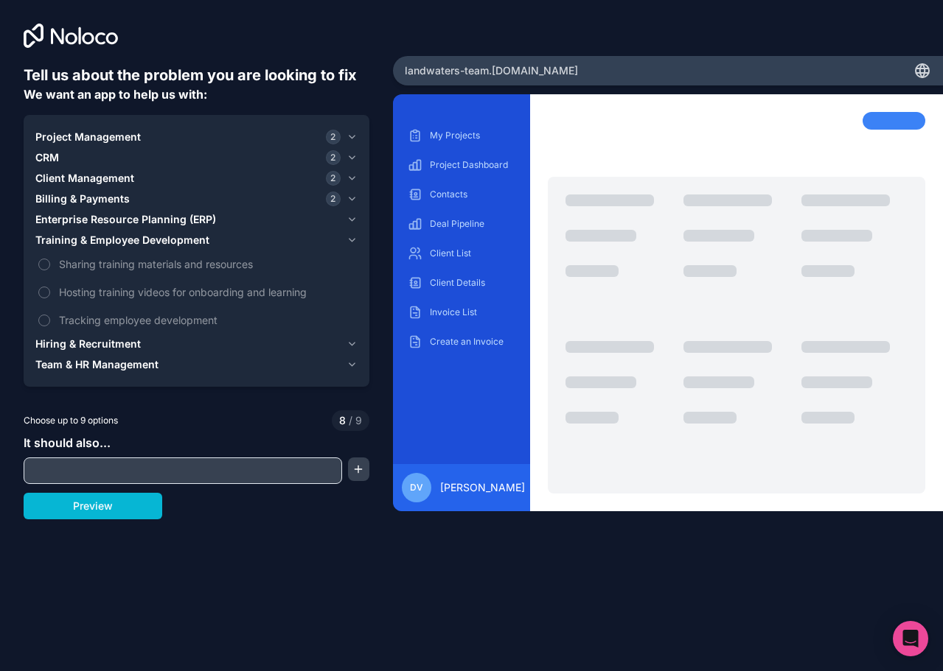
click at [91, 343] on span "Hiring & Recruitment" at bounding box center [87, 344] width 105 height 15
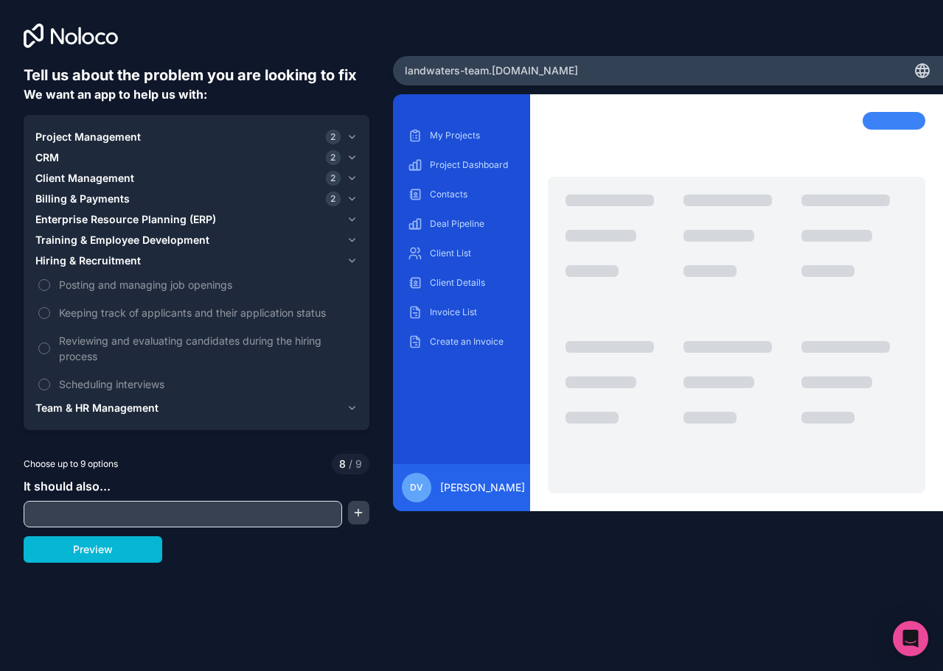
click at [109, 408] on span "Team & HR Management" at bounding box center [96, 408] width 123 height 15
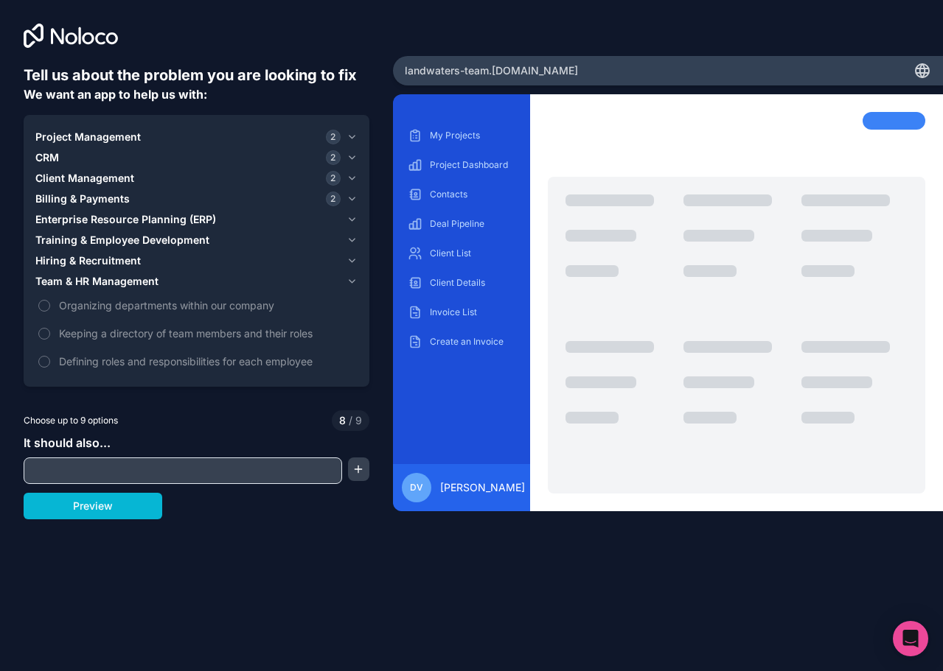
click at [89, 284] on span "Team & HR Management" at bounding box center [96, 281] width 123 height 15
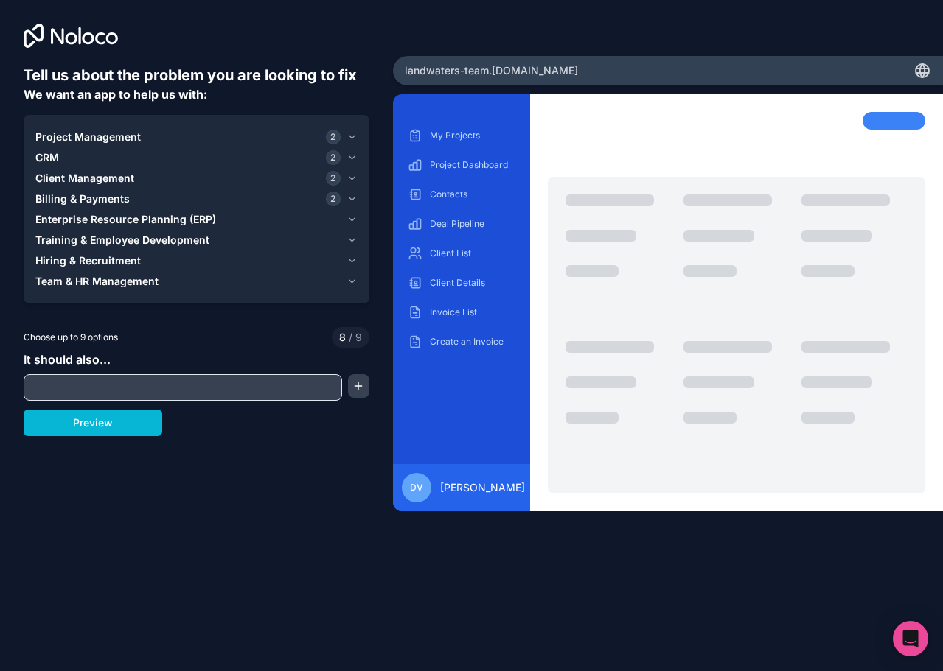
click at [46, 385] on input "text" at bounding box center [182, 387] width 311 height 21
type input "**********"
click at [86, 419] on button "Preview" at bounding box center [93, 423] width 139 height 27
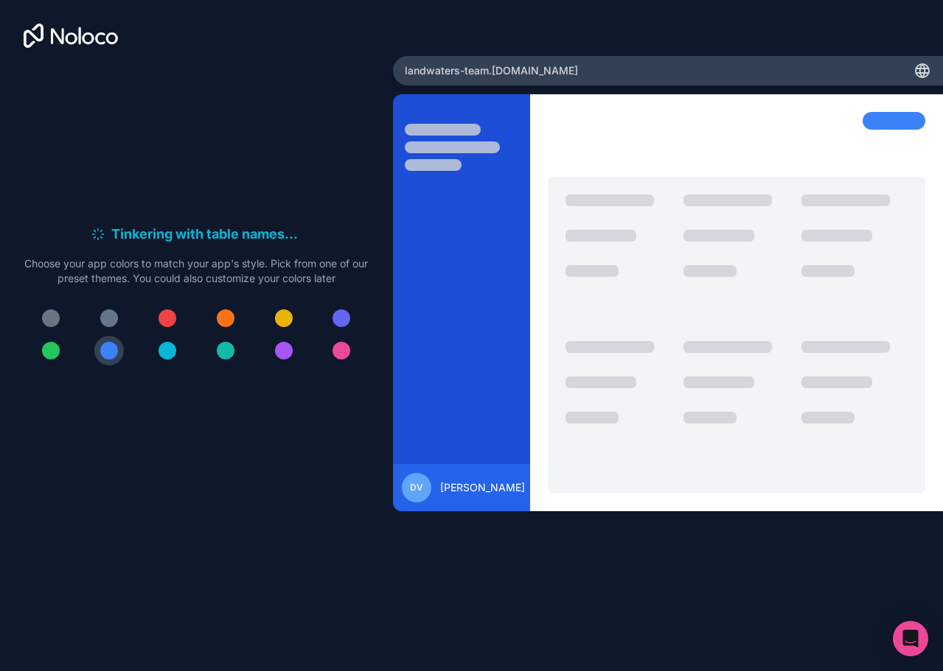
click at [228, 316] on div at bounding box center [226, 319] width 18 height 18
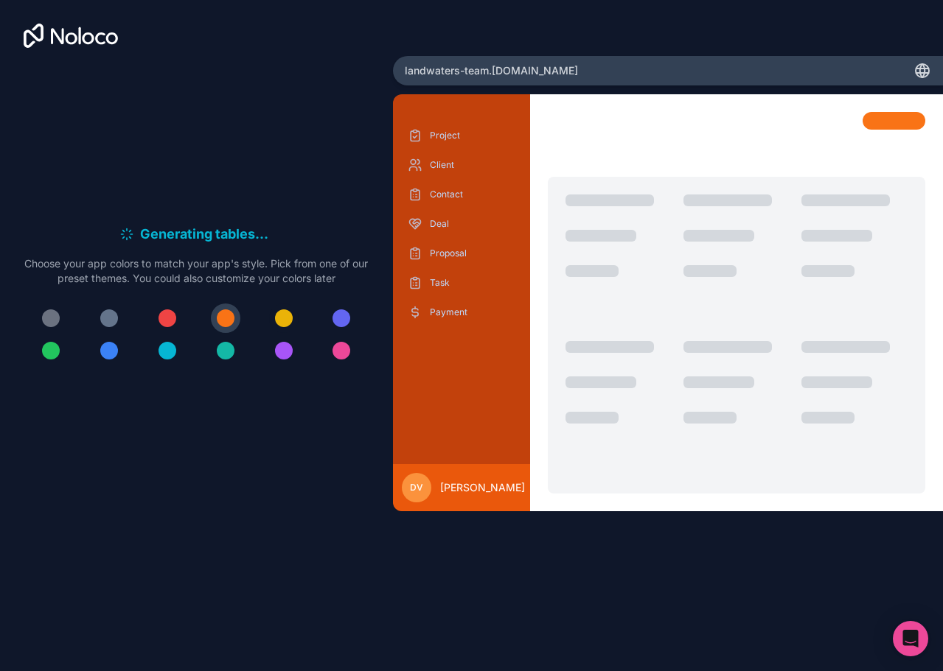
click at [284, 310] on div at bounding box center [284, 319] width 18 height 18
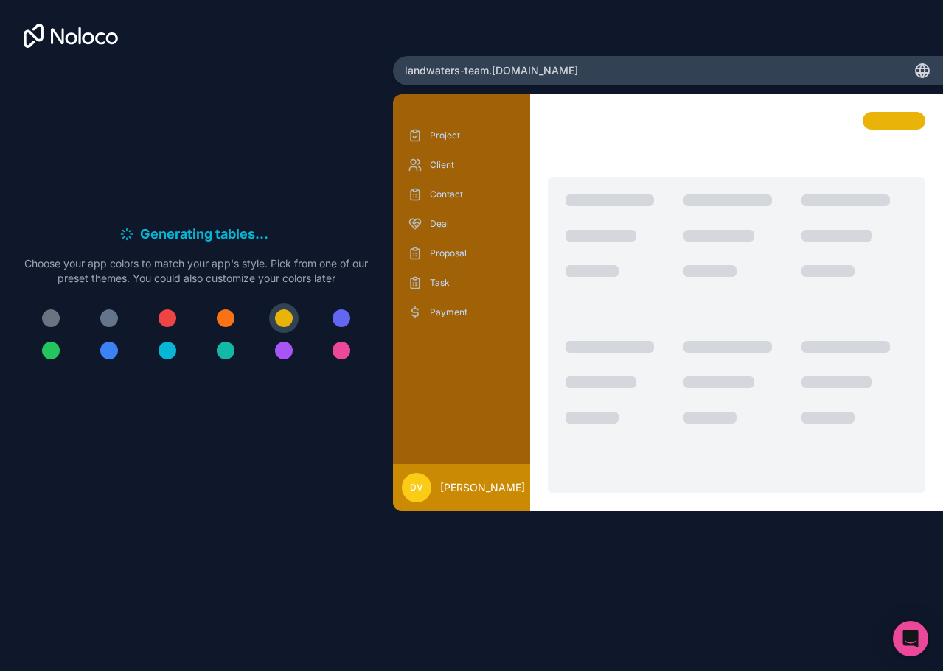
click at [147, 320] on div at bounding box center [197, 335] width 346 height 62
click at [116, 343] on button at bounding box center [108, 350] width 29 height 29
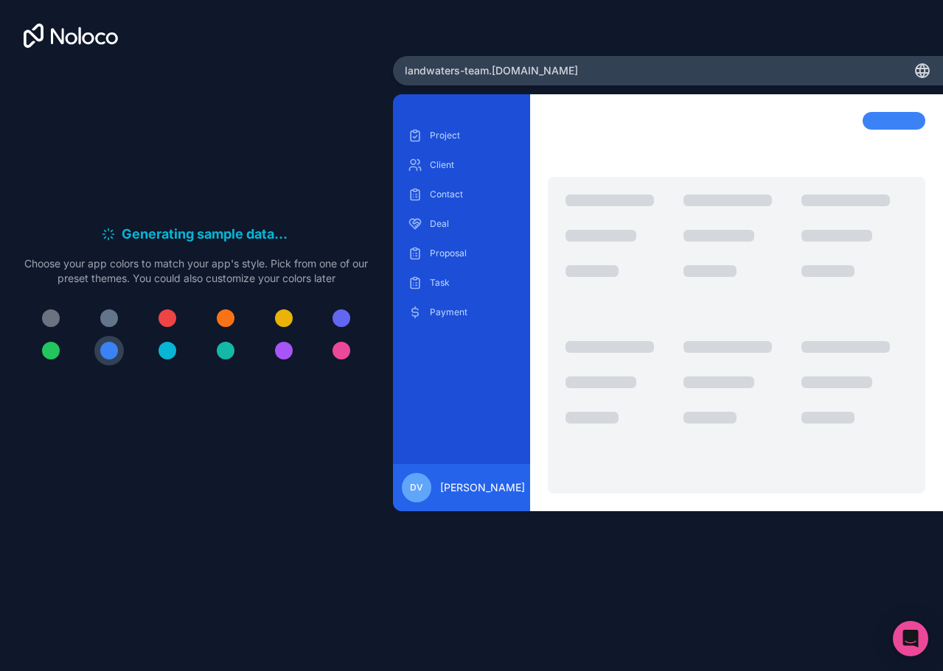
click at [282, 318] on div at bounding box center [284, 319] width 18 height 18
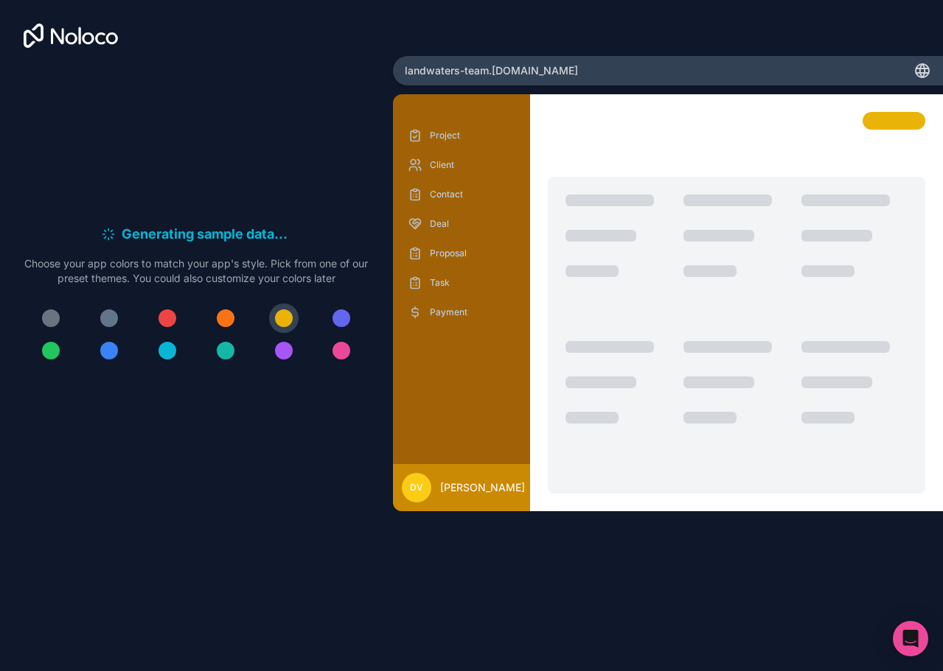
click at [344, 316] on div at bounding box center [341, 319] width 18 height 18
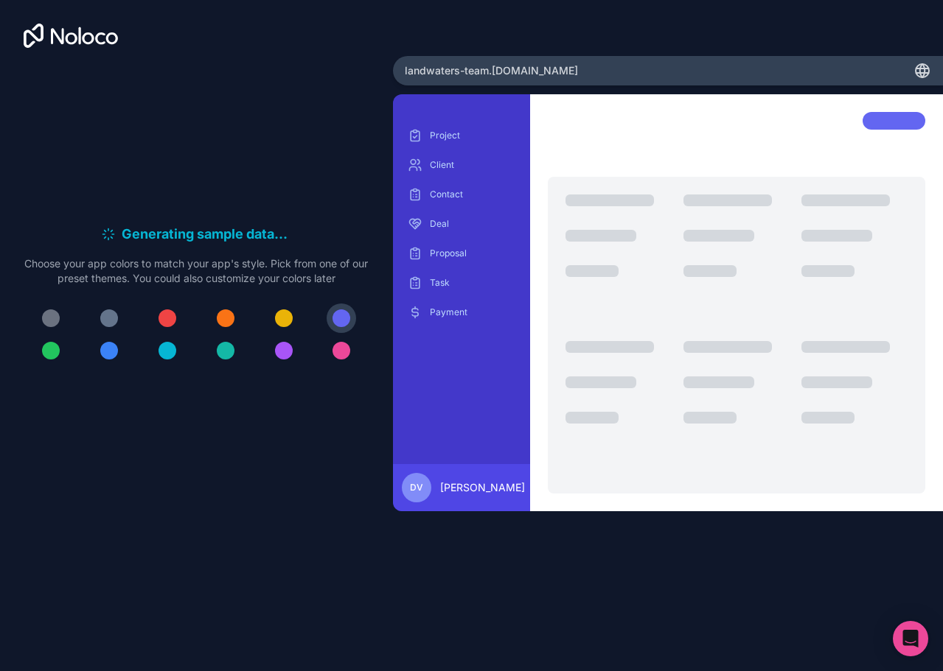
click at [150, 354] on div at bounding box center [197, 335] width 346 height 62
click at [171, 347] on div at bounding box center [167, 351] width 18 height 18
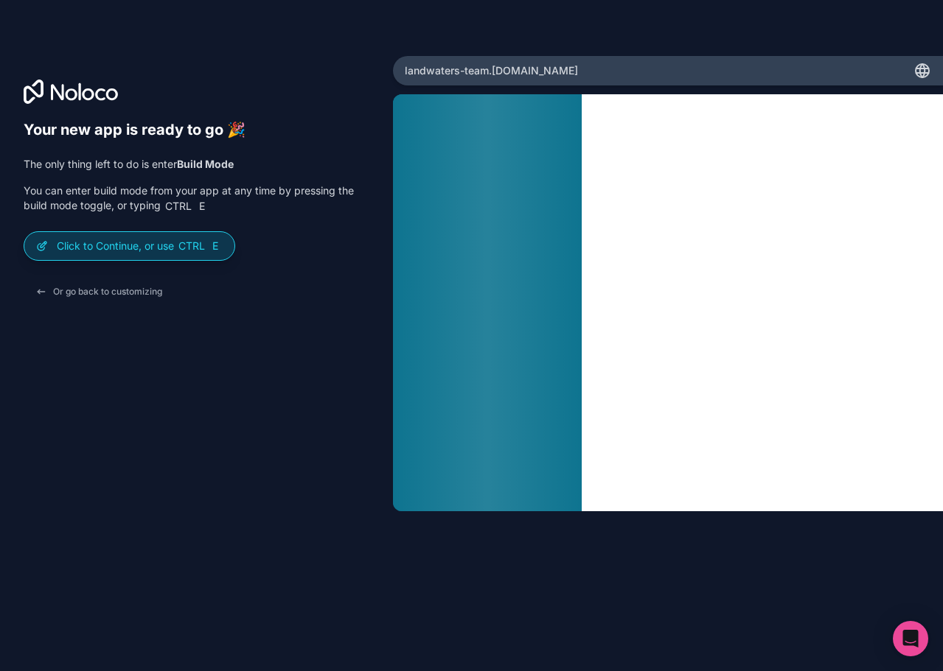
click at [132, 246] on p "Click to Continue, or use Ctrl E" at bounding box center [140, 246] width 166 height 15
